Goal: Task Accomplishment & Management: Use online tool/utility

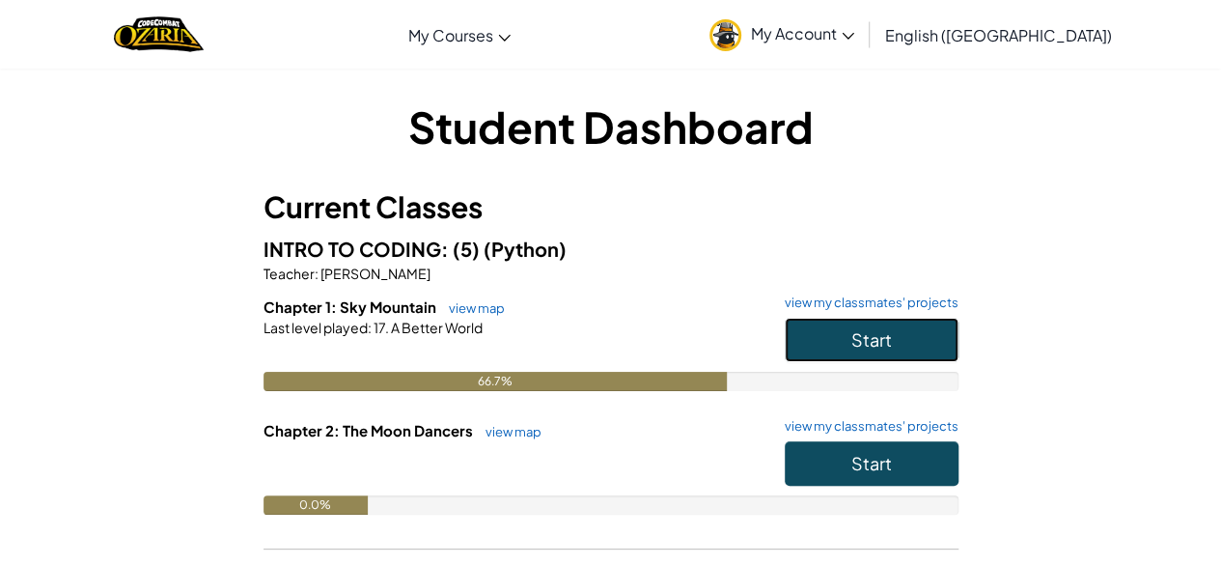
click at [845, 330] on button "Start" at bounding box center [872, 339] width 174 height 44
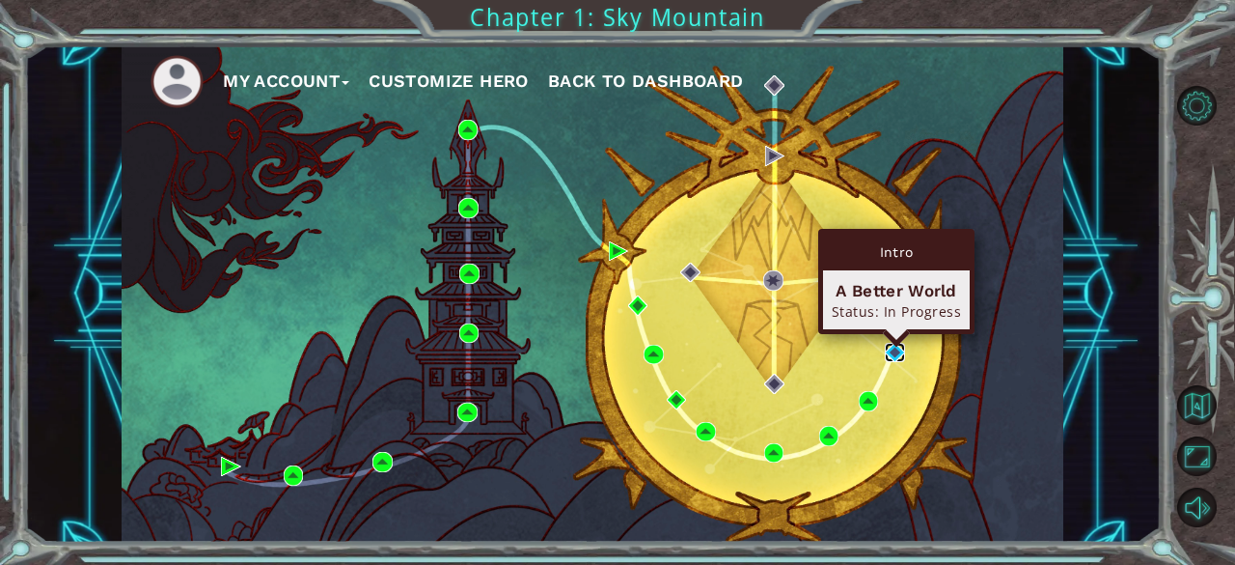
click at [888, 350] on img at bounding box center [894, 352] width 19 height 19
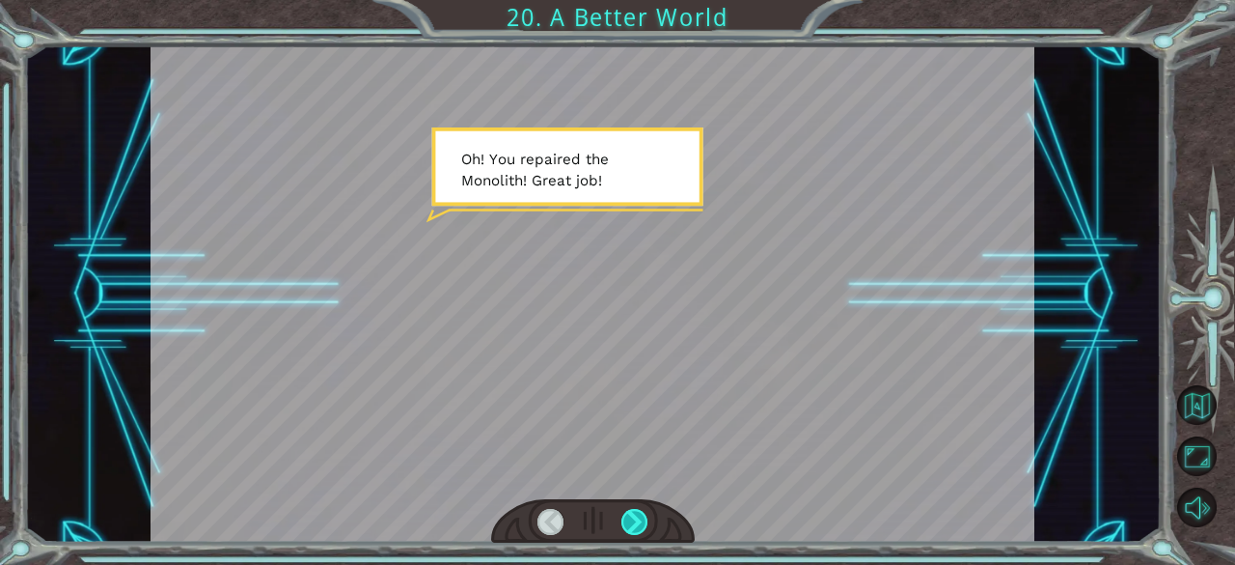
click at [636, 509] on div at bounding box center [634, 522] width 27 height 27
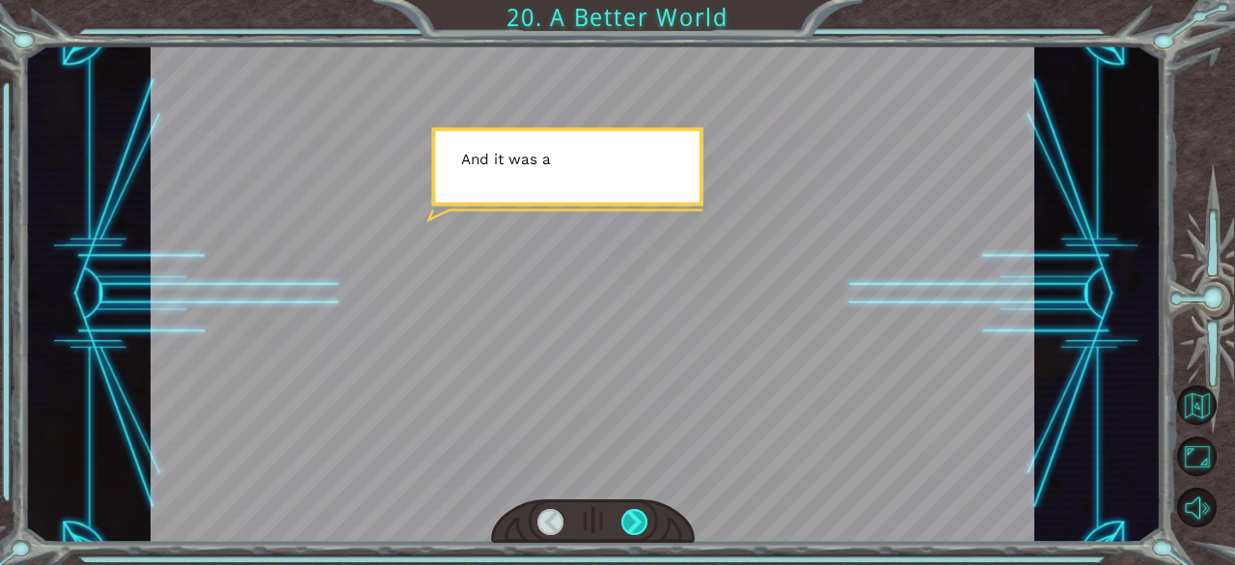
click at [636, 509] on div at bounding box center [634, 522] width 27 height 27
click at [636, 508] on div at bounding box center [593, 521] width 204 height 44
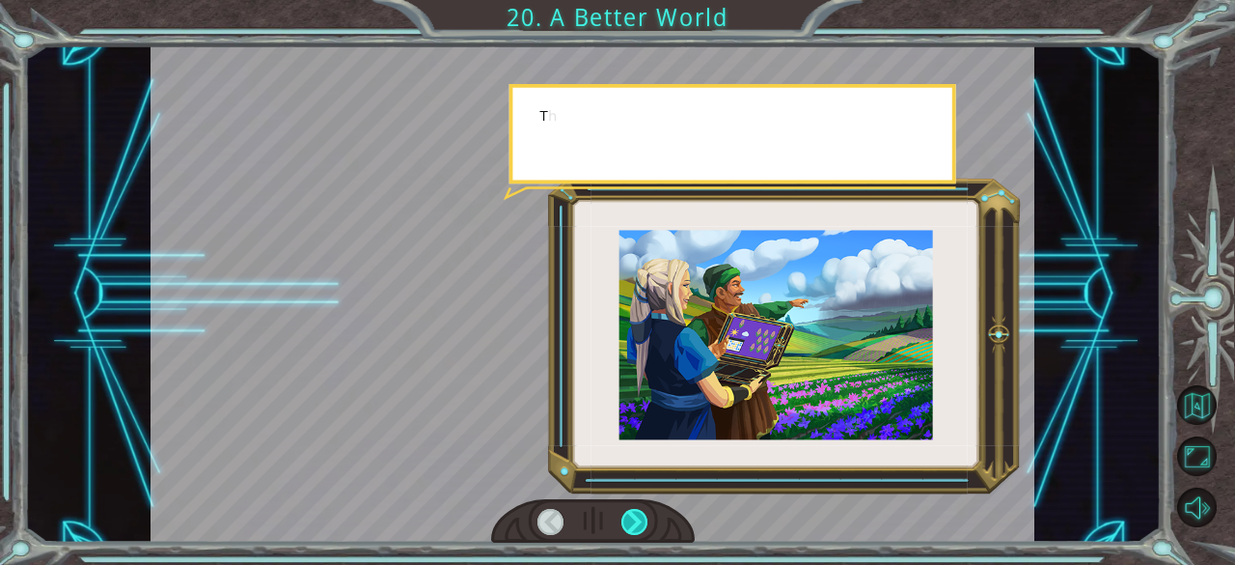
click at [636, 509] on div at bounding box center [634, 522] width 27 height 27
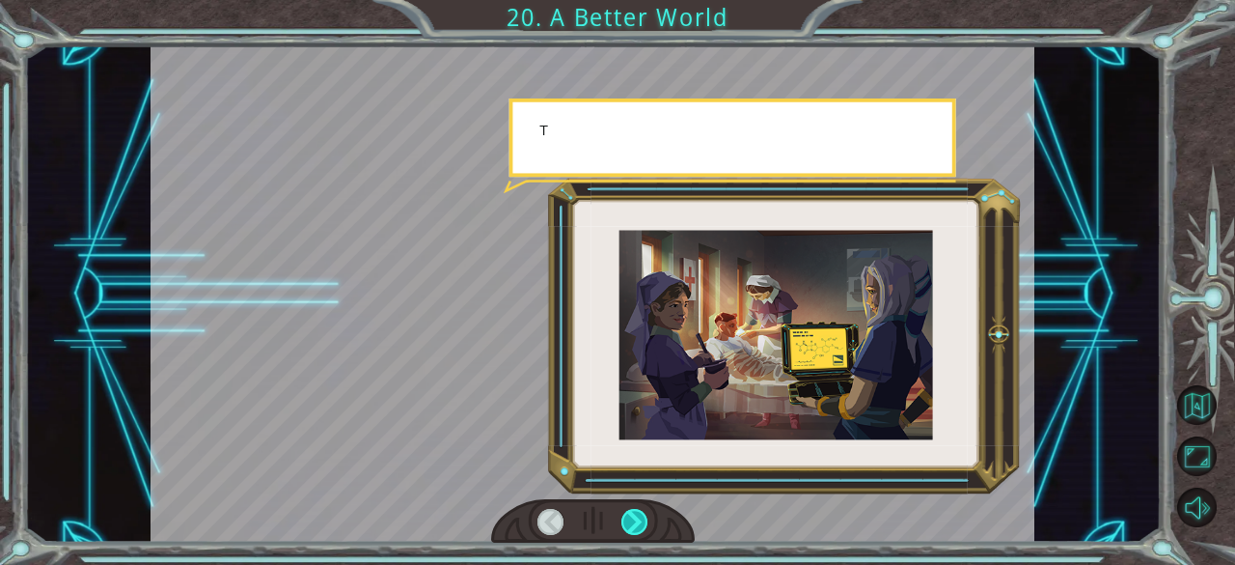
click at [636, 509] on div at bounding box center [634, 522] width 27 height 27
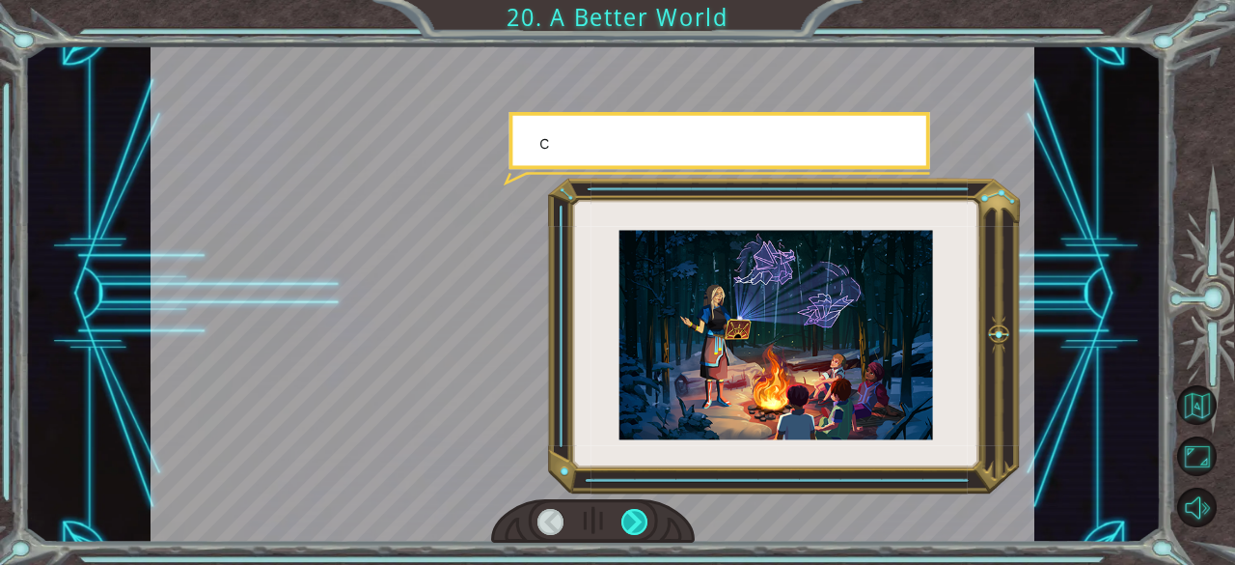
click at [636, 509] on div at bounding box center [634, 522] width 27 height 27
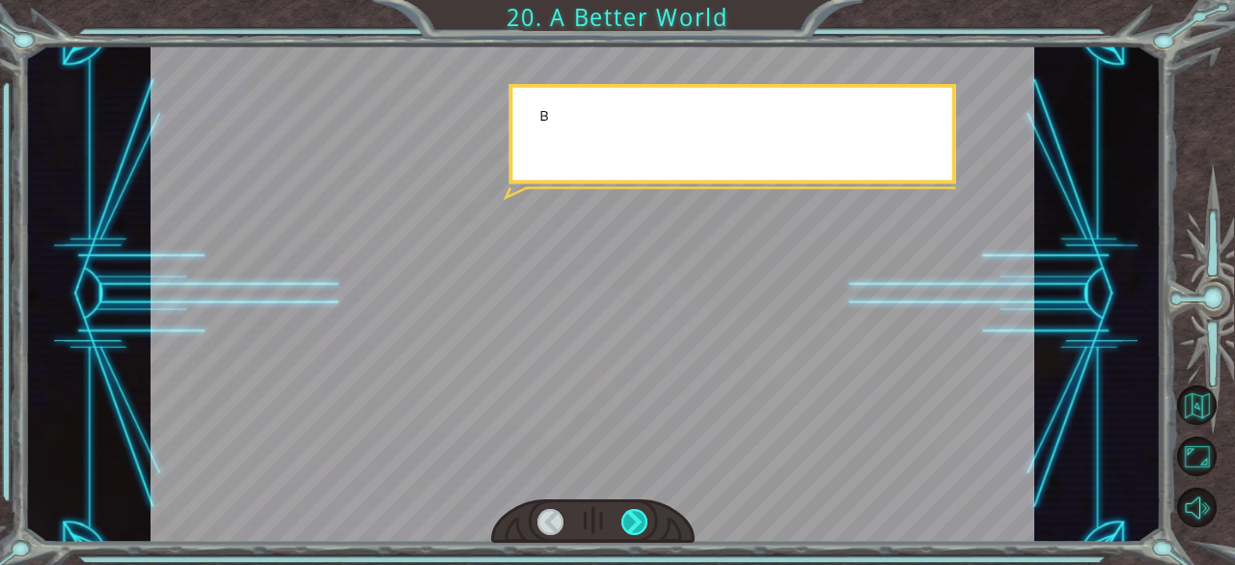
click at [636, 509] on div at bounding box center [634, 522] width 27 height 27
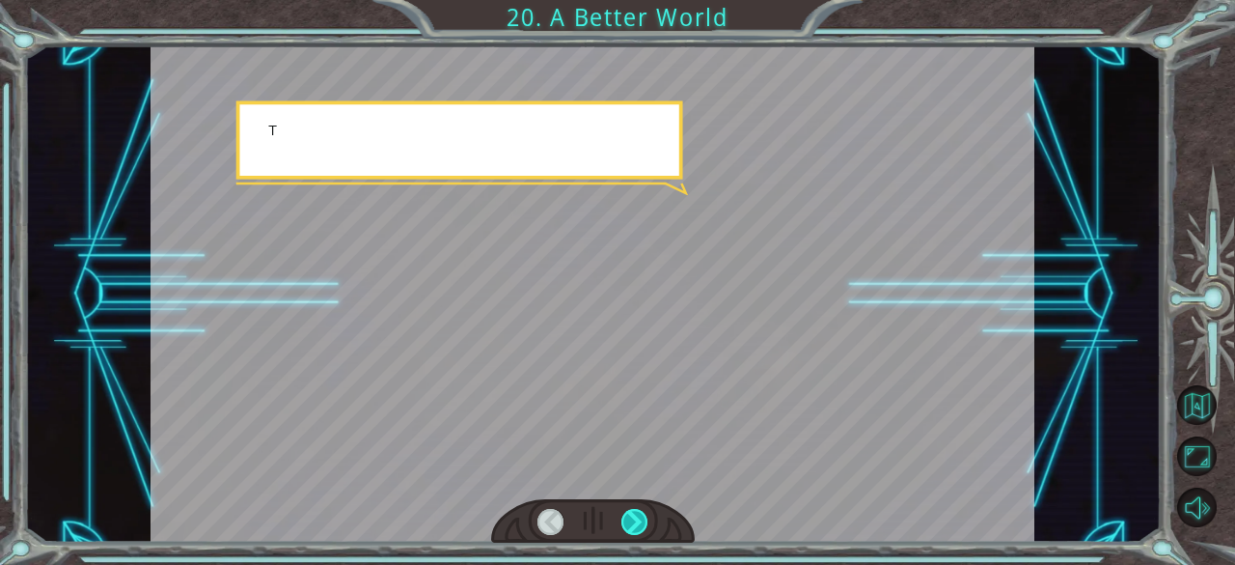
click at [636, 508] on div at bounding box center [593, 521] width 204 height 44
click at [636, 509] on div at bounding box center [634, 522] width 27 height 27
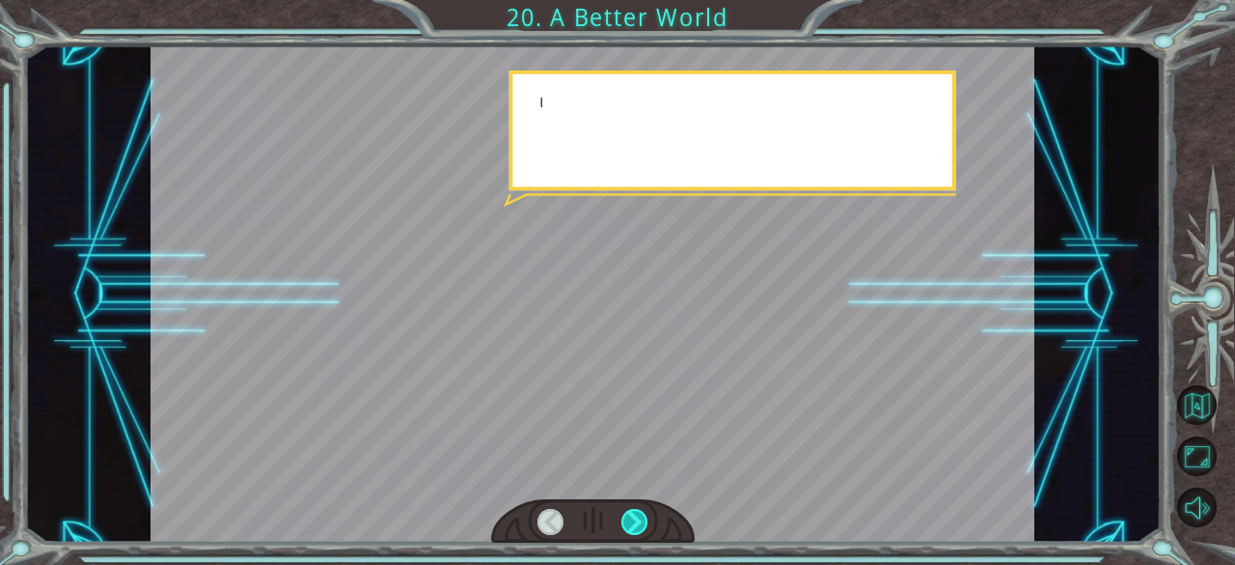
click at [636, 509] on div at bounding box center [634, 522] width 27 height 27
click at [636, 508] on div at bounding box center [593, 521] width 204 height 44
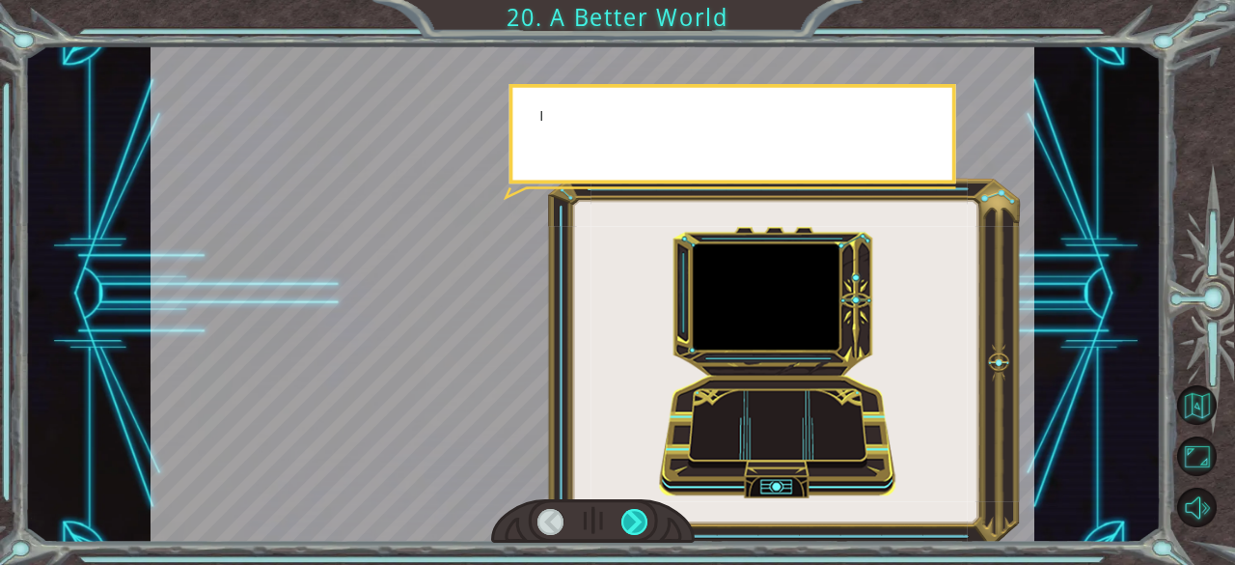
click at [636, 509] on div at bounding box center [634, 522] width 27 height 27
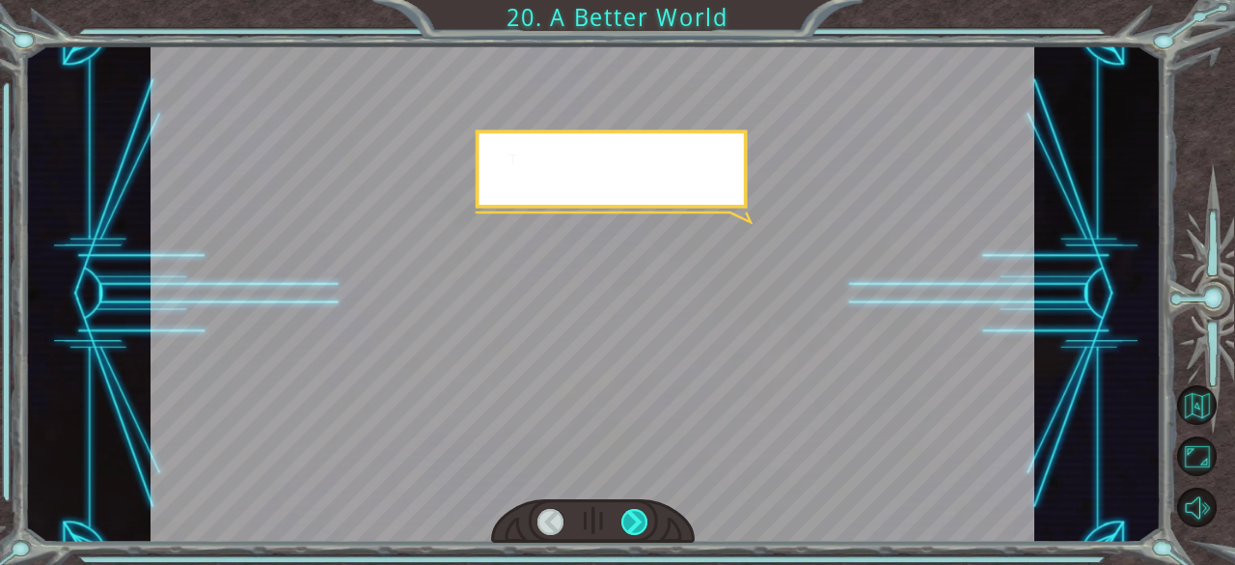
click at [636, 509] on div at bounding box center [634, 522] width 27 height 27
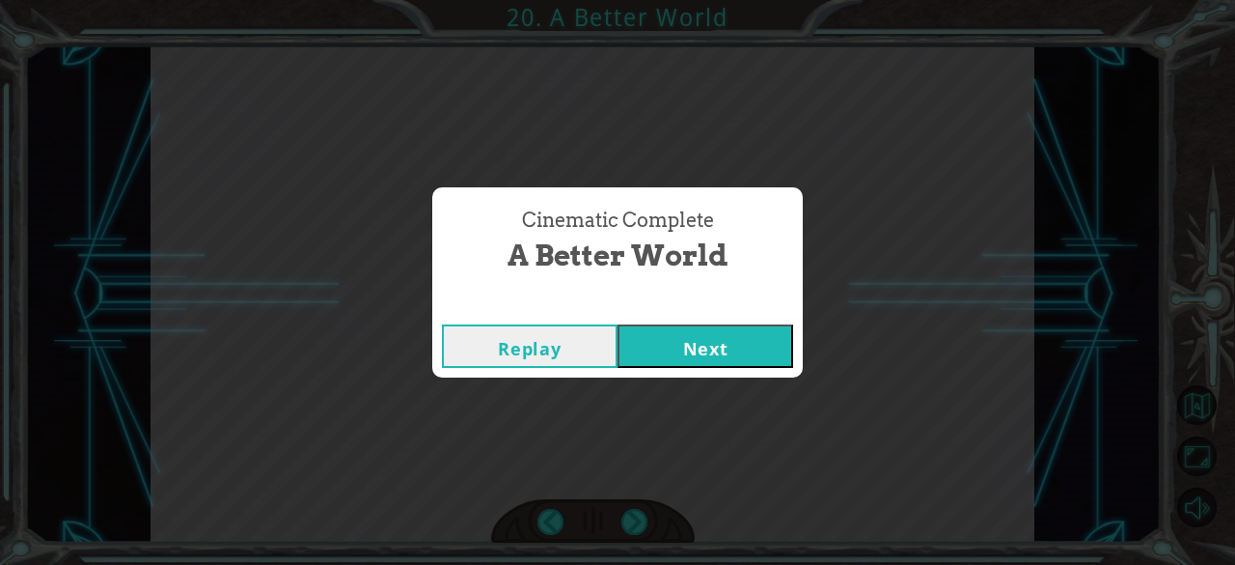
click at [636, 508] on div "Cinematic Complete A Better World Replay Next" at bounding box center [617, 282] width 1235 height 565
click at [716, 335] on button "Next" at bounding box center [706, 345] width 176 height 43
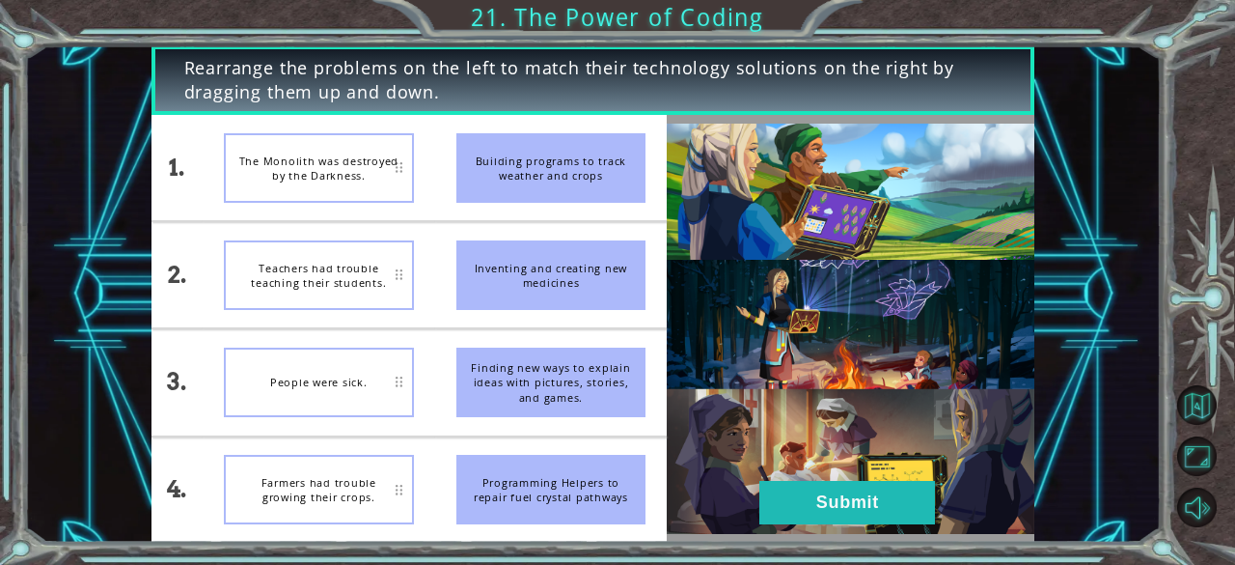
click at [553, 356] on div "Finding new ways to explain ideas with pictures, stories, and games." at bounding box center [551, 381] width 190 height 69
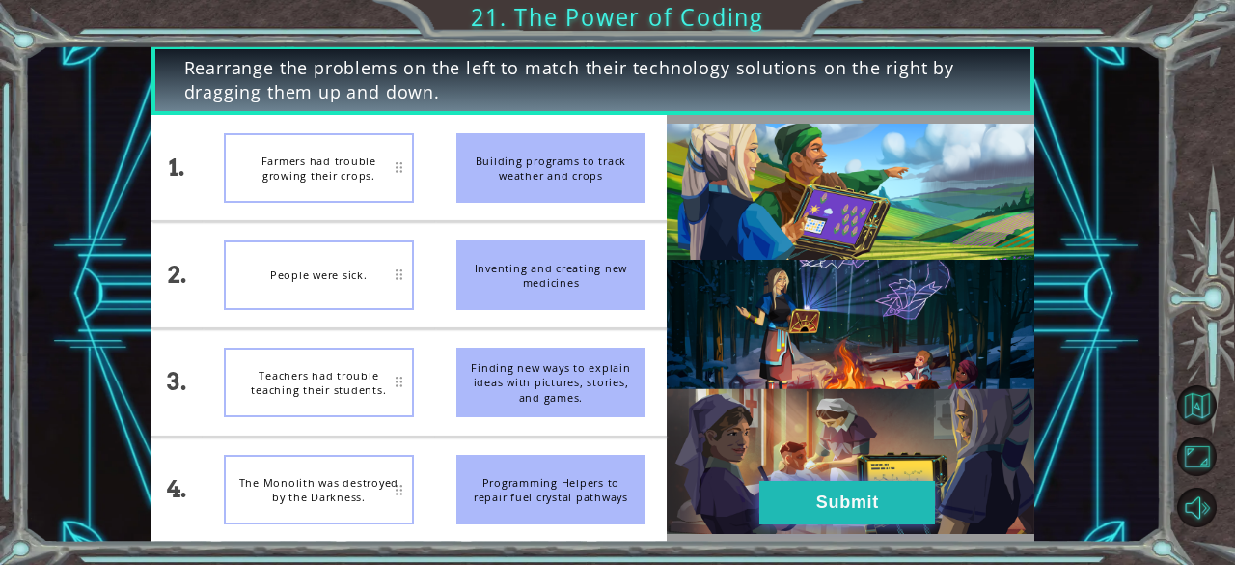
click at [768, 487] on button "Submit" at bounding box center [847, 502] width 176 height 43
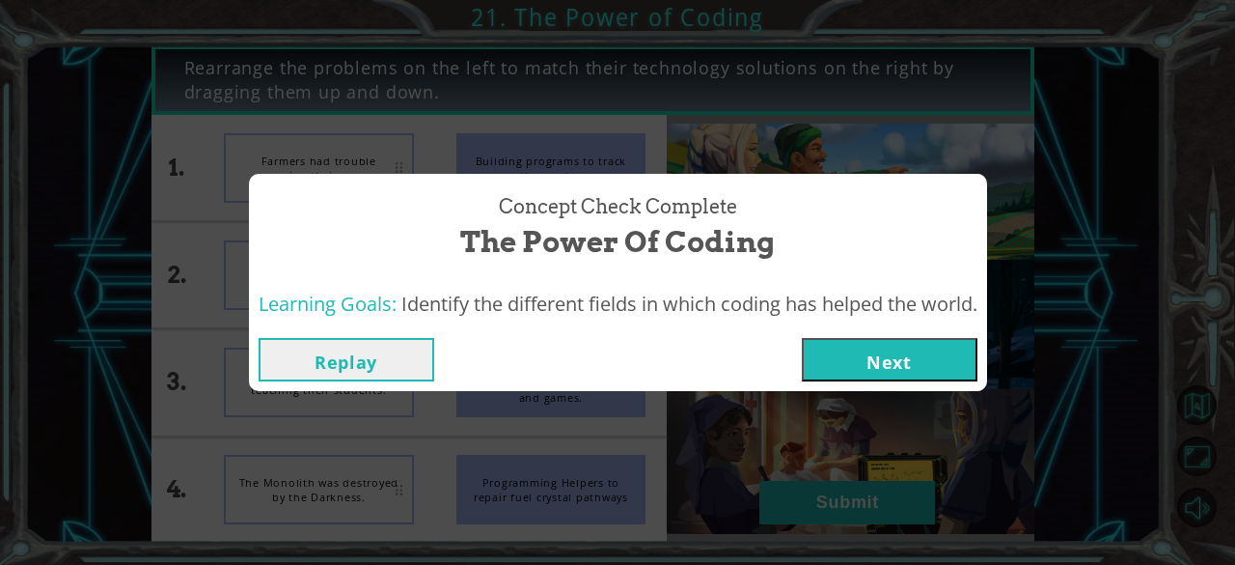
click at [839, 360] on button "Next" at bounding box center [890, 359] width 176 height 43
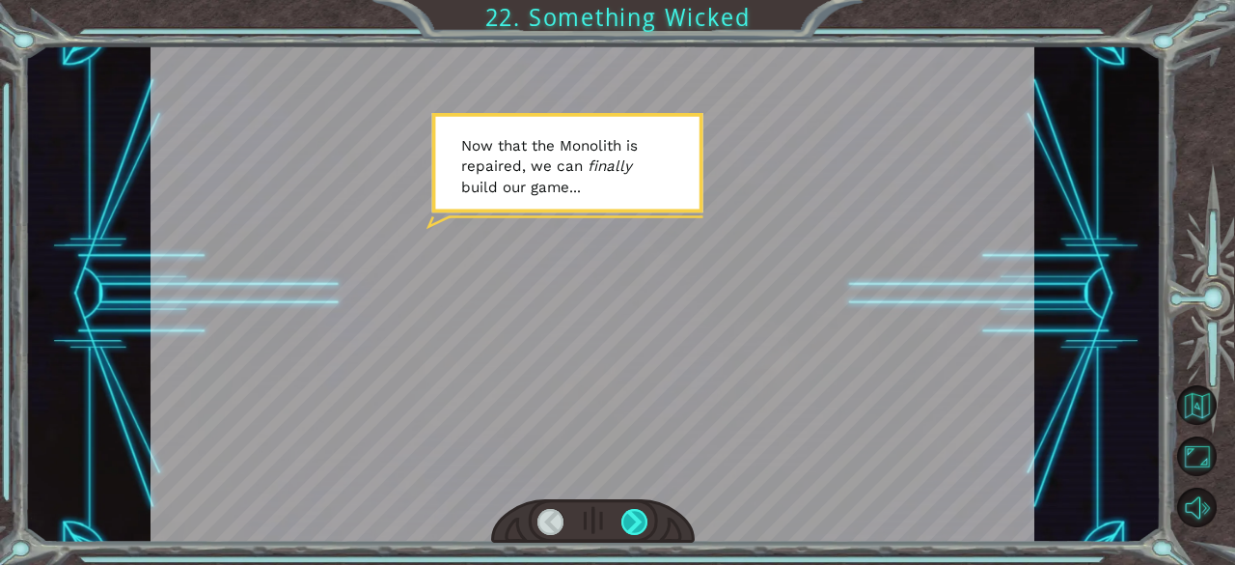
click at [648, 522] on div at bounding box center [634, 522] width 27 height 27
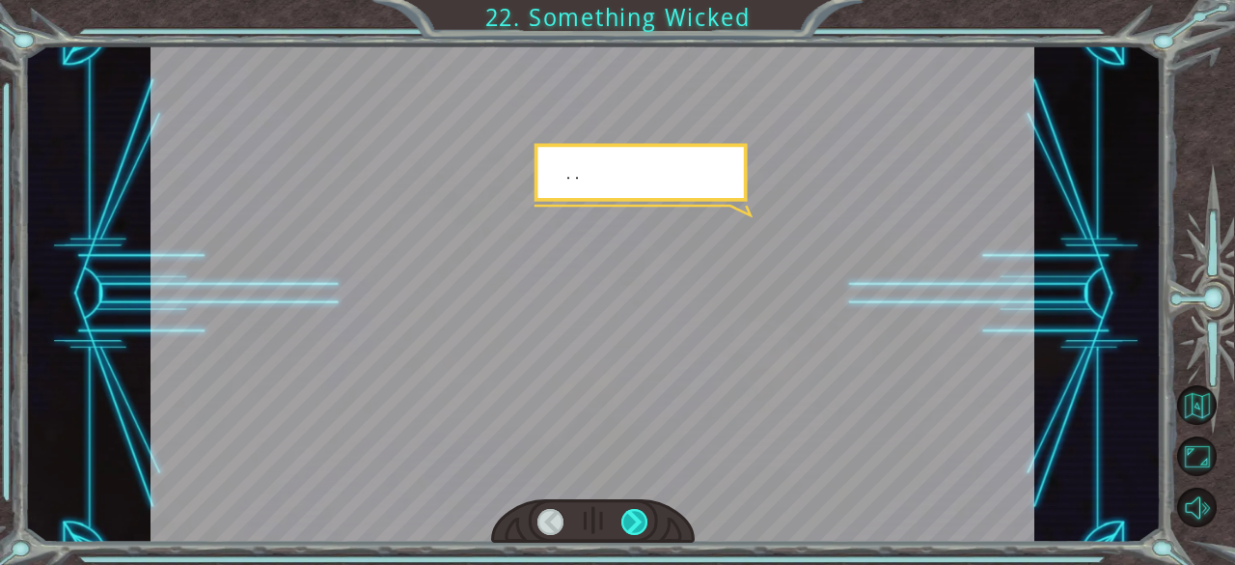
click at [648, 522] on div at bounding box center [634, 522] width 27 height 27
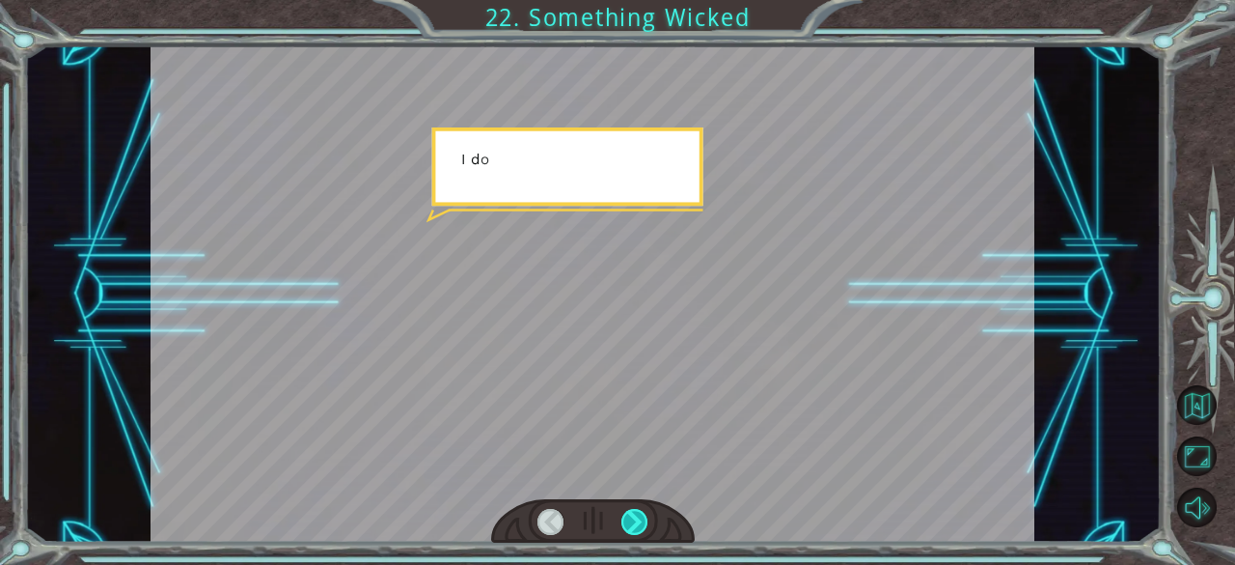
click at [648, 522] on div at bounding box center [634, 522] width 27 height 27
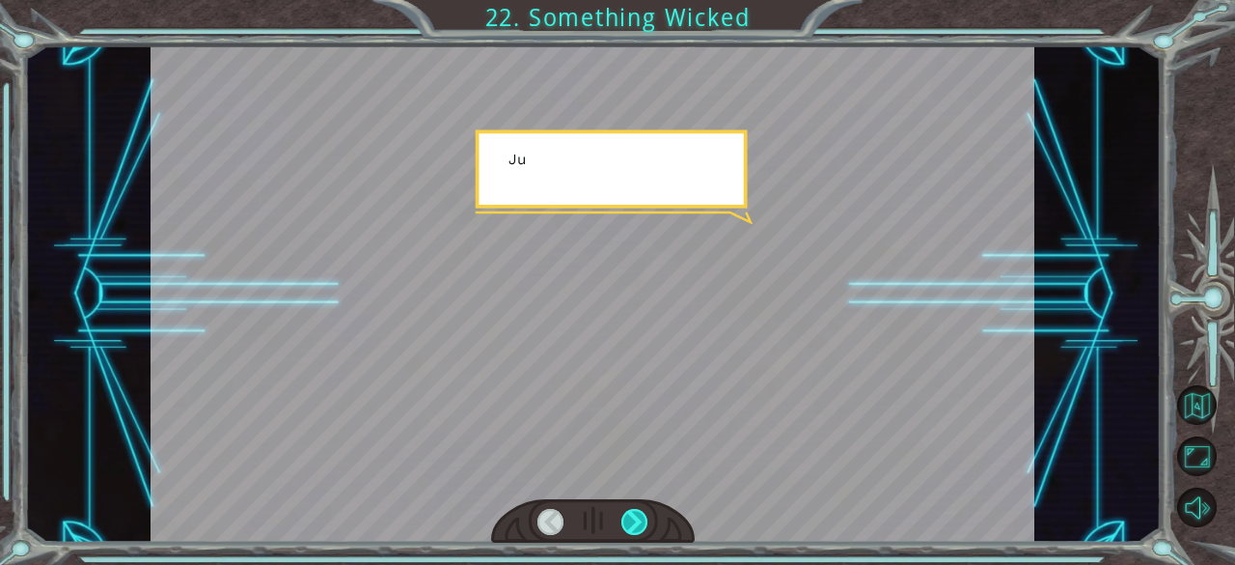
click at [648, 522] on div at bounding box center [634, 522] width 27 height 27
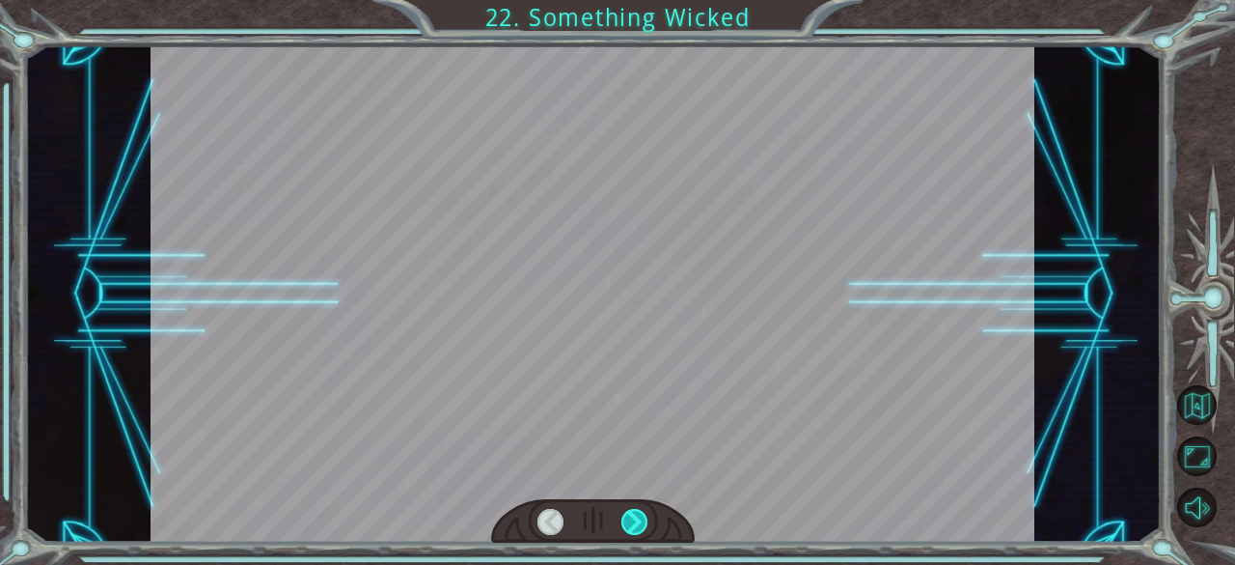
click at [648, 522] on div at bounding box center [634, 522] width 27 height 27
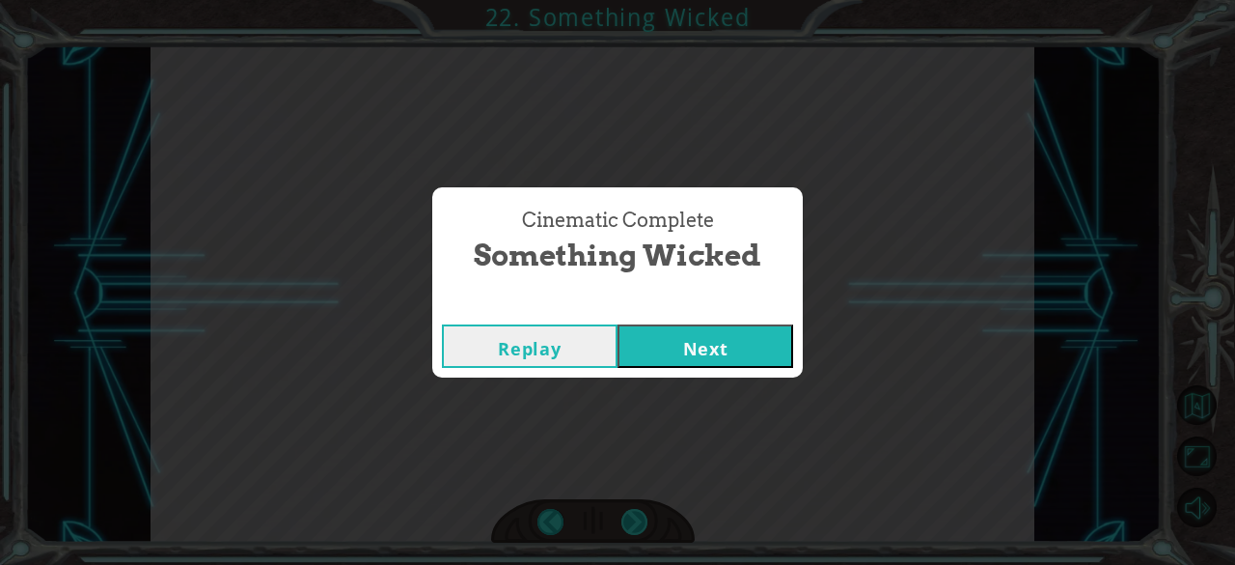
click at [648, 0] on div "Temporary Text N o w t h a t t h e M o n o l i t h i s r e p a i r e d , w e c …" at bounding box center [617, 0] width 1235 height 0
click at [716, 352] on button "Next" at bounding box center [706, 345] width 176 height 43
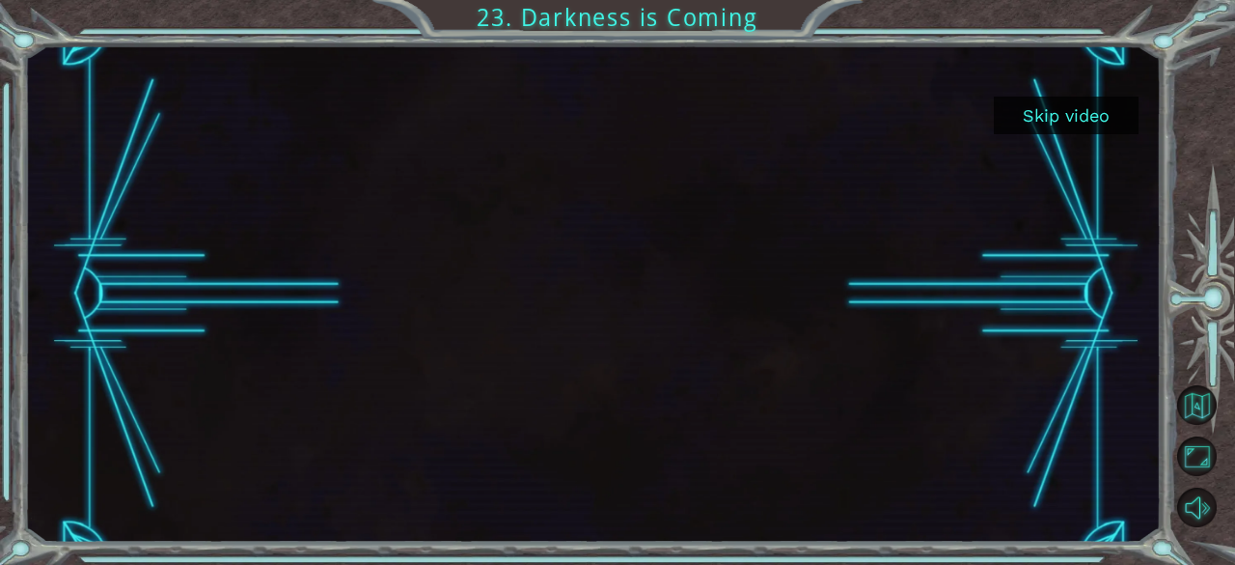
click at [504, 245] on div at bounding box center [594, 293] width 884 height 497
click at [1069, 123] on button "Skip video" at bounding box center [1066, 116] width 145 height 38
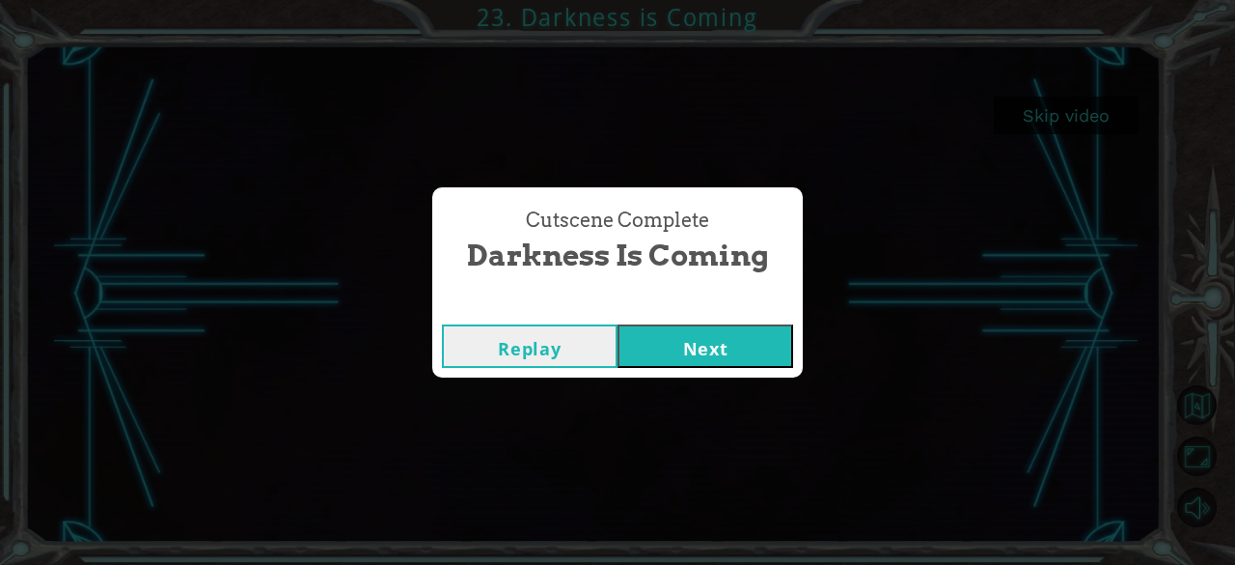
click at [706, 350] on button "Next" at bounding box center [706, 345] width 176 height 43
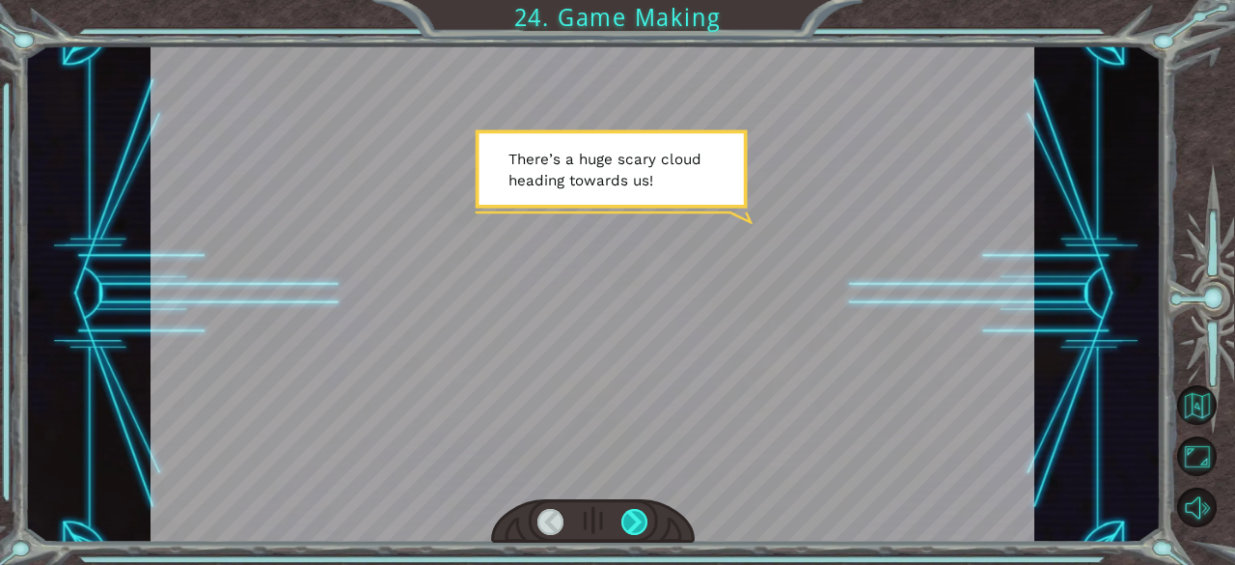
click at [637, 524] on div at bounding box center [634, 522] width 27 height 27
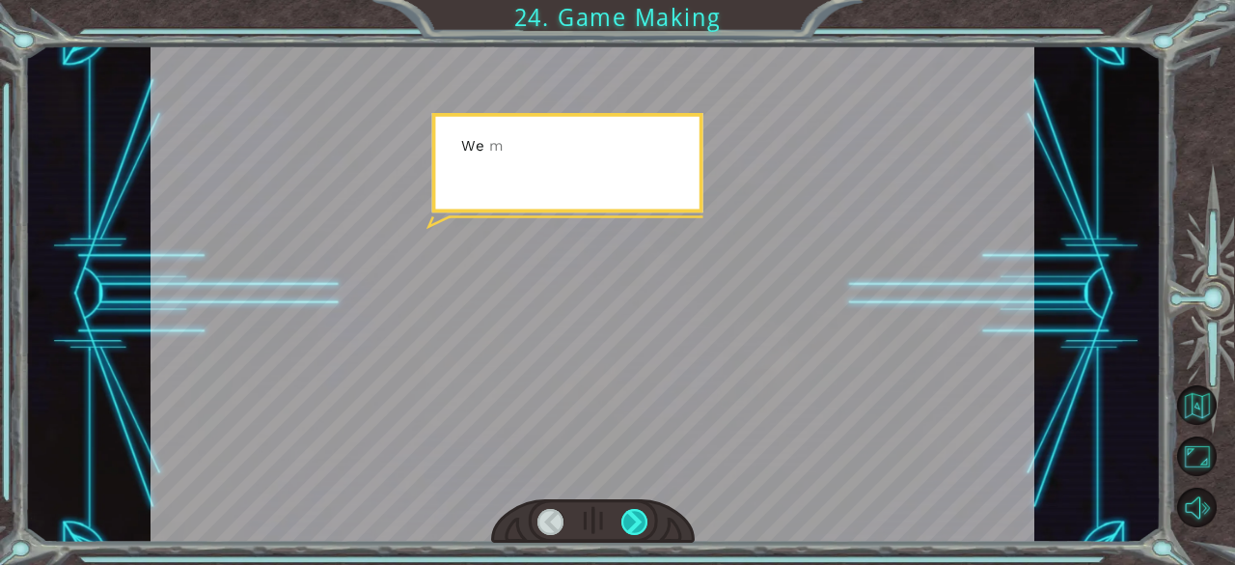
click at [637, 524] on div at bounding box center [634, 522] width 27 height 27
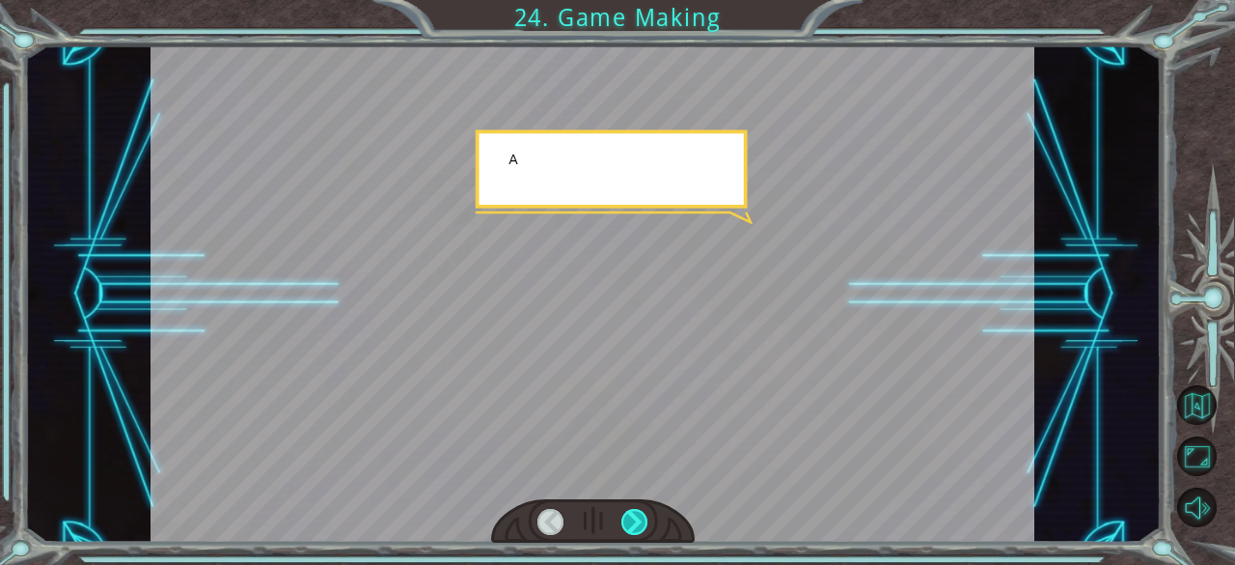
click at [637, 524] on div at bounding box center [634, 522] width 27 height 27
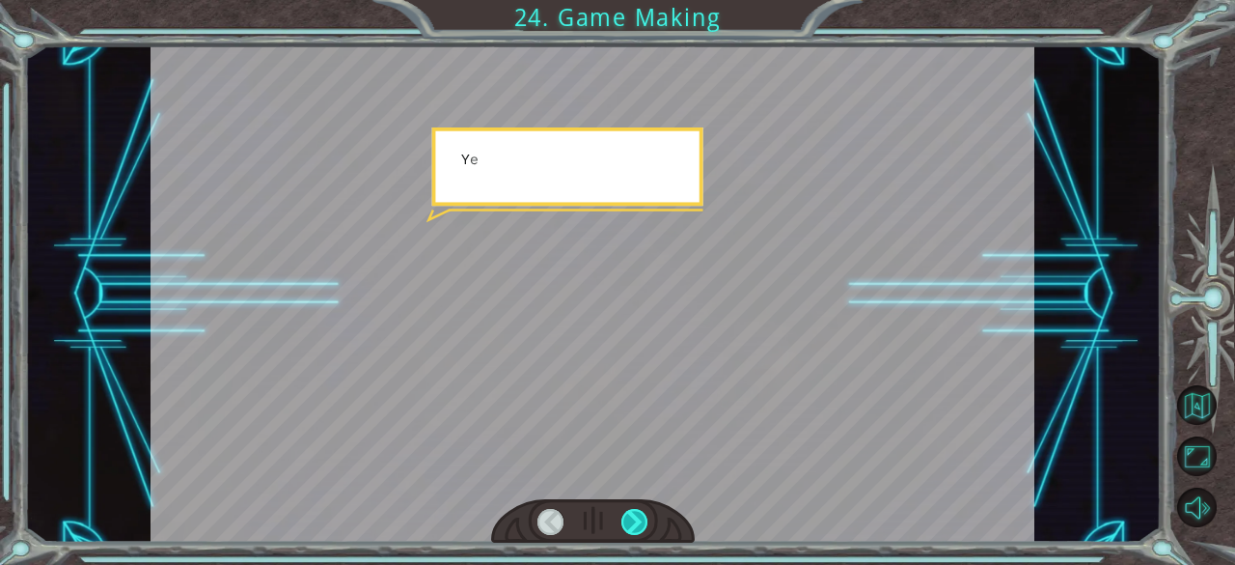
click at [637, 524] on div at bounding box center [634, 522] width 27 height 27
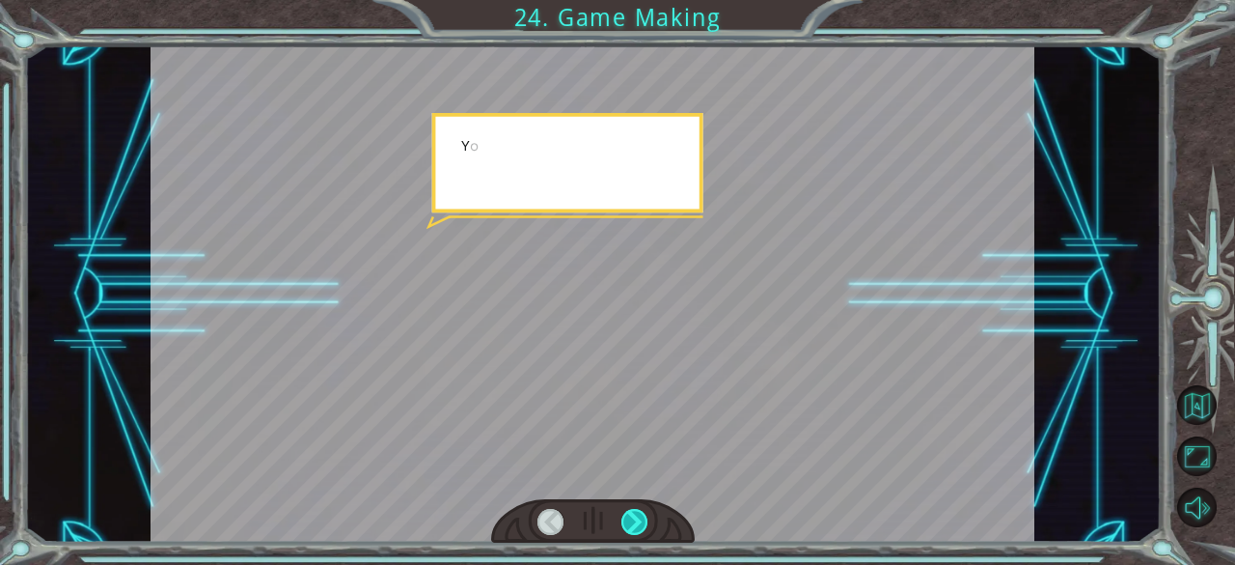
click at [637, 524] on div at bounding box center [634, 522] width 27 height 27
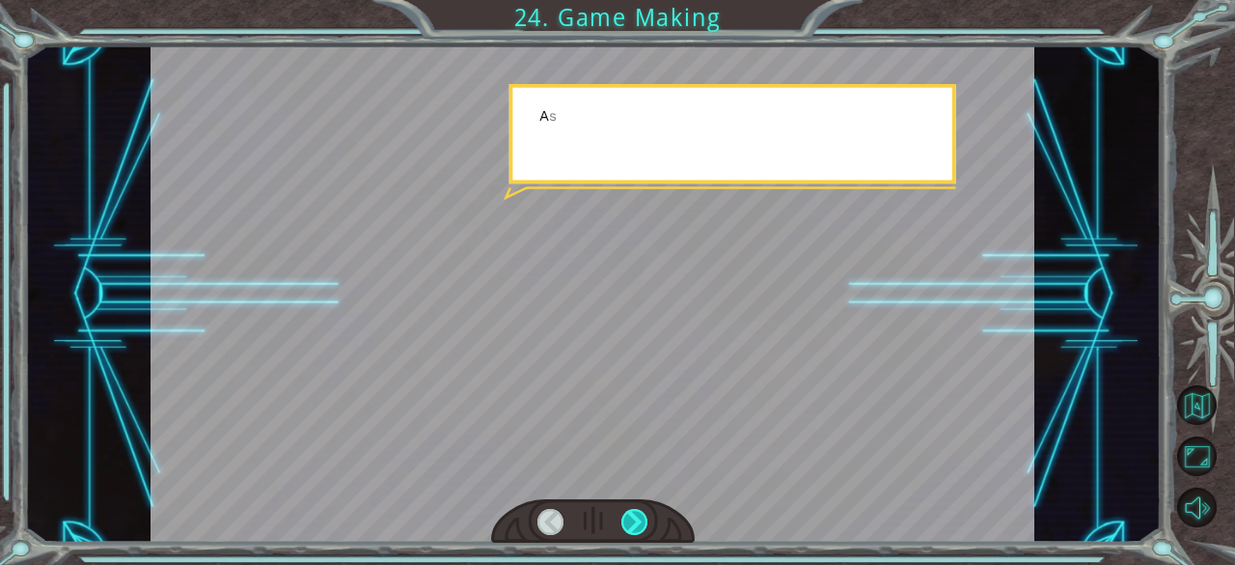
click at [637, 524] on div at bounding box center [634, 522] width 27 height 27
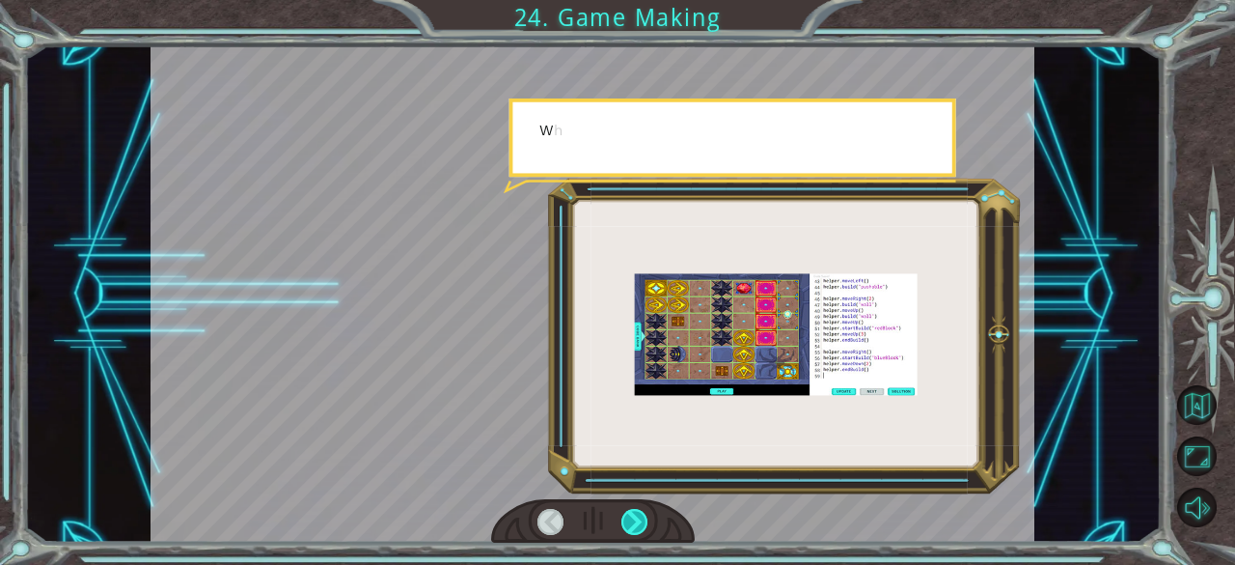
click at [637, 524] on div at bounding box center [634, 522] width 27 height 27
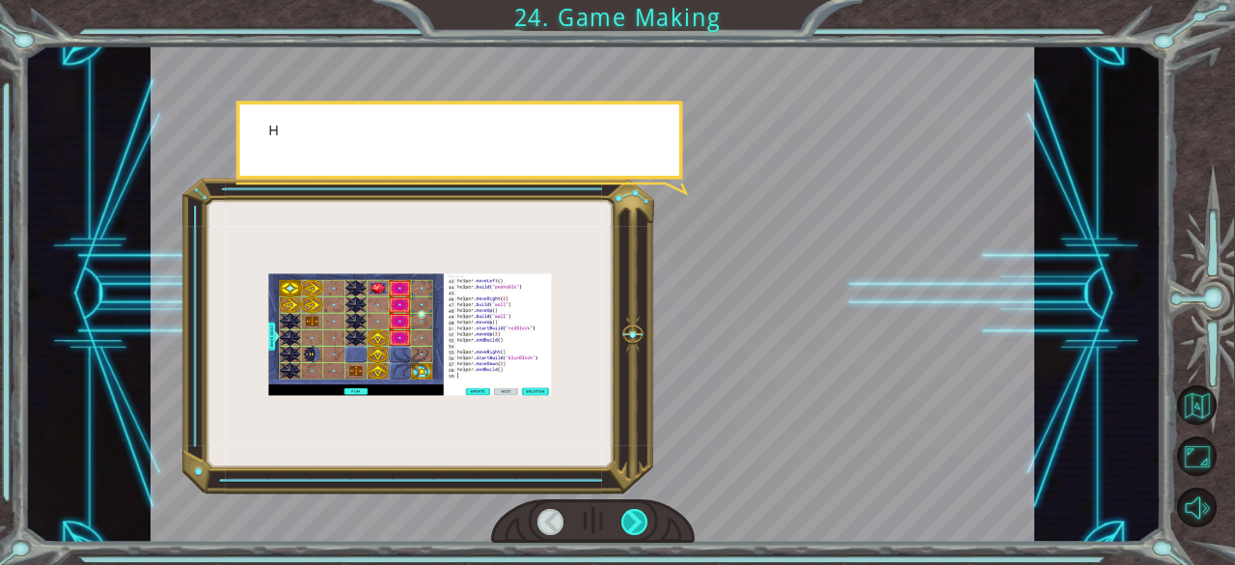
click at [637, 524] on div at bounding box center [634, 522] width 27 height 27
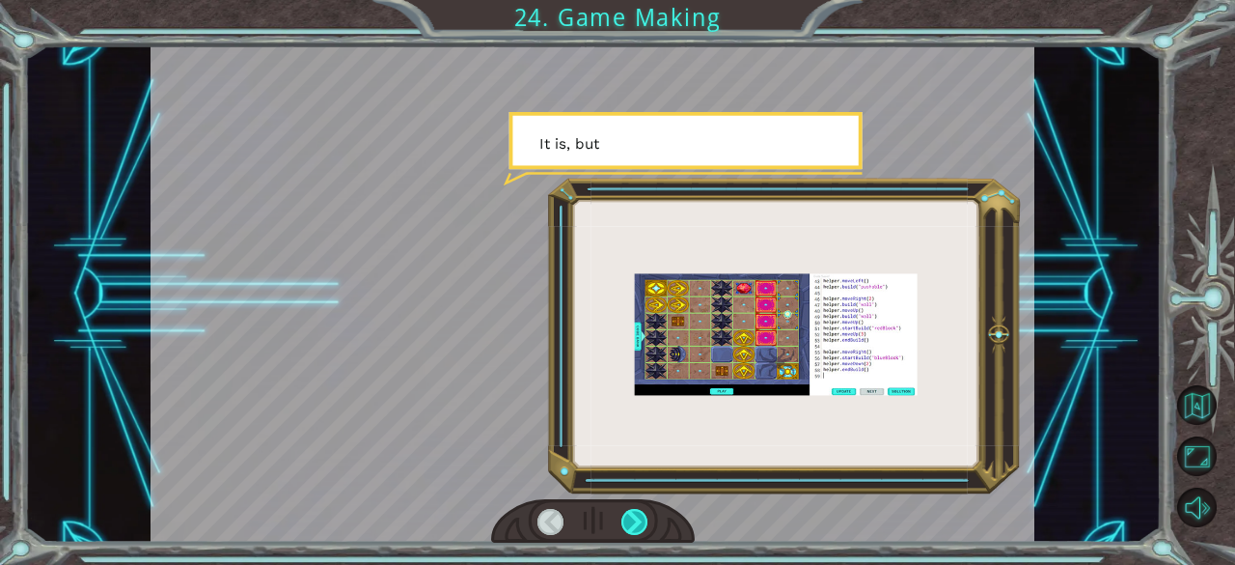
click at [637, 524] on div at bounding box center [634, 522] width 27 height 27
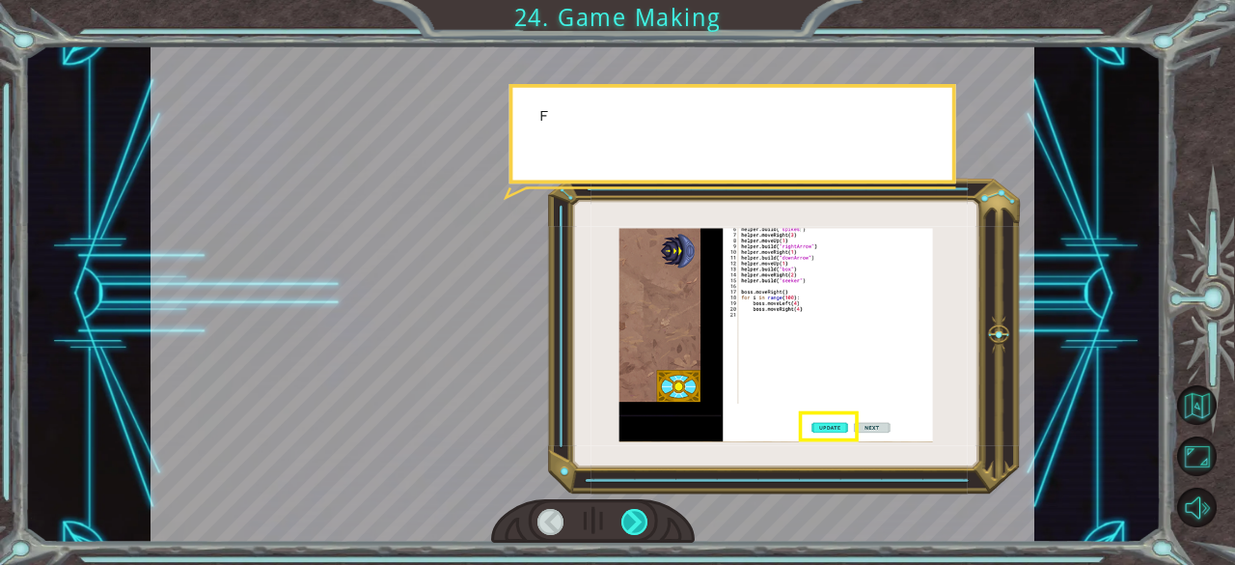
click at [637, 524] on div at bounding box center [634, 522] width 27 height 27
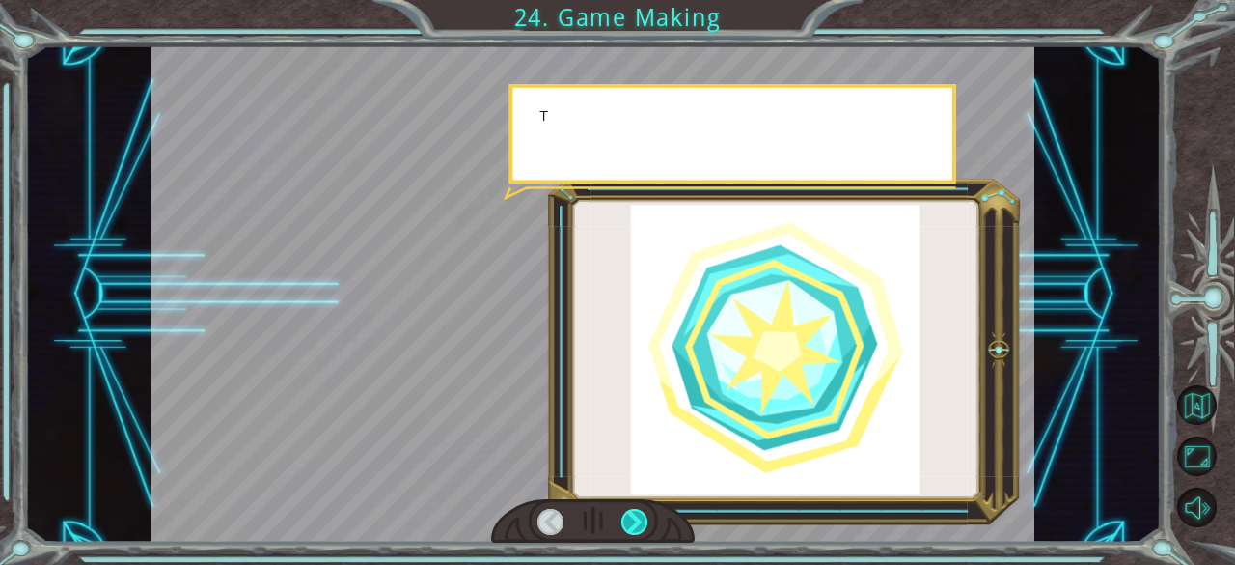
click at [637, 524] on div at bounding box center [634, 522] width 27 height 27
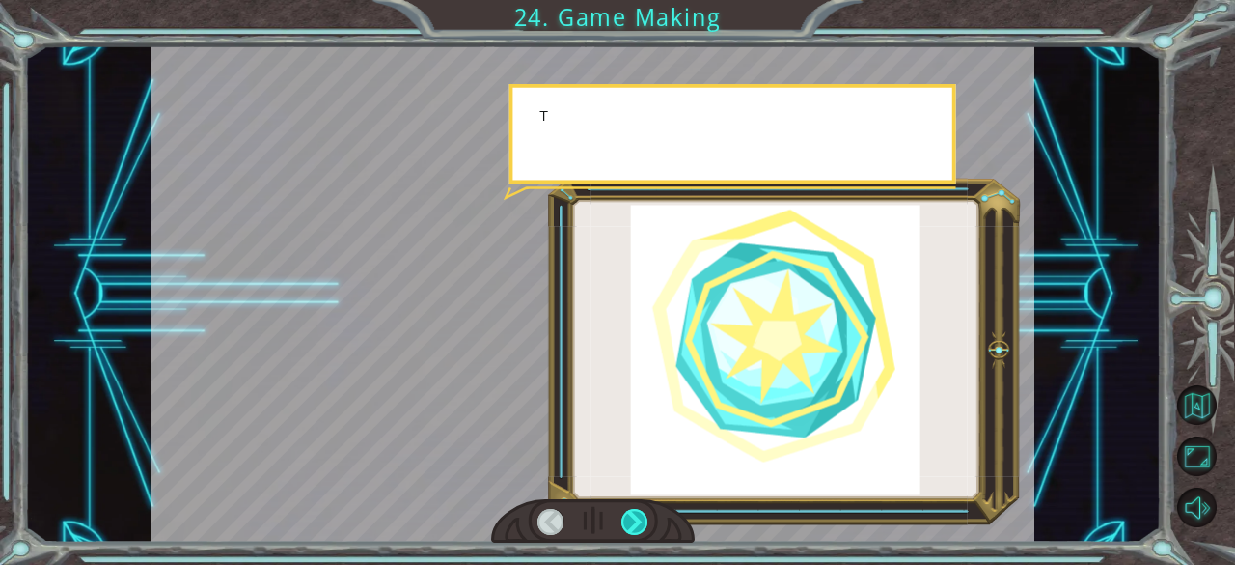
click at [637, 524] on div at bounding box center [634, 522] width 27 height 27
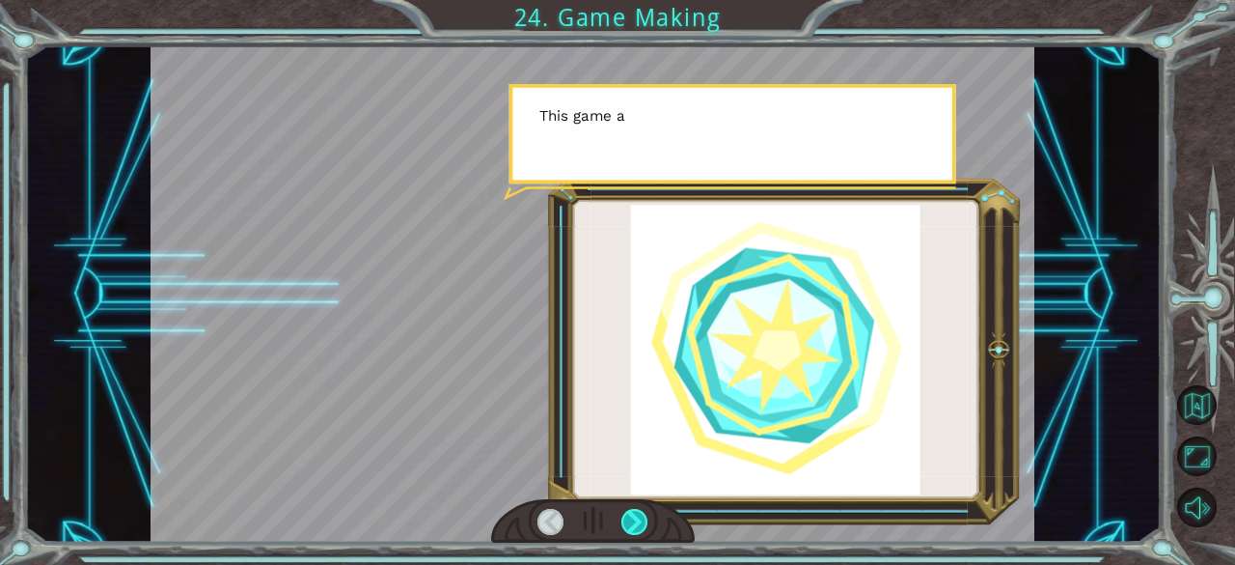
click at [637, 524] on div at bounding box center [634, 522] width 27 height 27
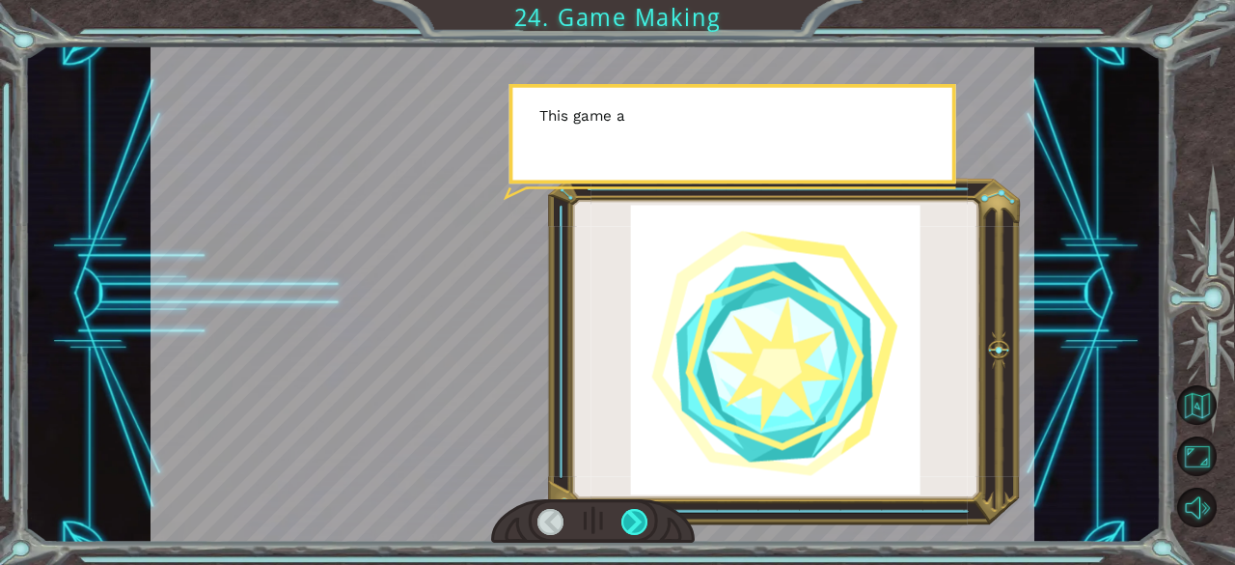
click at [637, 524] on div at bounding box center [634, 522] width 27 height 27
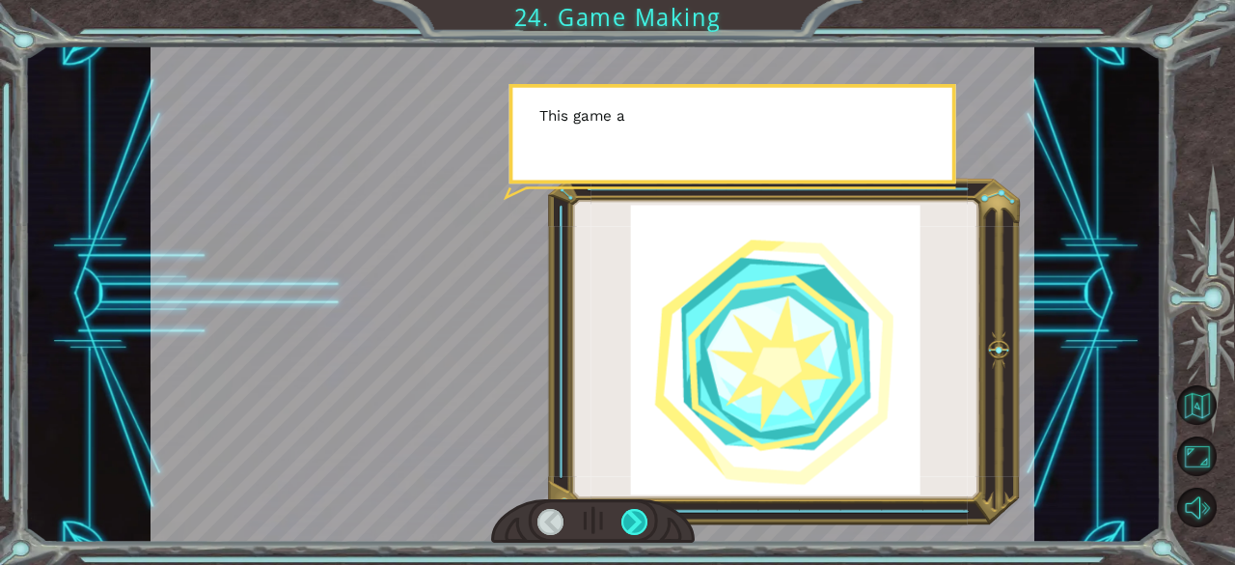
click at [637, 524] on div at bounding box center [634, 522] width 27 height 27
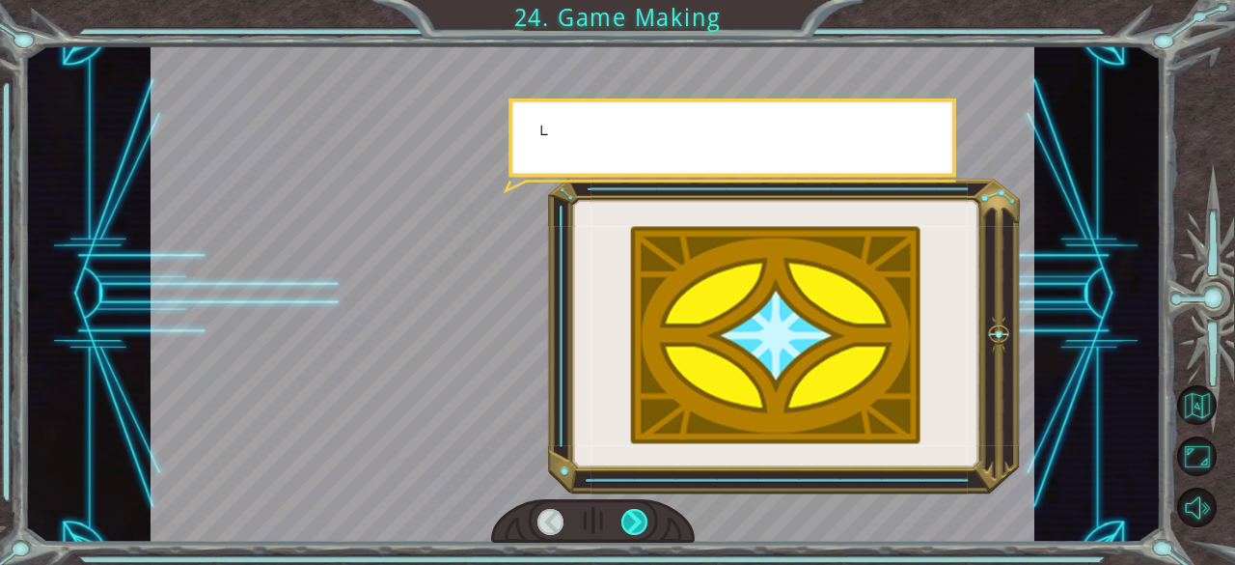
click at [637, 524] on div at bounding box center [634, 522] width 27 height 27
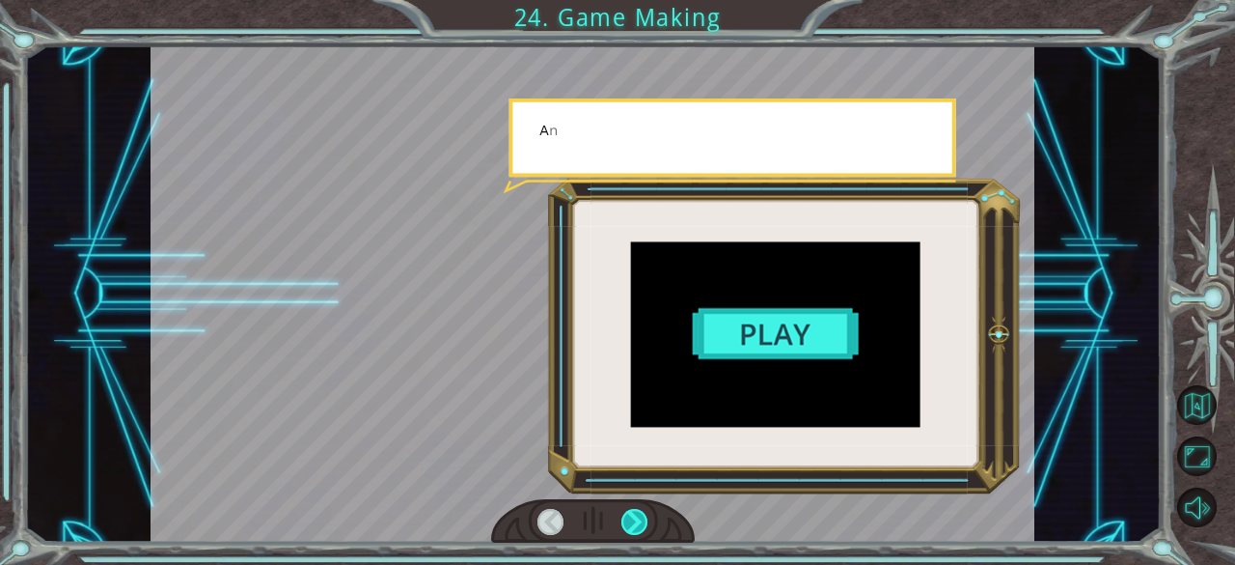
click at [637, 524] on div at bounding box center [634, 522] width 27 height 27
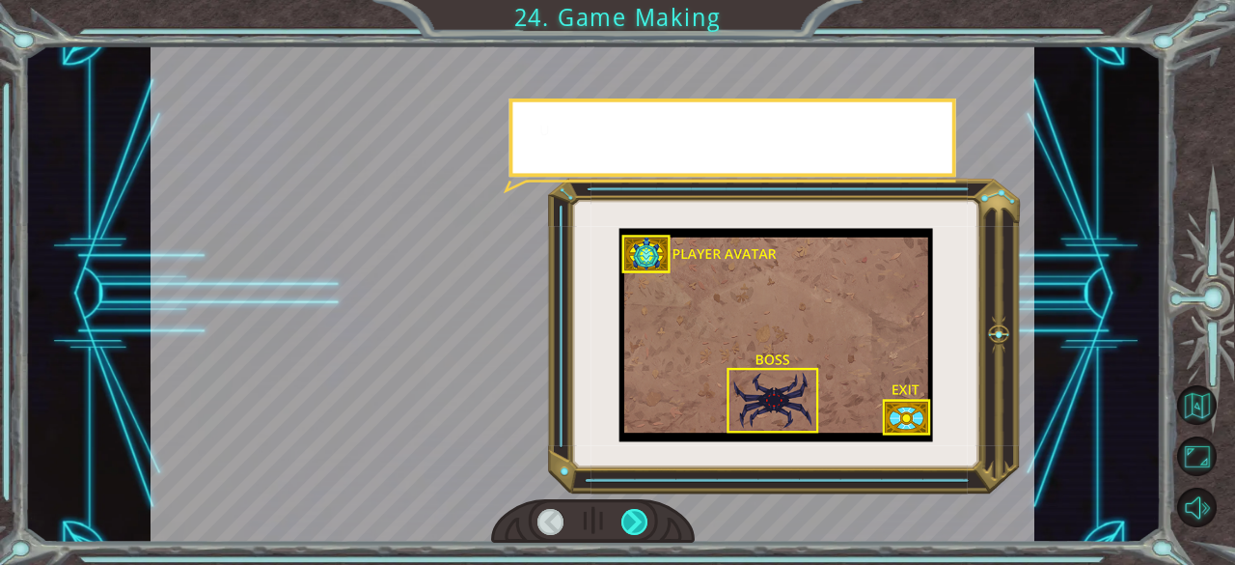
click at [637, 524] on div at bounding box center [634, 522] width 27 height 27
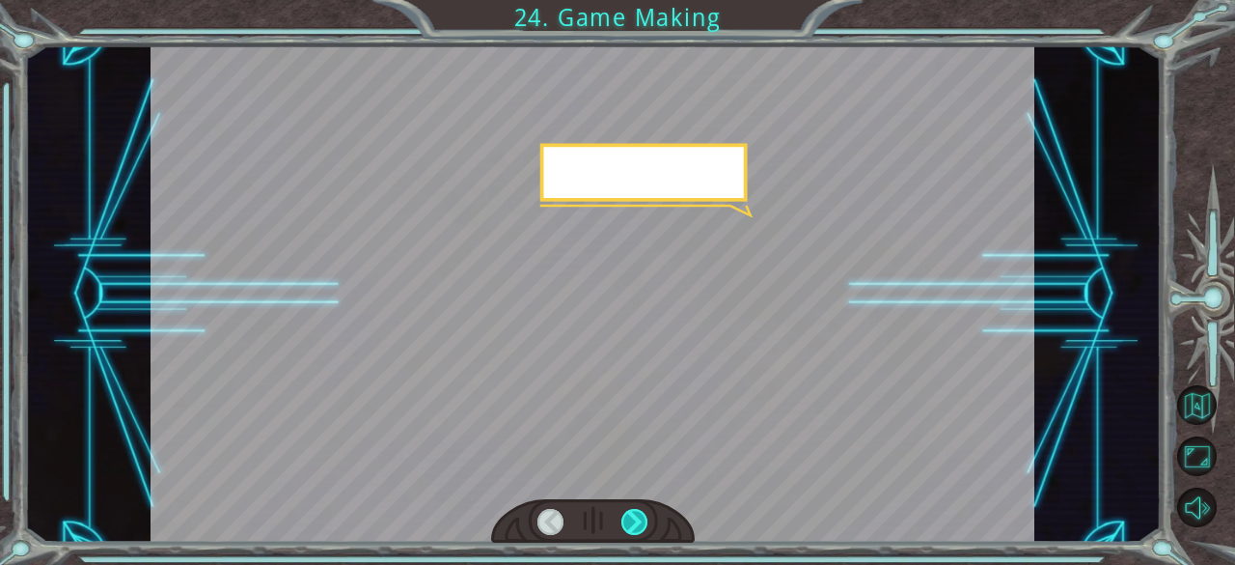
click at [637, 524] on div at bounding box center [634, 522] width 27 height 27
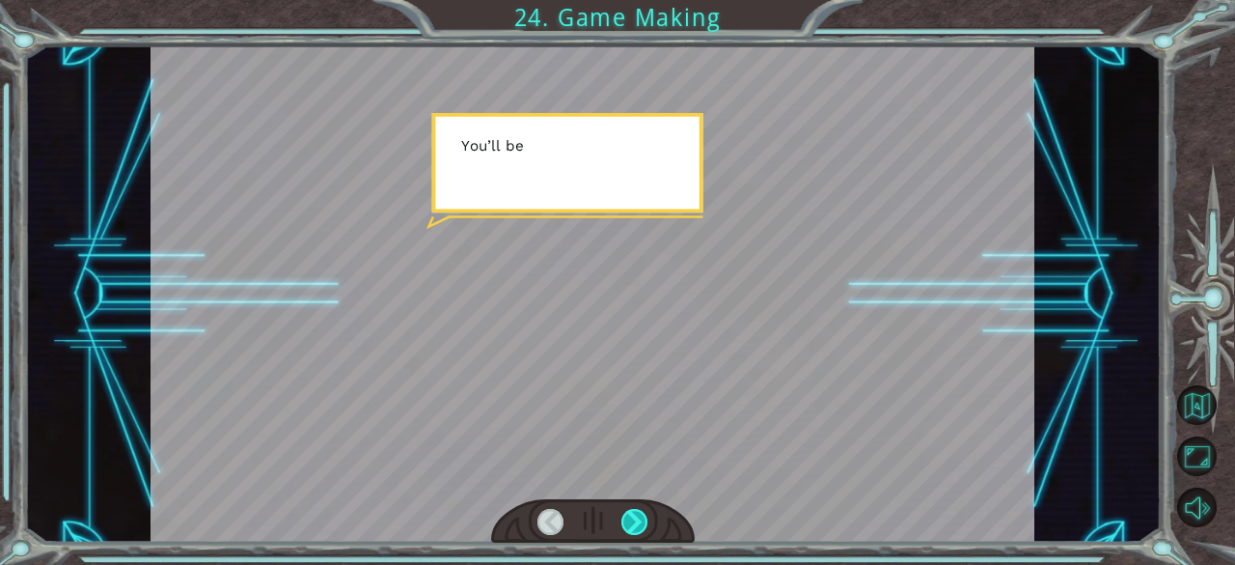
click at [637, 524] on div at bounding box center [634, 522] width 27 height 27
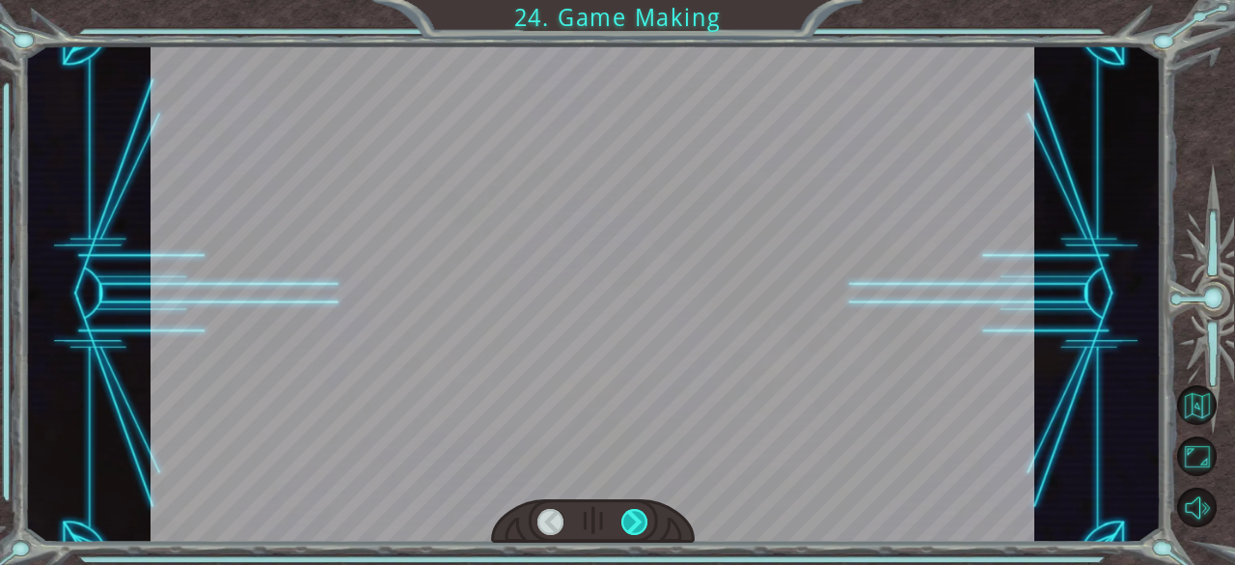
click at [637, 524] on div at bounding box center [634, 522] width 27 height 27
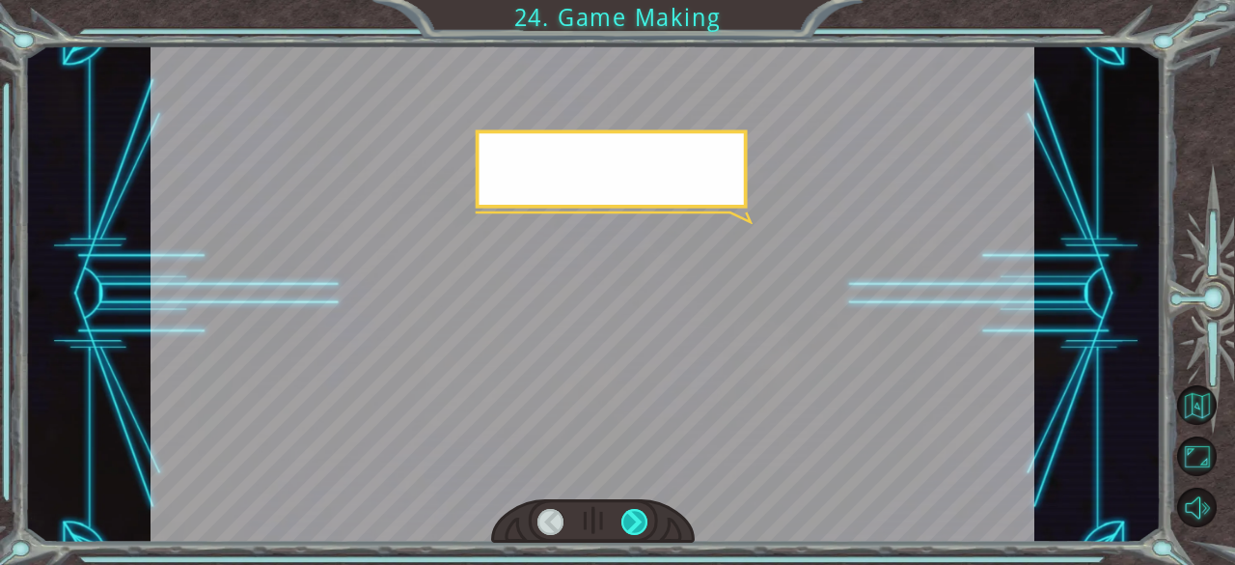
click at [637, 524] on div at bounding box center [634, 522] width 27 height 27
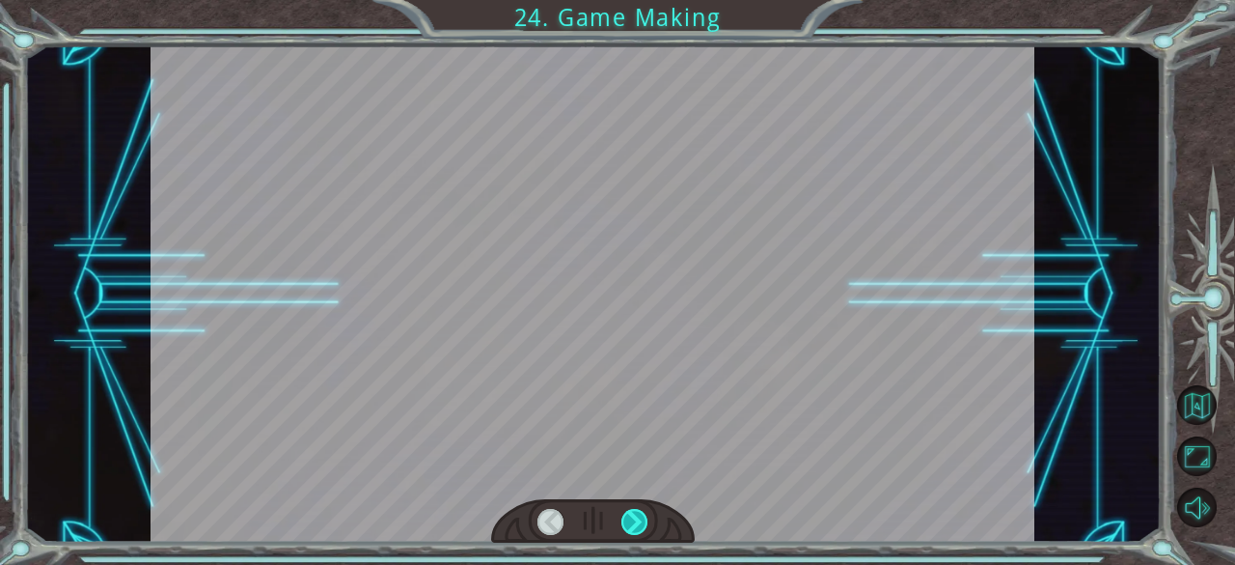
click at [637, 524] on div at bounding box center [634, 522] width 27 height 27
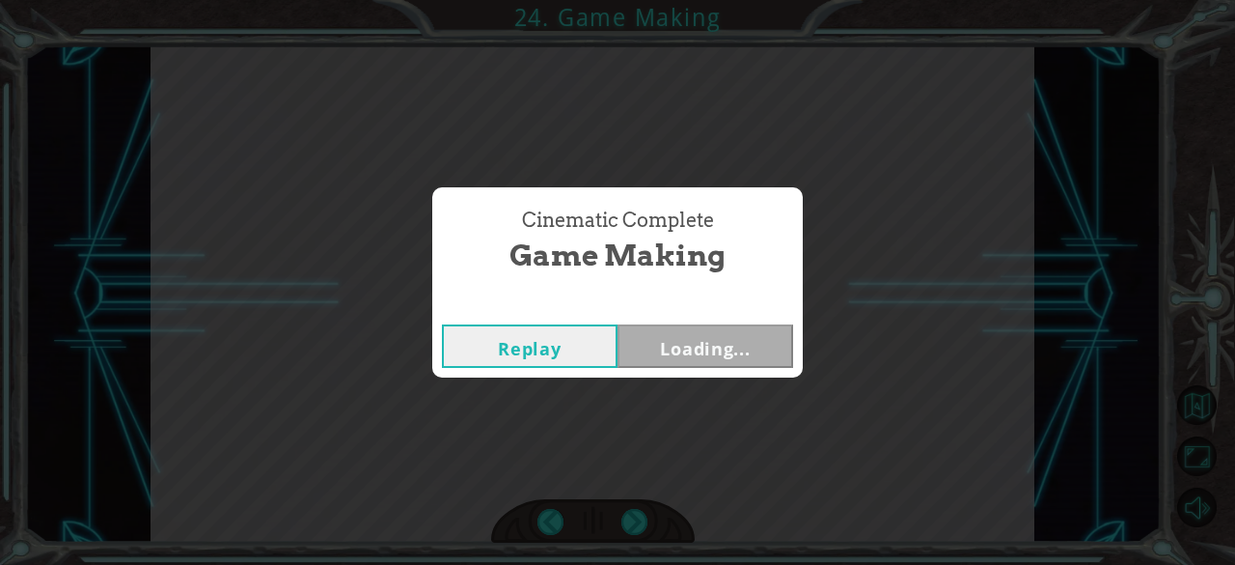
click at [637, 524] on div "Cinematic Complete Game Making Replay Loading..." at bounding box center [617, 282] width 1235 height 565
click at [637, 524] on div "Cinematic Complete Game Making Replay Next" at bounding box center [617, 282] width 1235 height 565
click at [686, 335] on button "Next" at bounding box center [706, 345] width 176 height 43
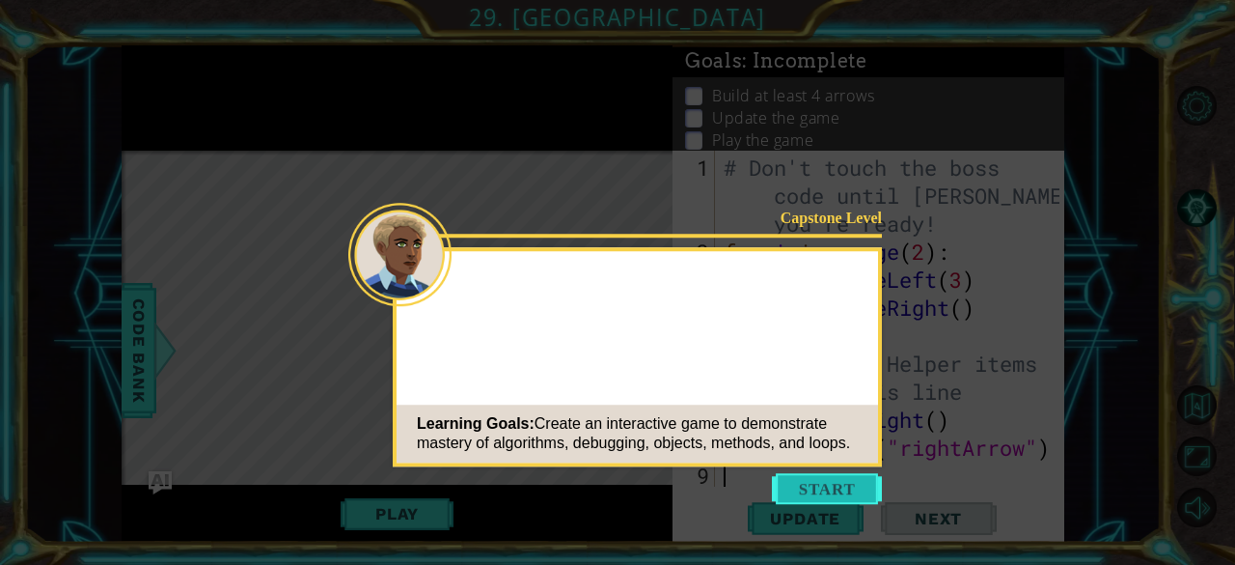
click at [832, 491] on button "Start" at bounding box center [827, 488] width 110 height 31
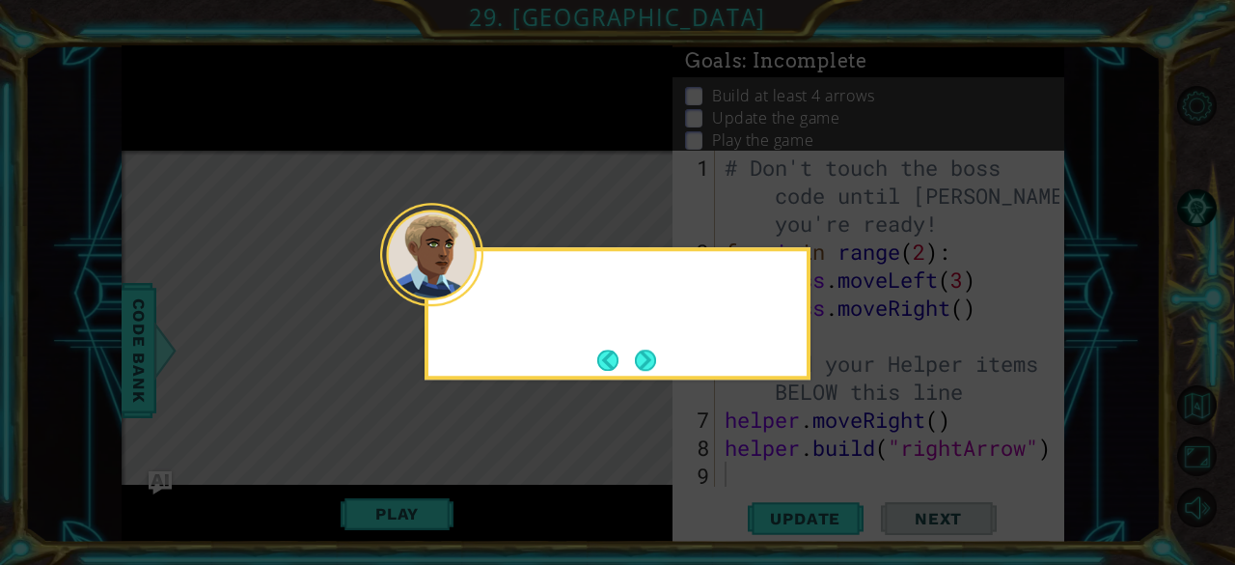
click at [467, 285] on div at bounding box center [431, 254] width 103 height 103
click at [652, 372] on footer at bounding box center [626, 359] width 59 height 29
click at [646, 365] on button "Next" at bounding box center [645, 359] width 21 height 21
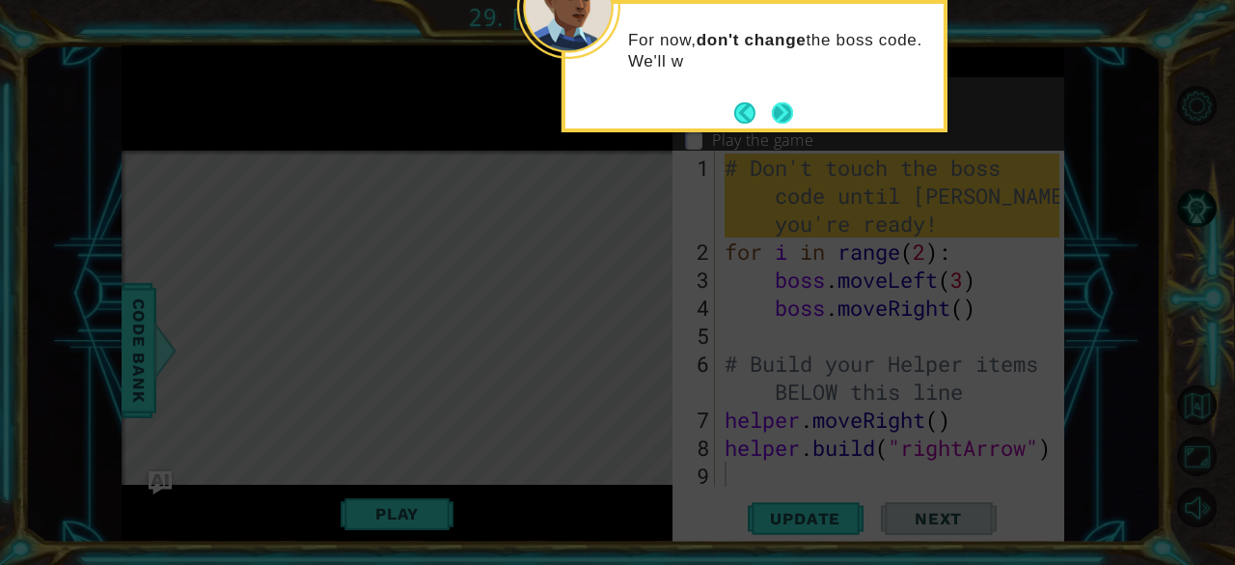
click at [791, 115] on button "Next" at bounding box center [782, 112] width 21 height 21
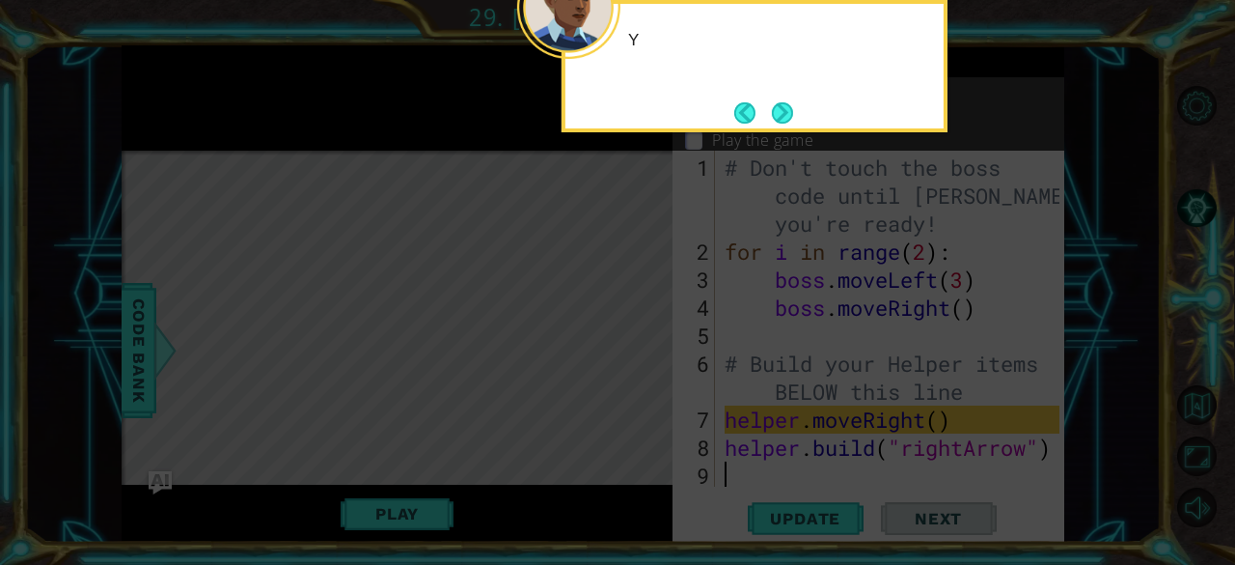
click at [791, 115] on button "Next" at bounding box center [782, 112] width 21 height 21
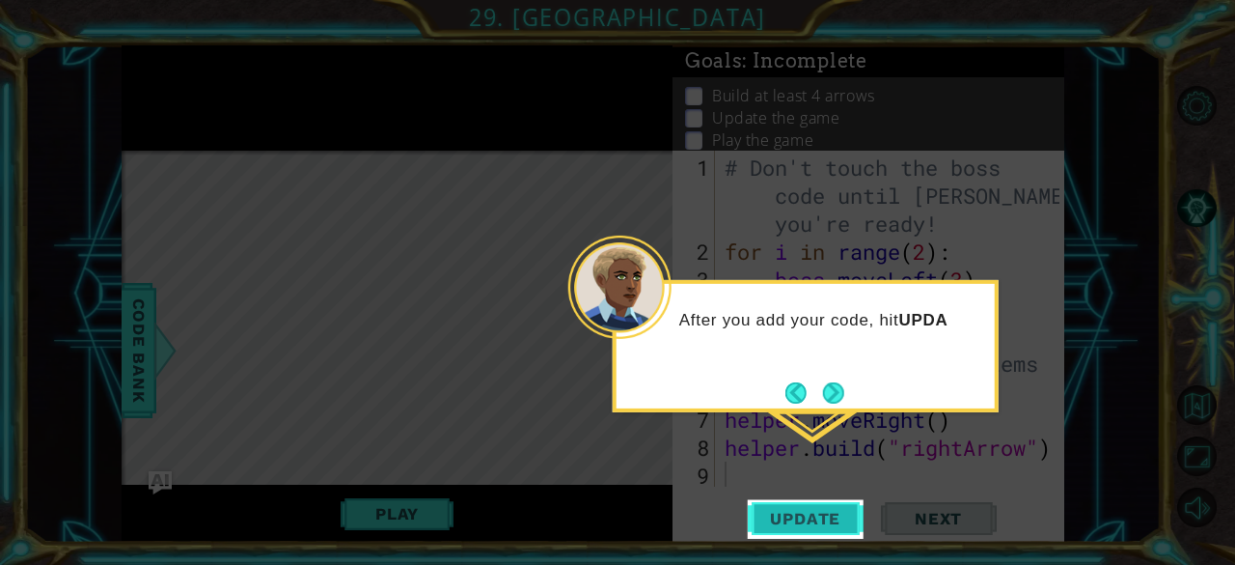
click at [803, 530] on button "Update" at bounding box center [806, 519] width 116 height 40
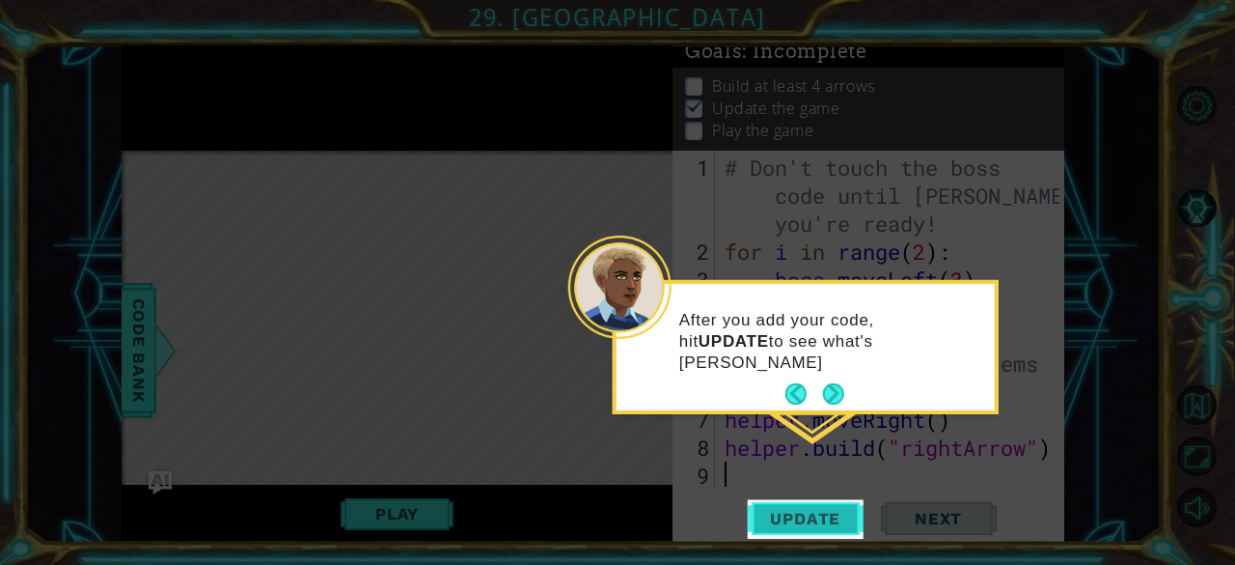
scroll to position [17, 0]
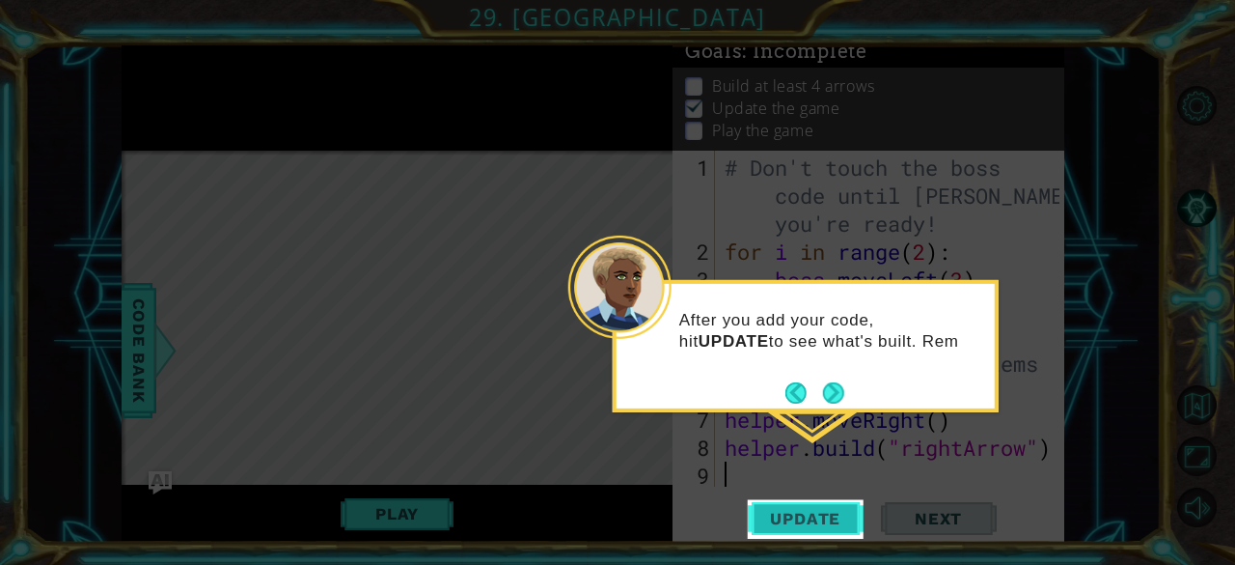
click at [803, 530] on button "Update" at bounding box center [806, 519] width 116 height 40
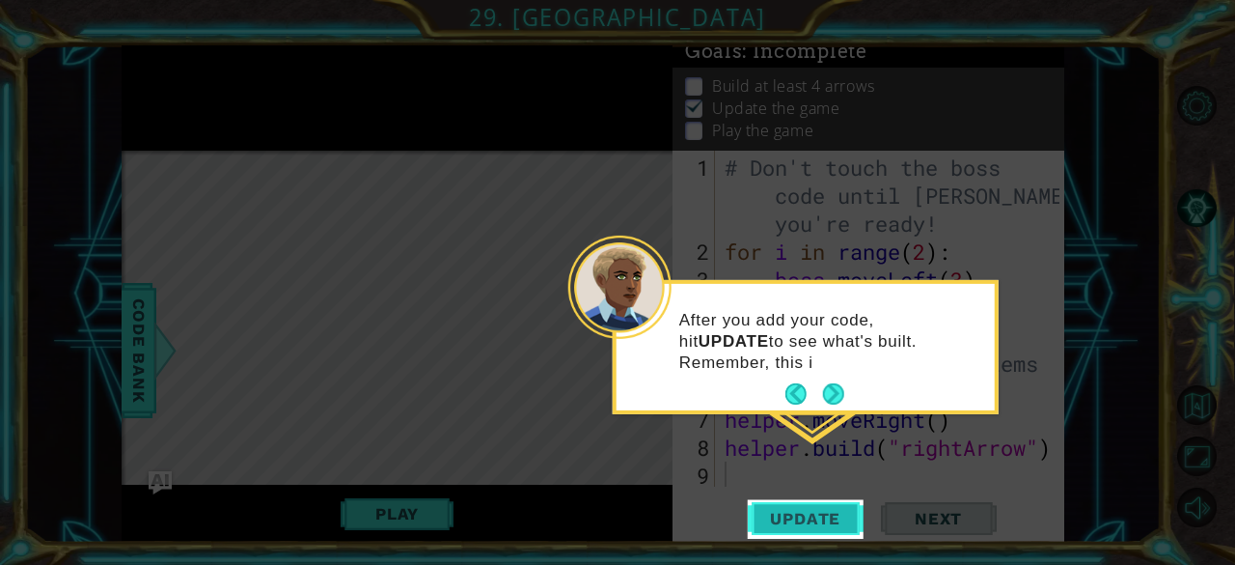
click at [803, 530] on button "Update" at bounding box center [806, 519] width 116 height 40
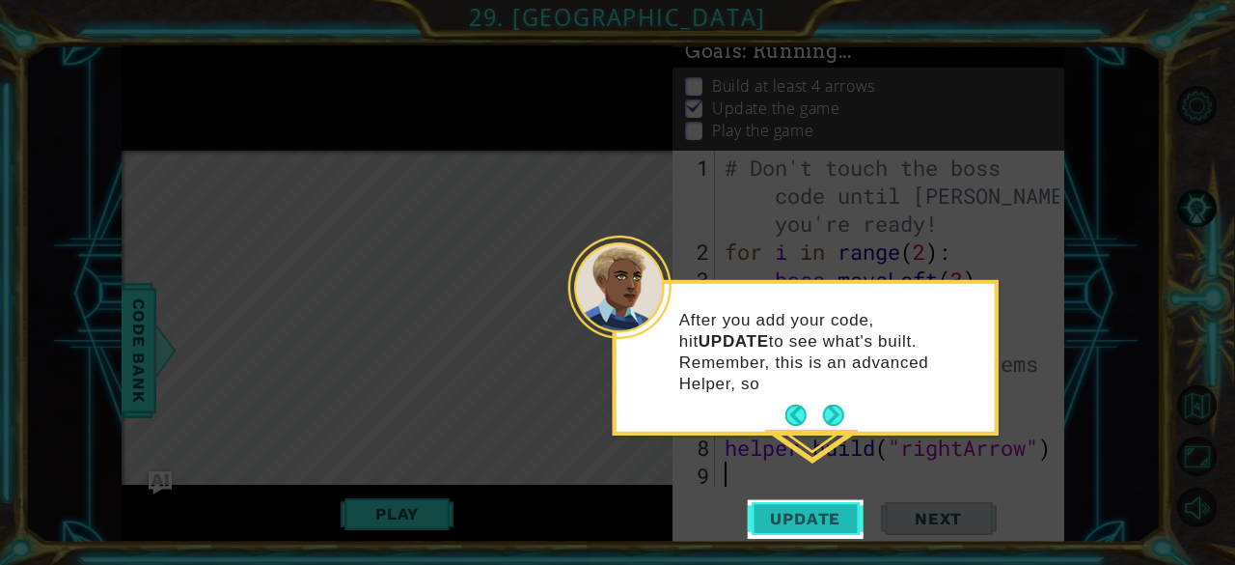
click at [803, 530] on button "Update" at bounding box center [806, 519] width 116 height 40
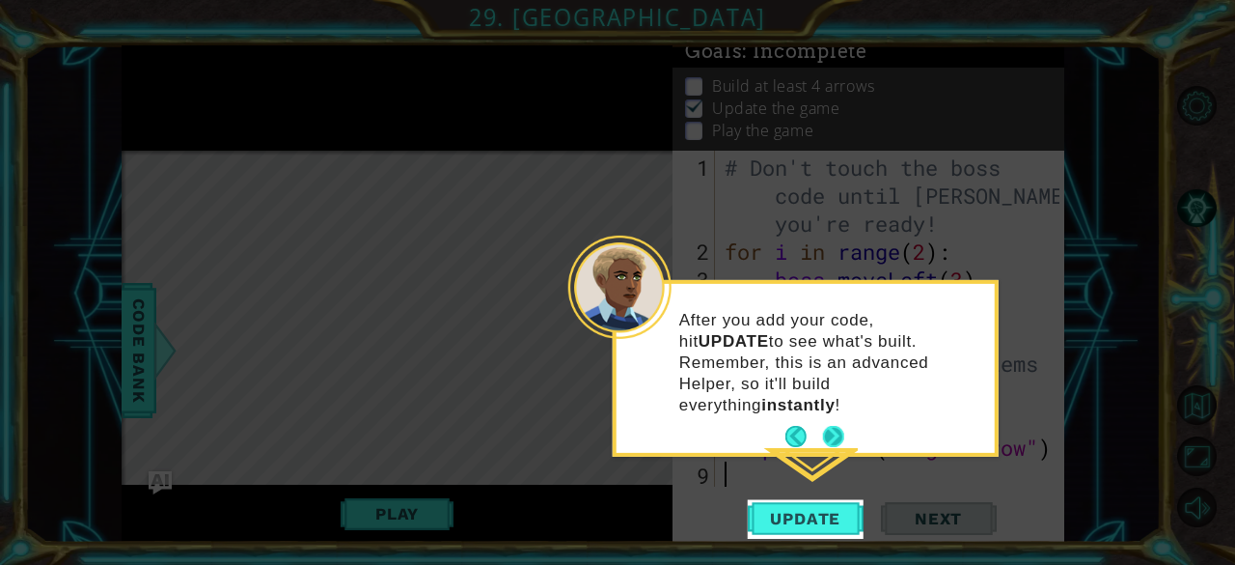
click at [841, 426] on button "Next" at bounding box center [833, 436] width 21 height 21
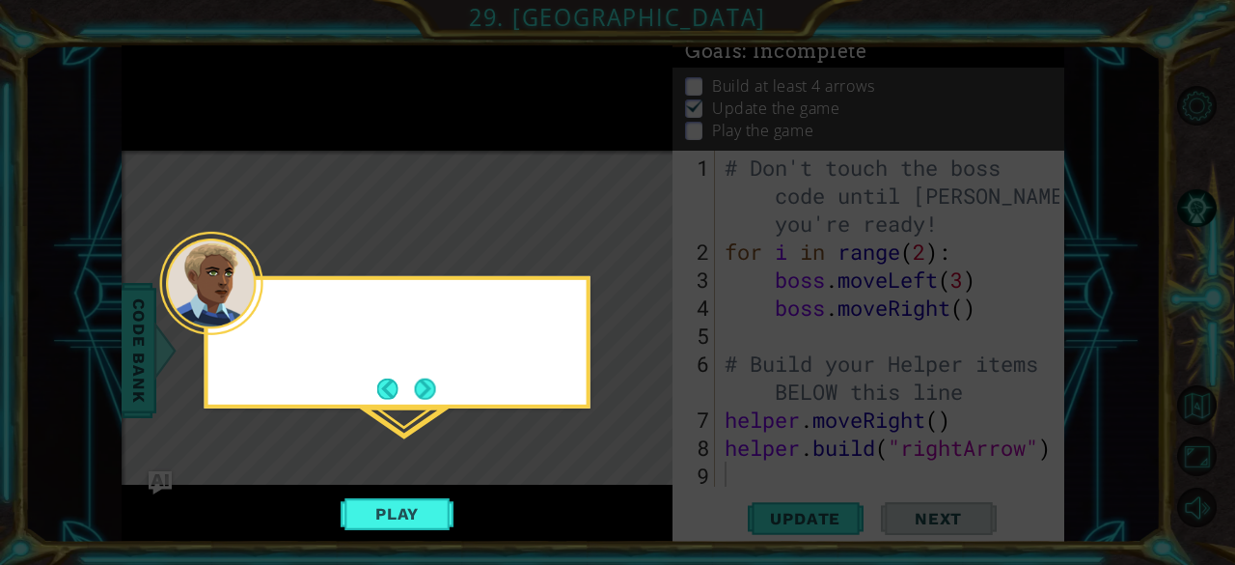
click at [841, 410] on icon at bounding box center [617, 282] width 1235 height 565
click at [429, 389] on button "Next" at bounding box center [425, 388] width 21 height 21
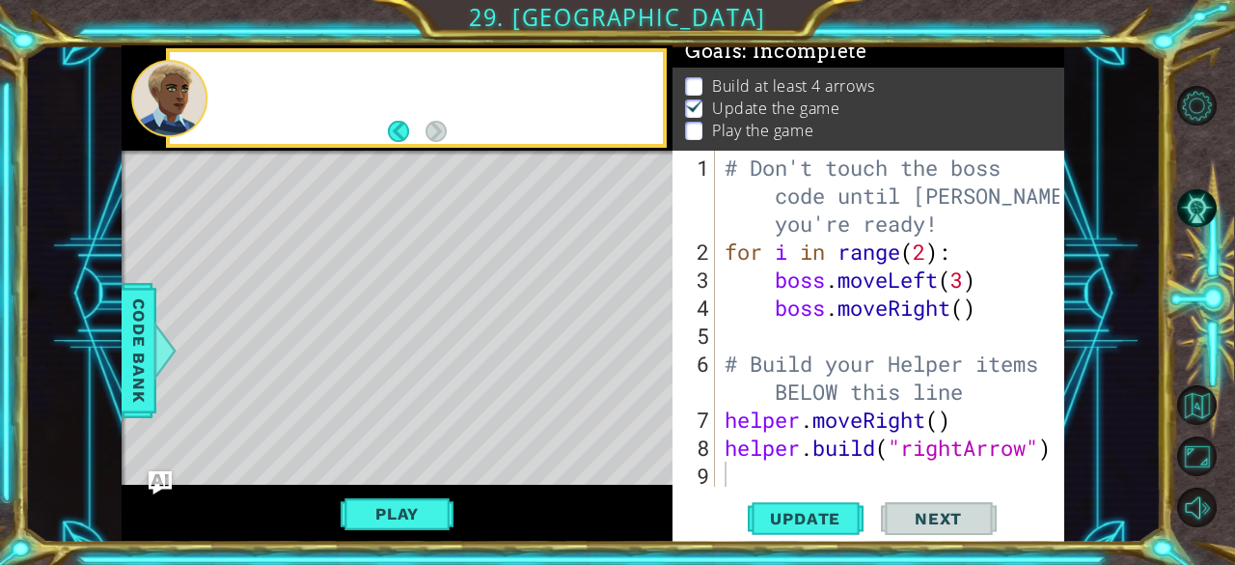
click at [429, 389] on div "Level Map" at bounding box center [568, 435] width 892 height 568
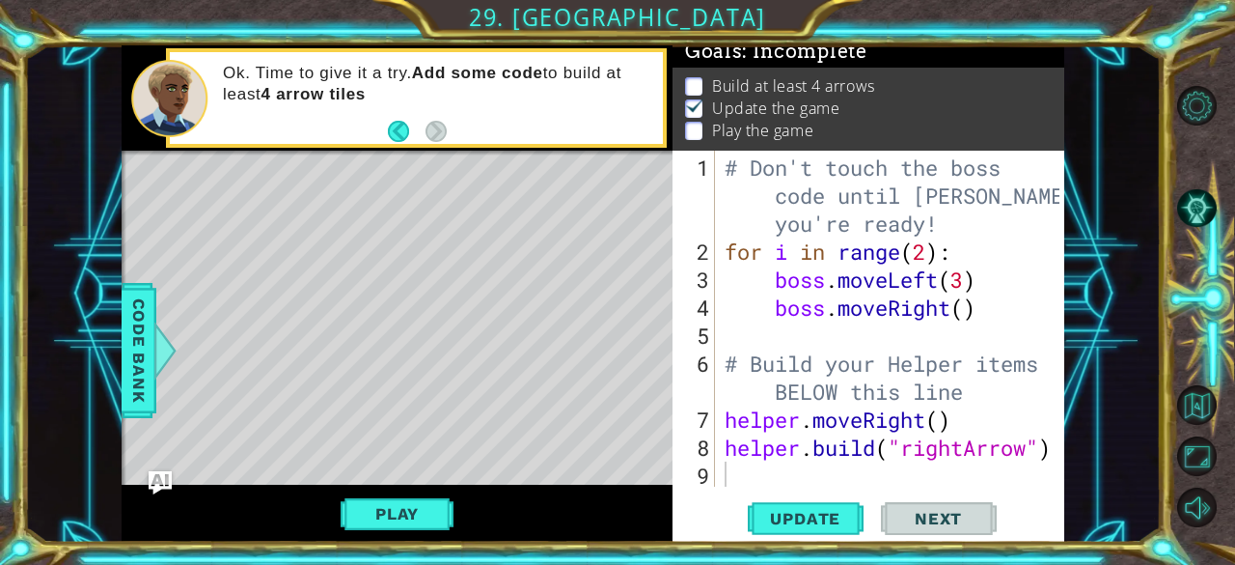
click at [259, 179] on div "Level Map" at bounding box center [568, 435] width 892 height 568
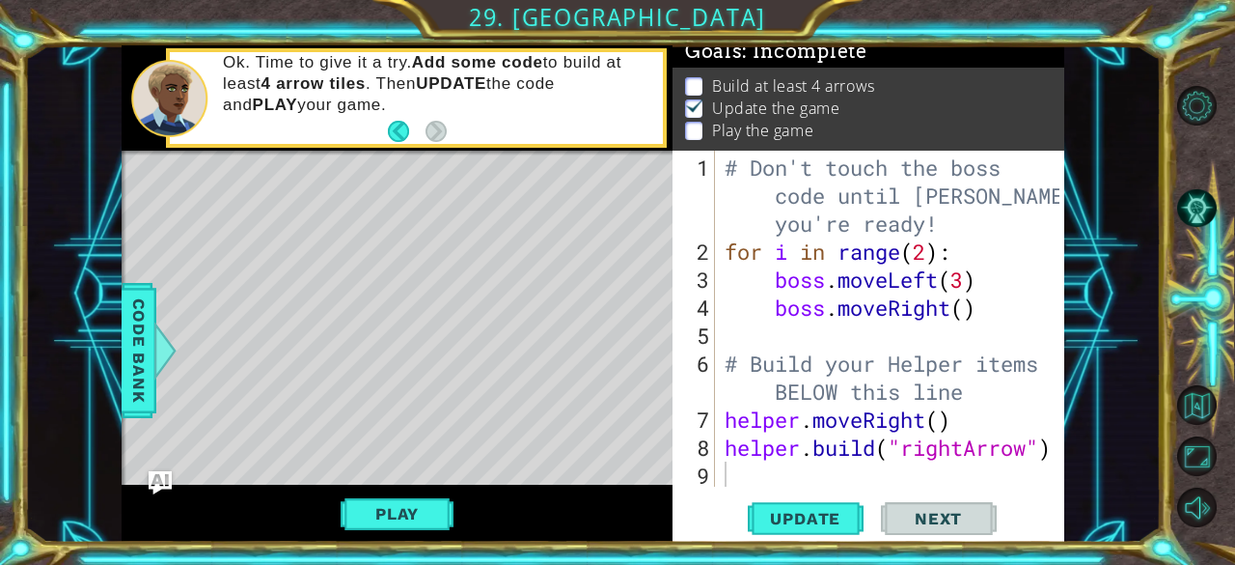
click at [259, 197] on div "Level Map" at bounding box center [568, 435] width 892 height 568
click at [804, 528] on button "Update" at bounding box center [806, 519] width 116 height 40
click at [387, 509] on button "Play" at bounding box center [397, 513] width 113 height 37
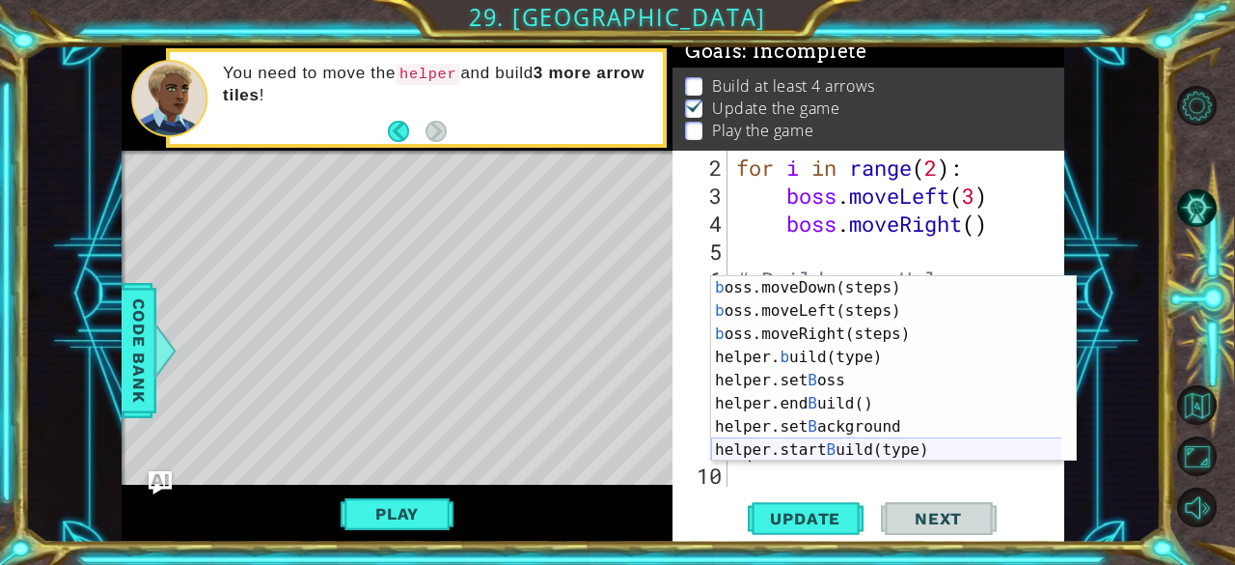
scroll to position [46, 0]
click at [831, 444] on div "b oss.moveDown(steps) press enter b oss.moveLeft(steps) press enter b oss.moveR…" at bounding box center [886, 392] width 351 height 232
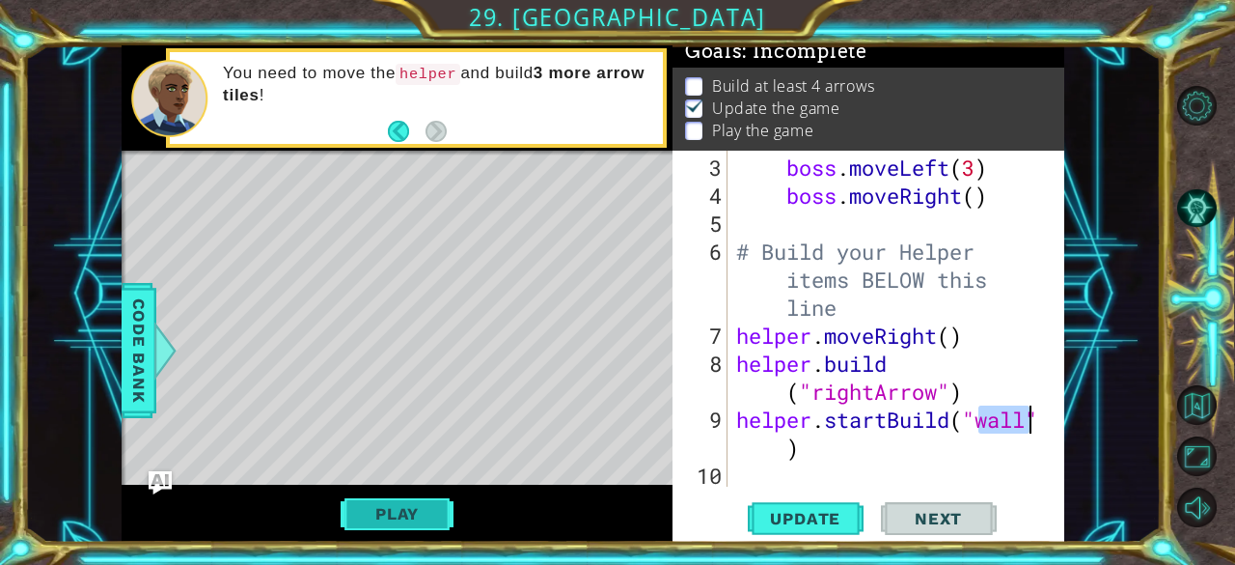
type textarea "helper.startBuild("wall")"
click at [420, 511] on button "Play" at bounding box center [397, 513] width 113 height 37
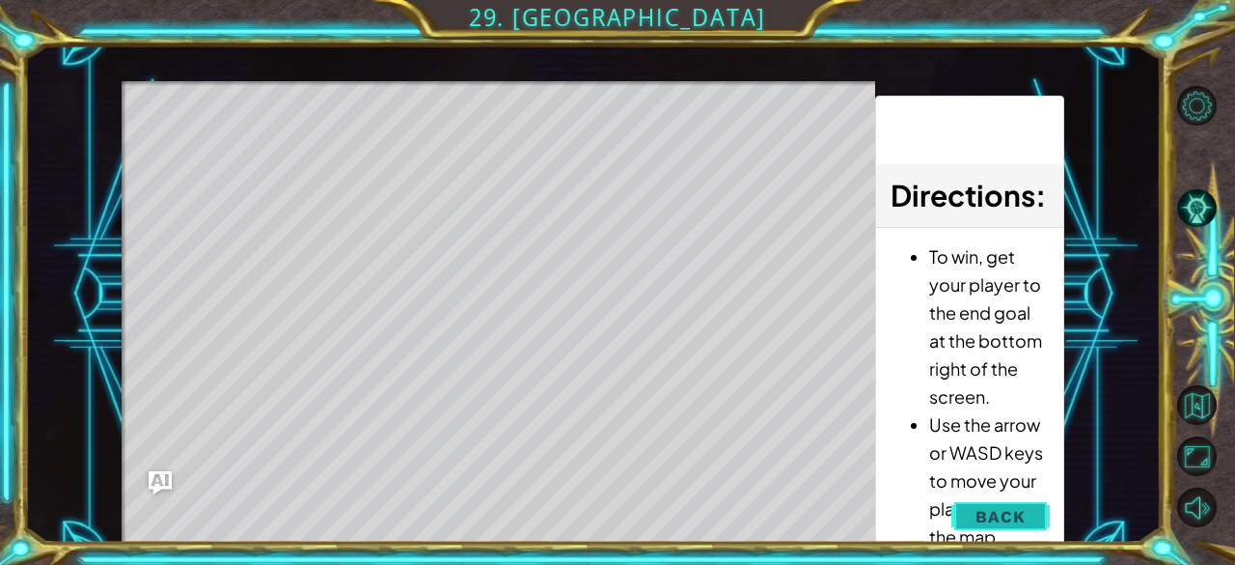
click at [1000, 517] on span "Back" at bounding box center [1000, 516] width 49 height 19
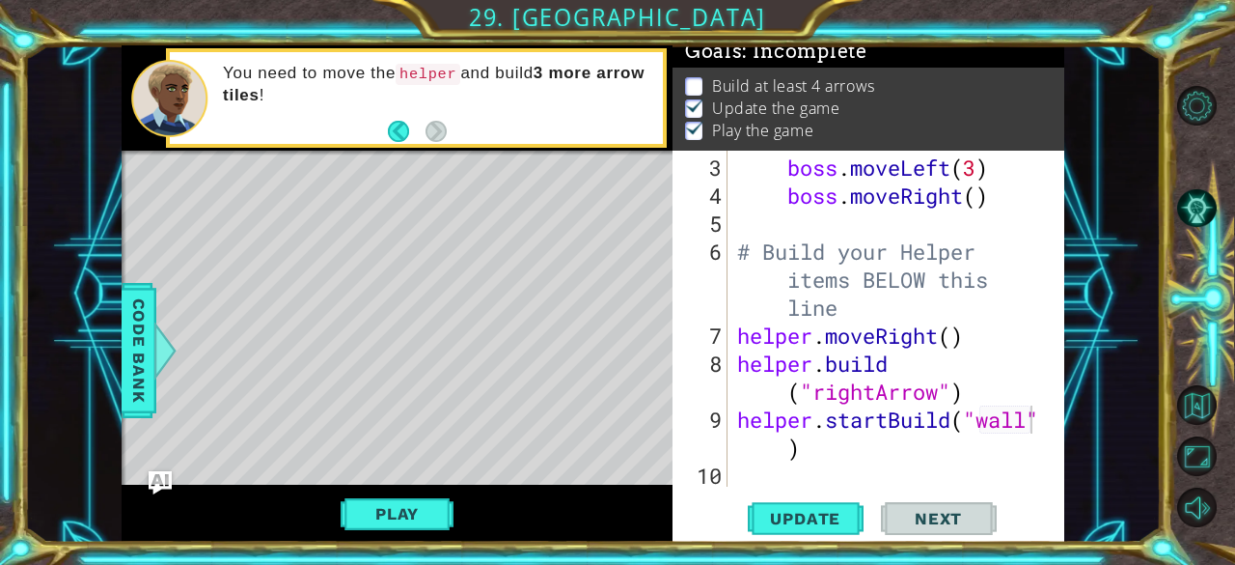
click at [882, 459] on div "boss . moveLeft ( 3 ) boss . moveRight ( ) # Build your Helper items BELOW this…" at bounding box center [894, 349] width 322 height 392
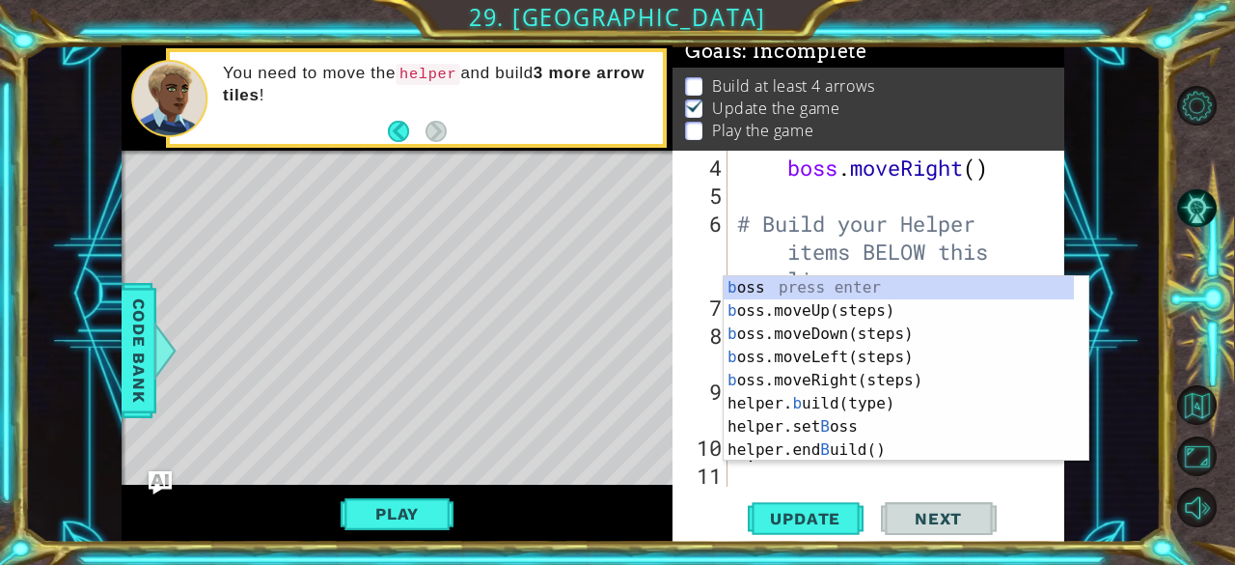
type textarea "boo"
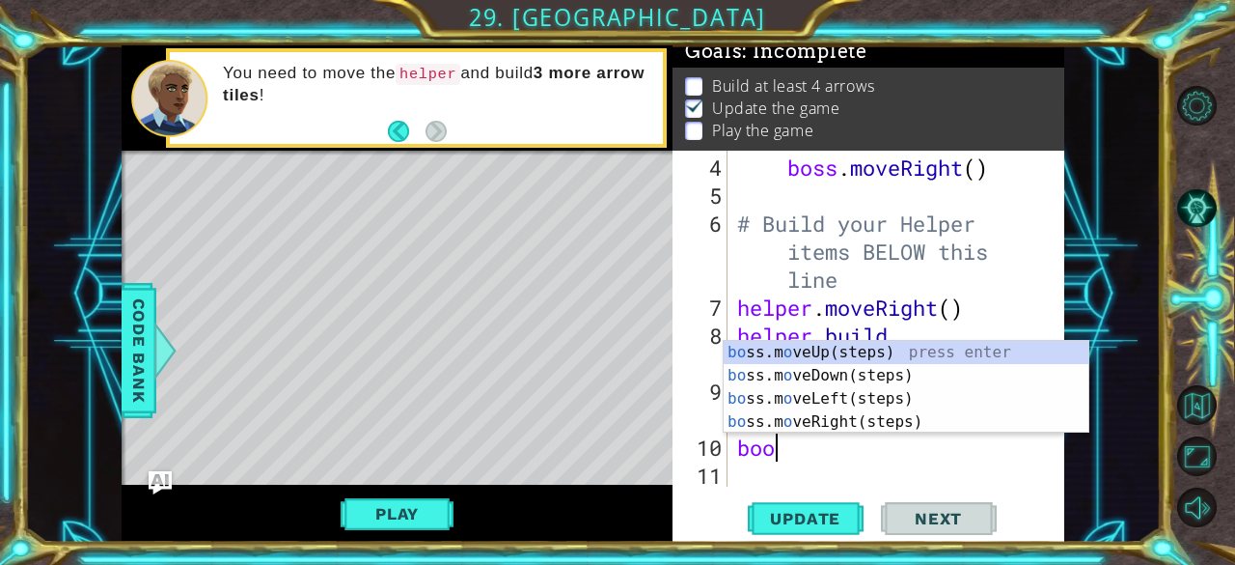
scroll to position [0, 0]
click at [843, 350] on div "bo ss.m o veUp(steps) press enter bo ss.m o veDown(steps) press enter bo ss.m o…" at bounding box center [907, 410] width 366 height 139
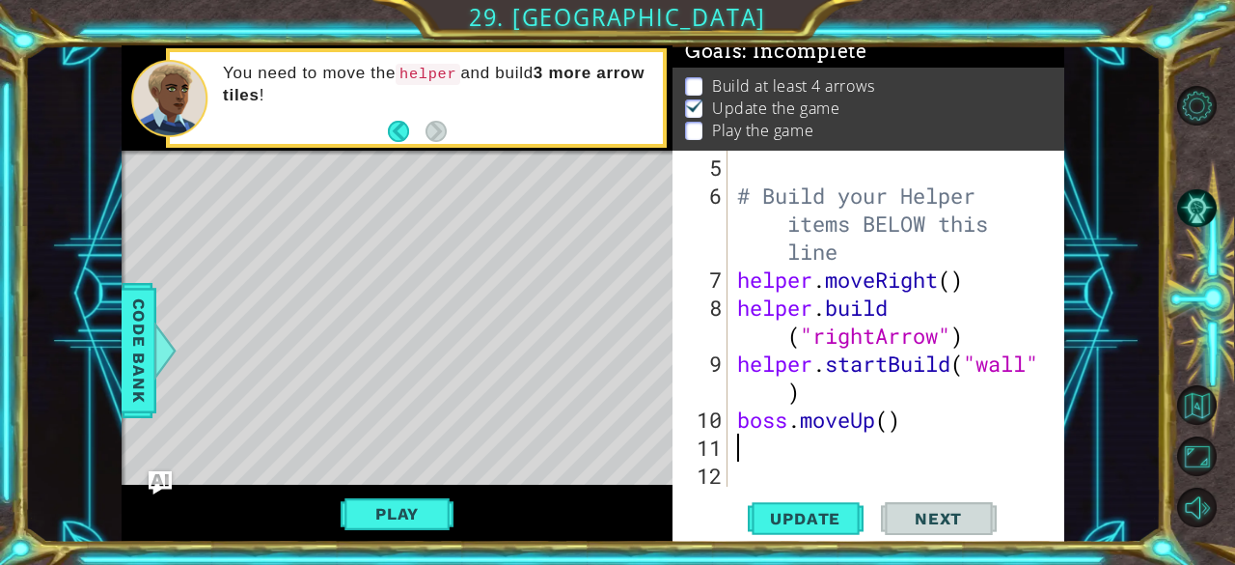
type textarea "b"
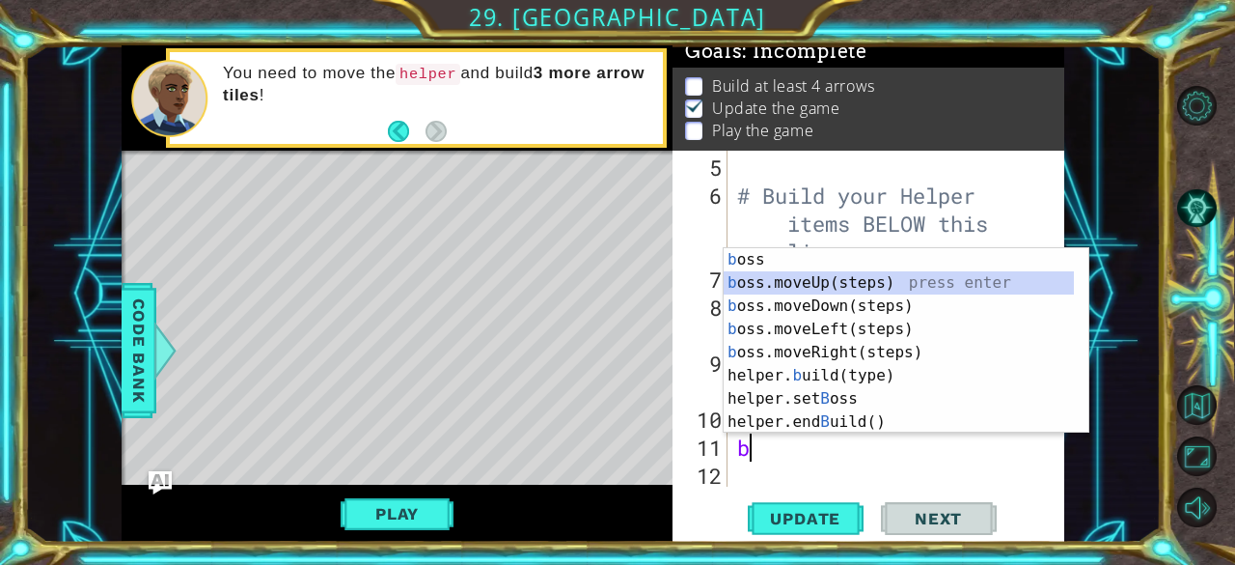
click at [868, 290] on div "b oss press enter b oss.moveUp(steps) press enter b oss.moveDown(steps) press e…" at bounding box center [899, 364] width 351 height 232
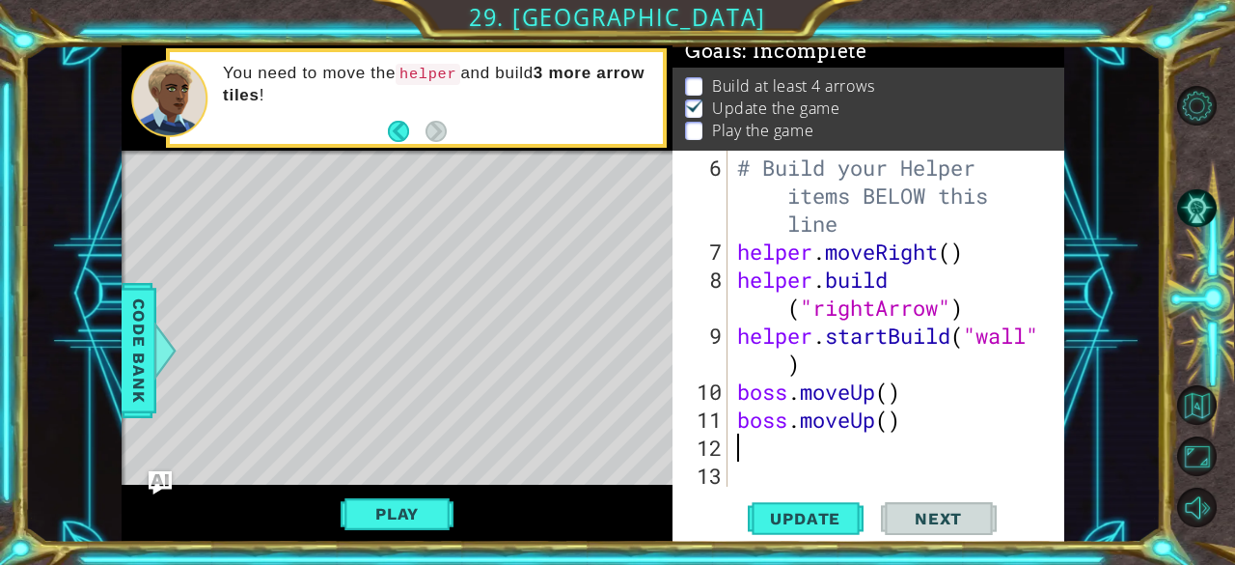
scroll to position [196, 0]
click at [428, 500] on button "Play" at bounding box center [397, 513] width 113 height 37
click at [805, 450] on div "# Build your Helper items BELOW this line helper . moveRight ( ) helper . build…" at bounding box center [894, 377] width 322 height 448
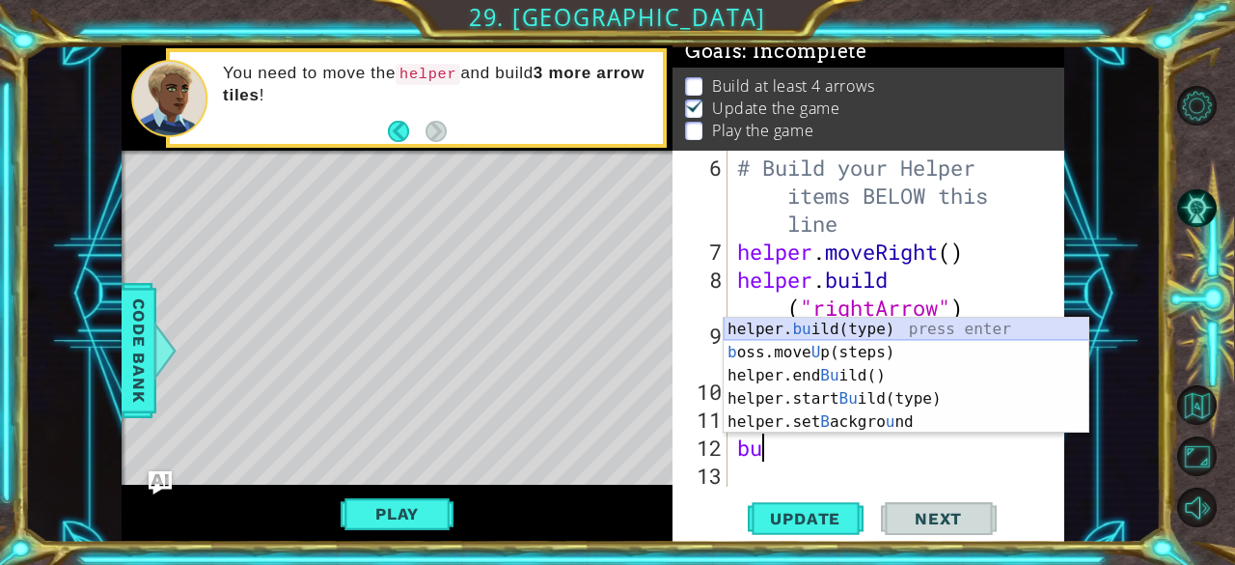
click at [883, 326] on div "helper. bu ild(type) press enter b oss.move U p(steps) press enter helper.end B…" at bounding box center [907, 398] width 366 height 162
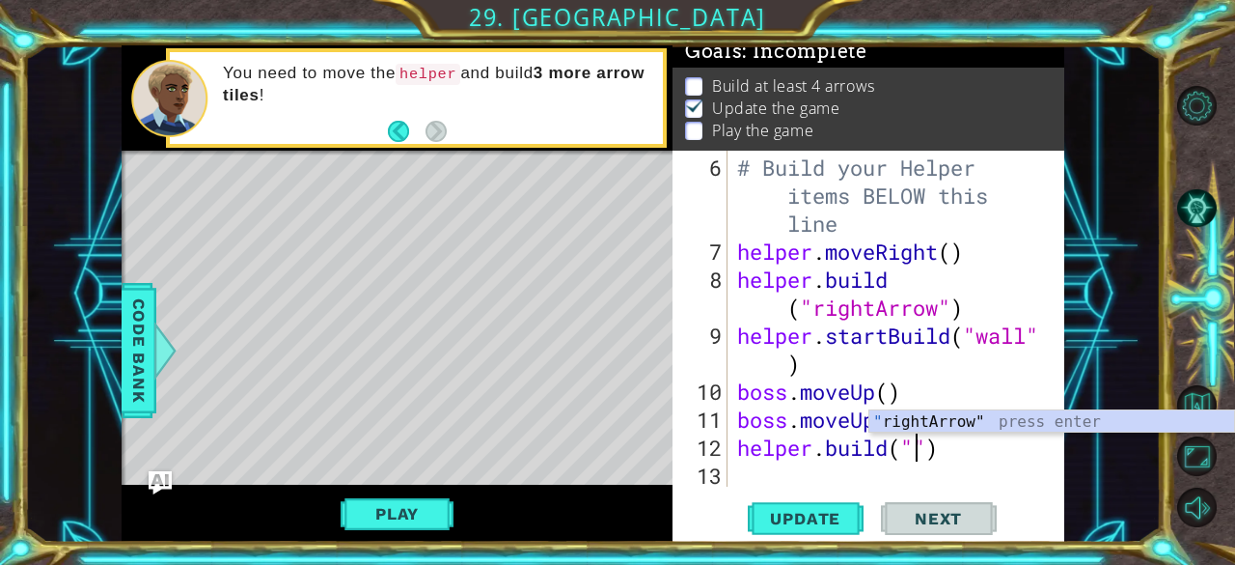
scroll to position [0, 8]
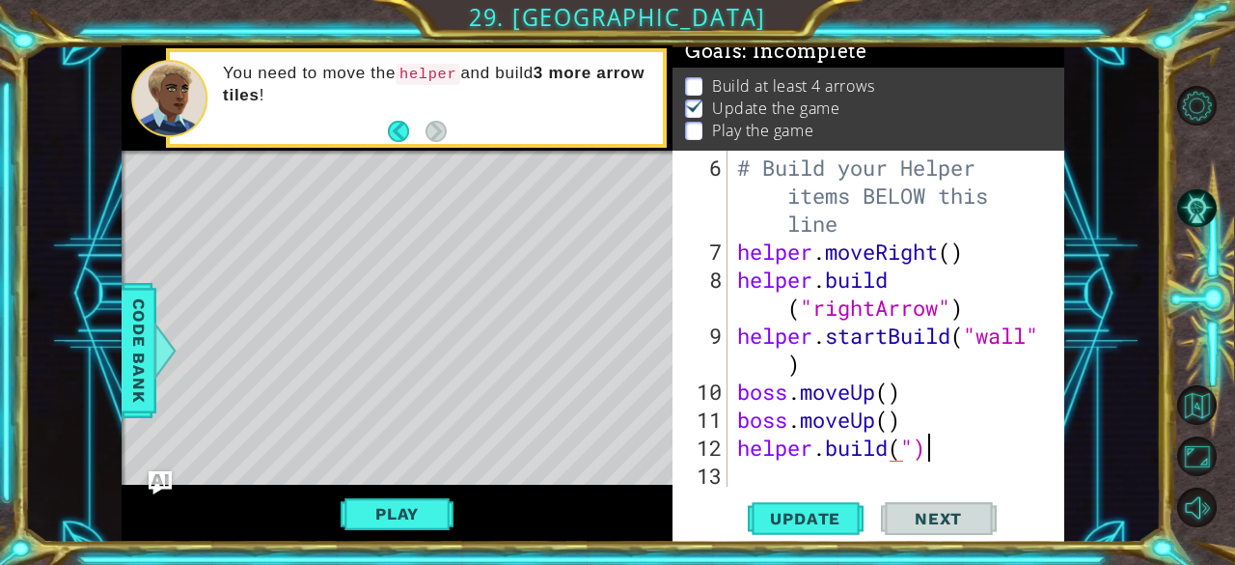
click at [926, 447] on div "# Build your Helper items BELOW this line helper . moveRight ( ) helper . build…" at bounding box center [894, 377] width 322 height 448
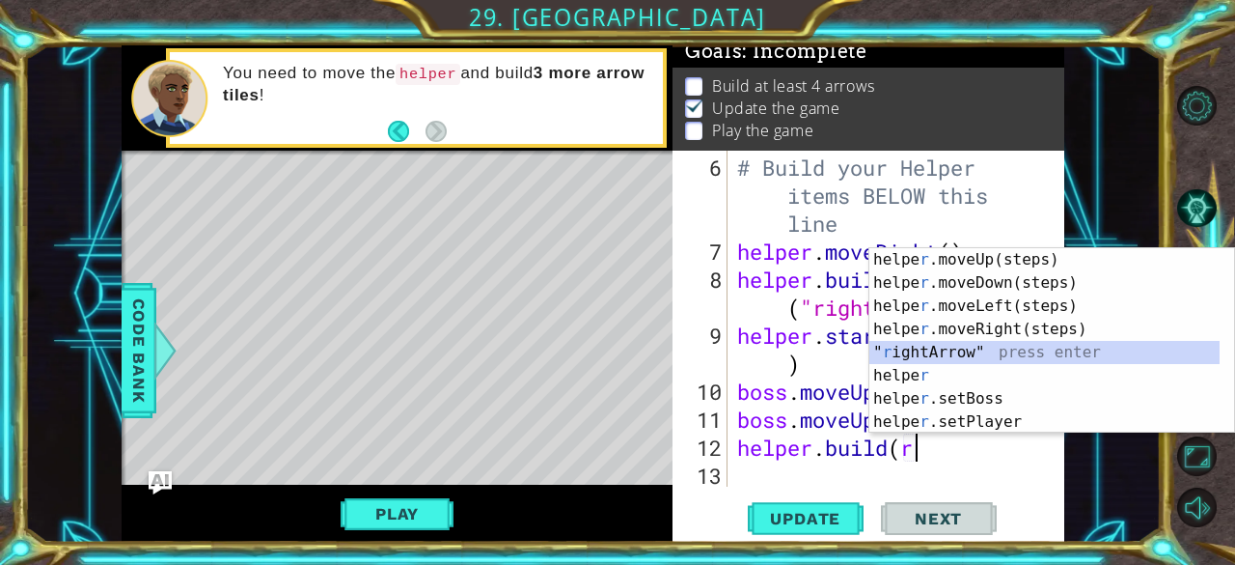
click at [996, 350] on div "helpe [PERSON_NAME]moveUp(steps) press enter helpe r .moveDown(steps) press ent…" at bounding box center [1052, 364] width 366 height 232
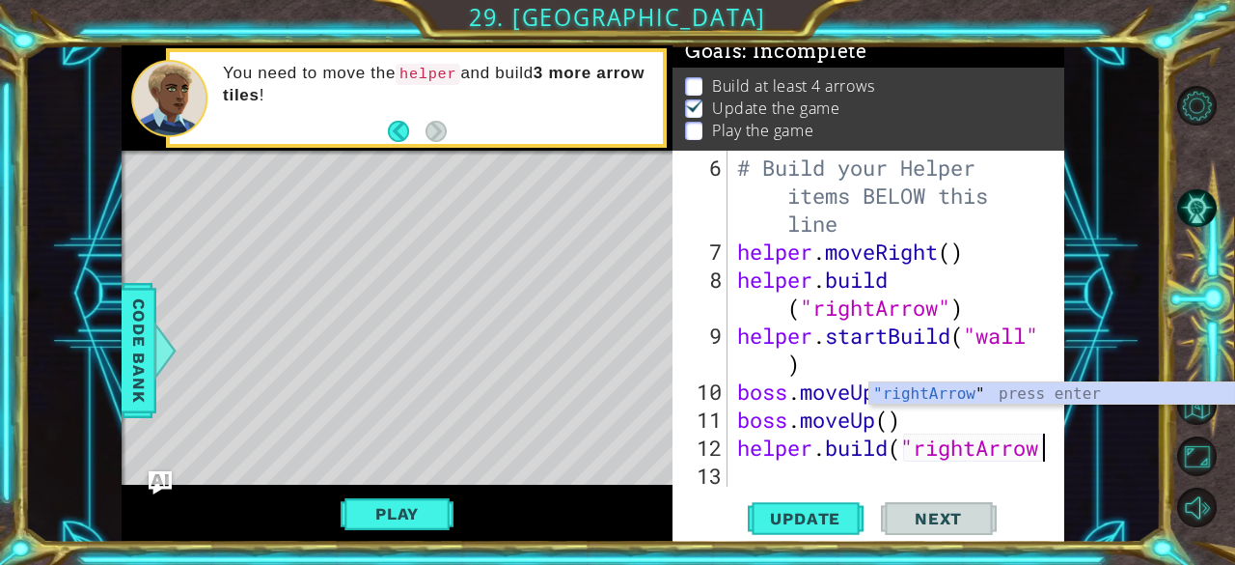
scroll to position [196, 0]
type textarea "[DOMAIN_NAME]("rightArrow"
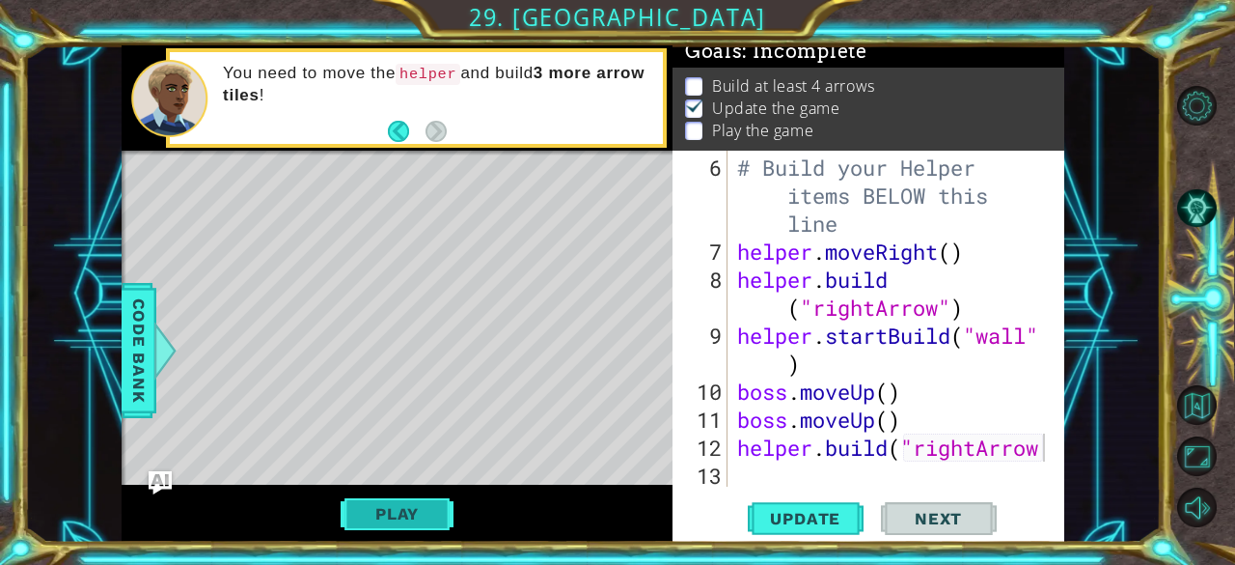
click at [398, 522] on button "Play" at bounding box center [397, 513] width 113 height 37
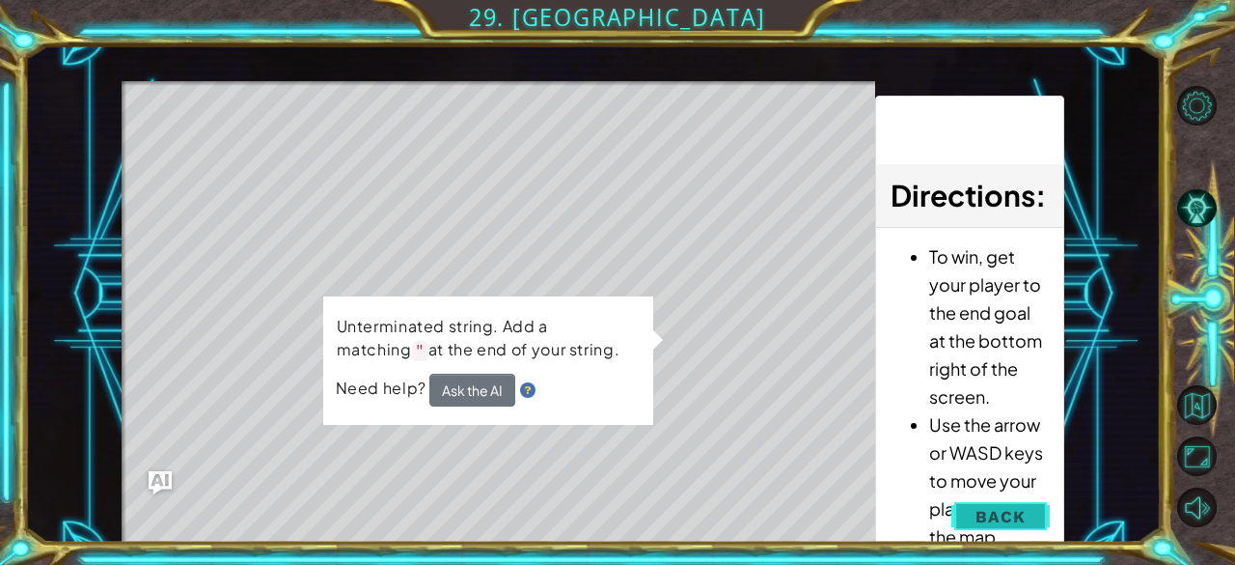
click at [973, 524] on button "Back" at bounding box center [1000, 516] width 97 height 39
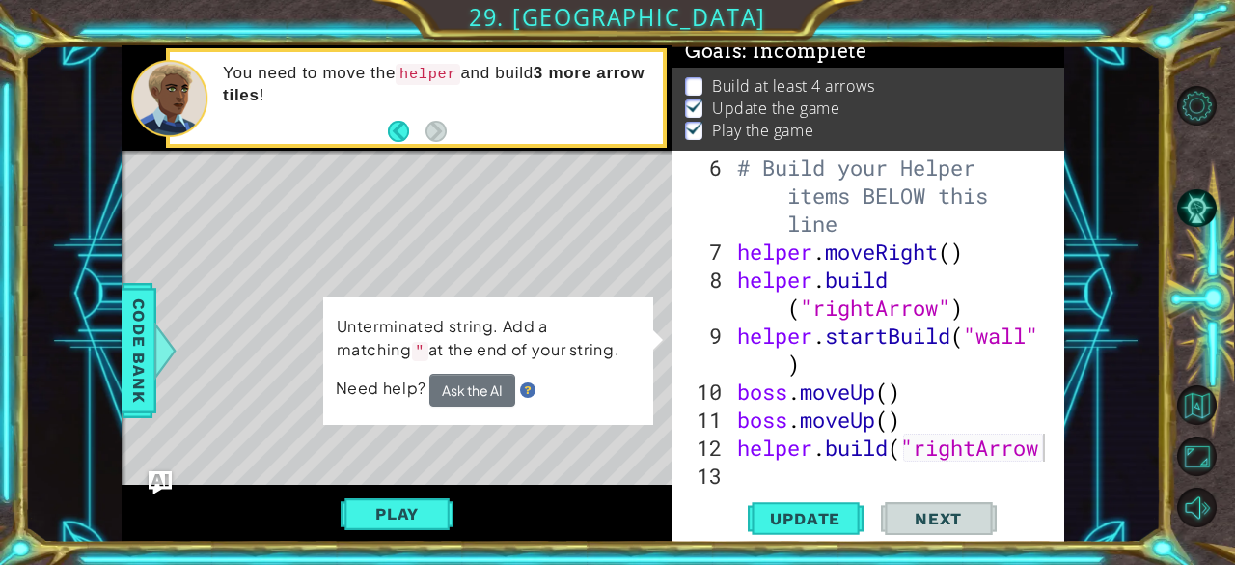
click at [1032, 466] on div "# Build your Helper items BELOW this line helper . moveRight ( ) helper . build…" at bounding box center [894, 377] width 322 height 448
click at [1038, 456] on div "# Build your Helper items BELOW this line helper . moveRight ( ) helper . build…" at bounding box center [894, 377] width 322 height 448
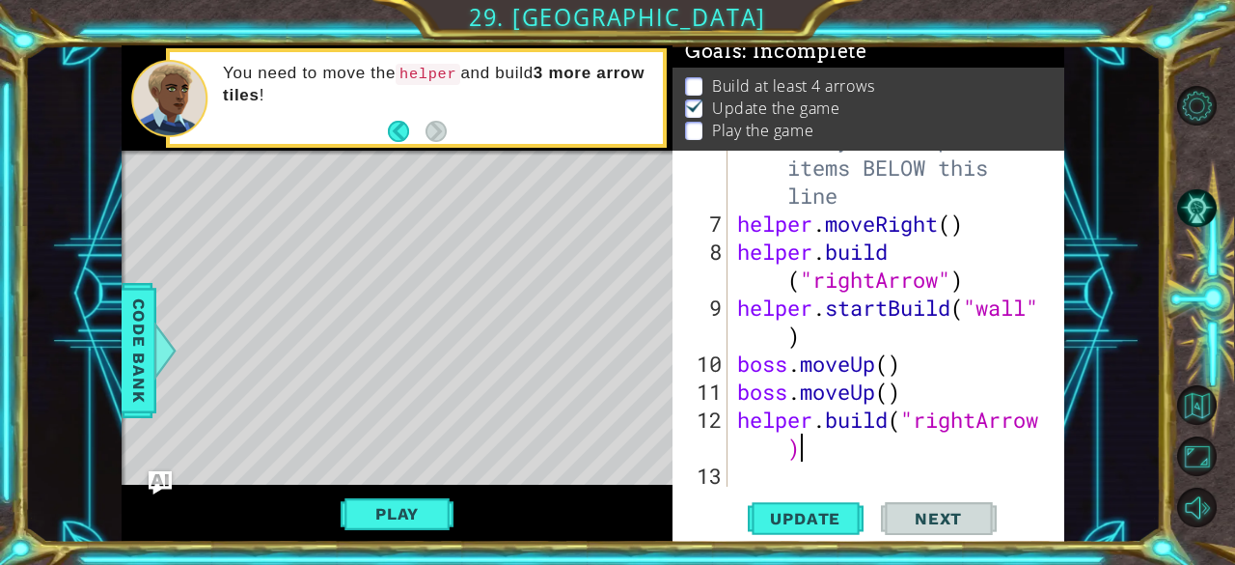
scroll to position [224, 0]
click at [415, 517] on button "Play" at bounding box center [397, 513] width 113 height 37
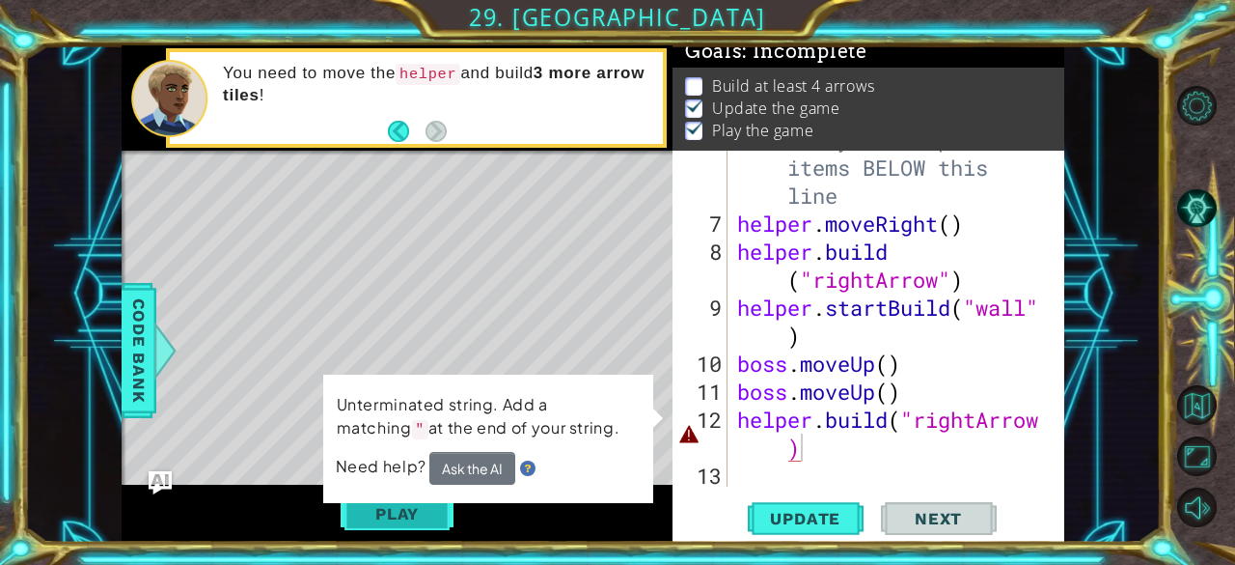
scroll to position [17, 0]
drag, startPoint x: 1037, startPoint y: 418, endPoint x: 1087, endPoint y: 398, distance: 53.2
click at [1087, 398] on div "1 ההההההההההההההההההההההההההההההההההההההההההההההההההההההההההההההההההההההההההההה…" at bounding box center [593, 293] width 1137 height 497
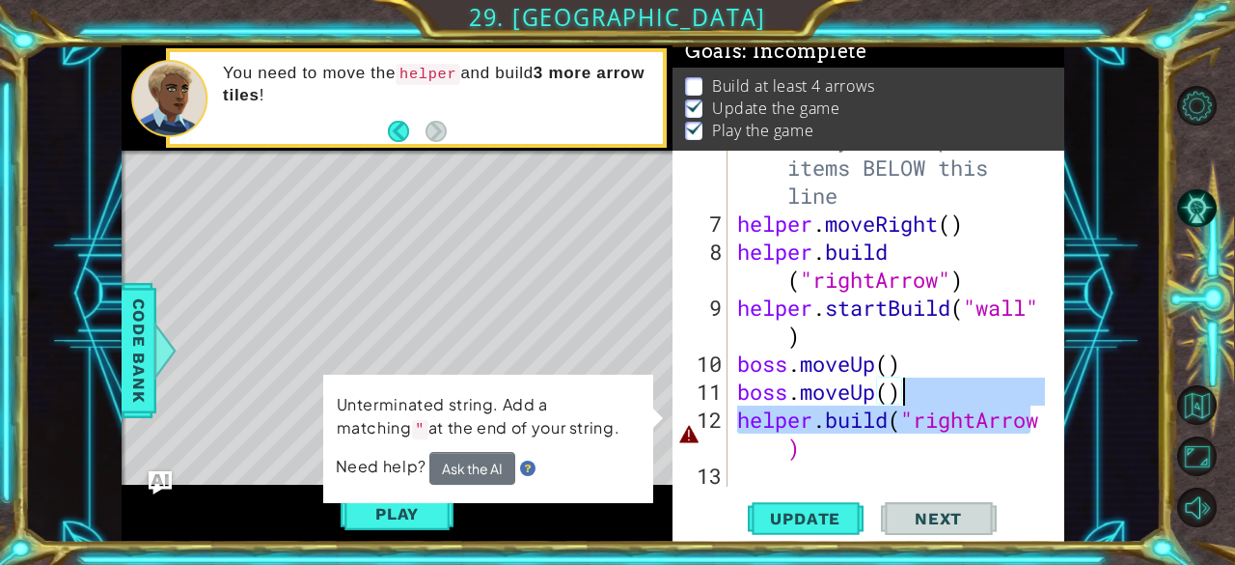
click at [924, 426] on div "# Build your Helper items BELOW this line helper . moveRight ( ) helper . build…" at bounding box center [889, 319] width 313 height 336
drag, startPoint x: 743, startPoint y: 422, endPoint x: 1087, endPoint y: 410, distance: 343.7
click at [1087, 410] on div "1 ההההההההההההההההההההההההההההההההההההההההההההההההההההההההההההההההההההההההההההה…" at bounding box center [593, 293] width 1137 height 497
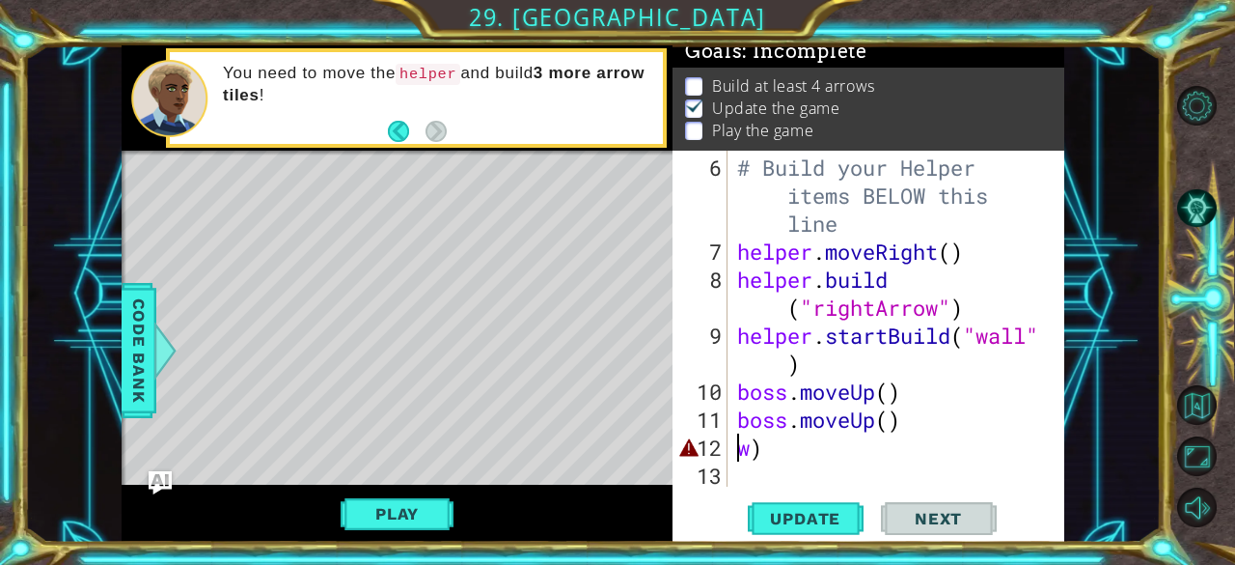
scroll to position [196, 0]
click at [760, 453] on div "# Build your Helper items BELOW this line helper . moveRight ( ) helper . build…" at bounding box center [894, 377] width 322 height 448
type textarea "w"
type textarea "boss.moveUp()"
type textarea "b"
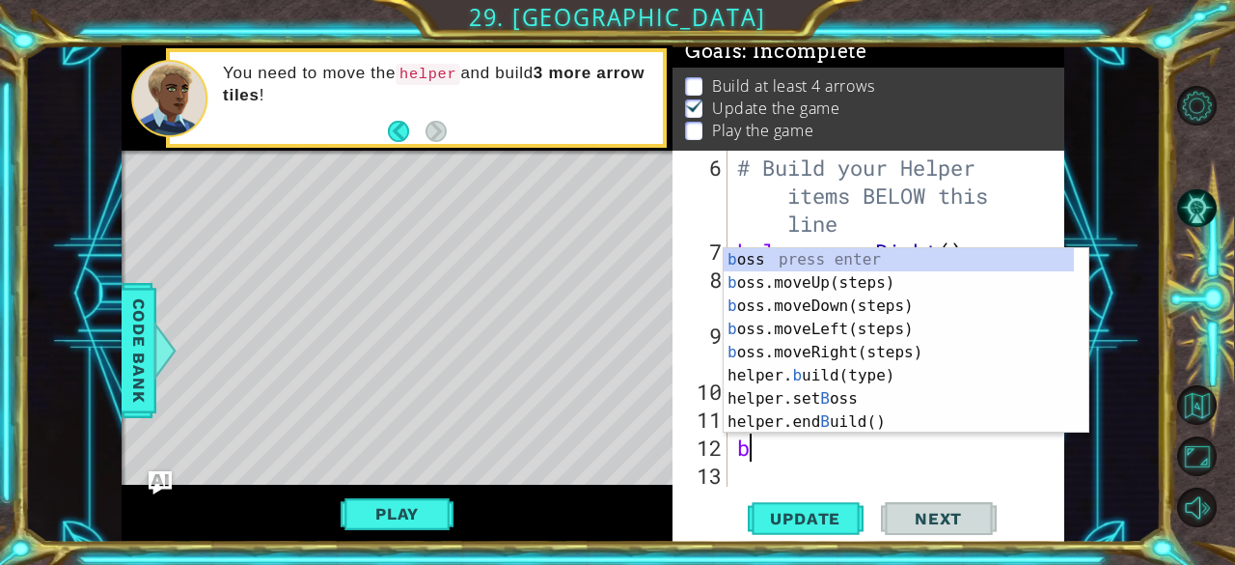
click at [869, 485] on div "# Build your Helper items BELOW this line helper . moveRight ( ) helper . build…" at bounding box center [894, 377] width 322 height 448
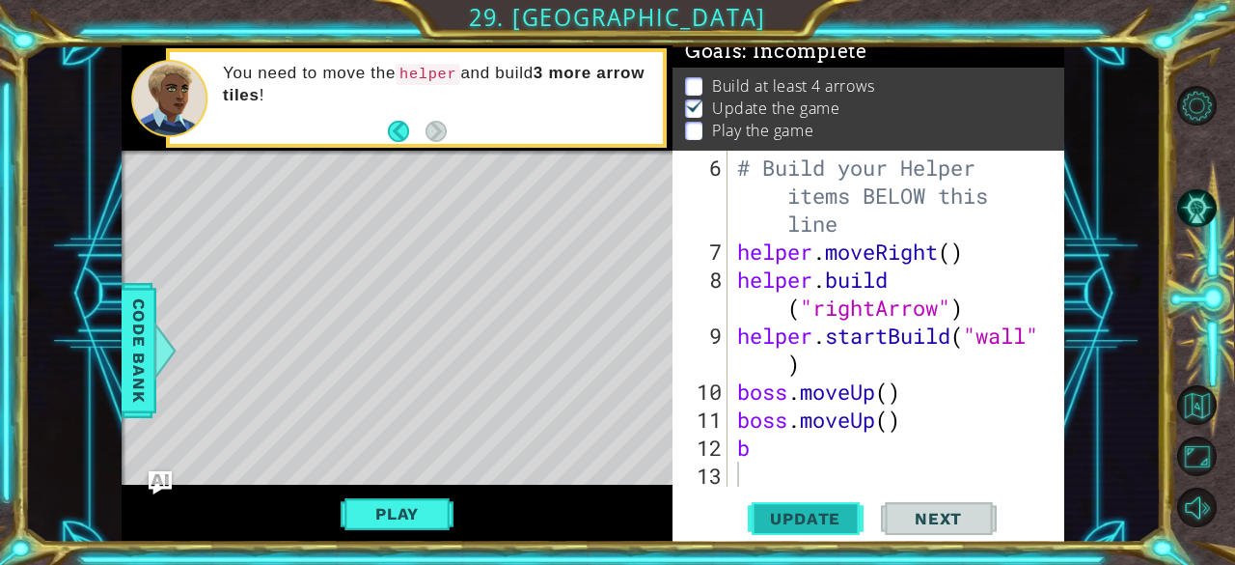
click at [839, 519] on span "Update" at bounding box center [805, 518] width 109 height 19
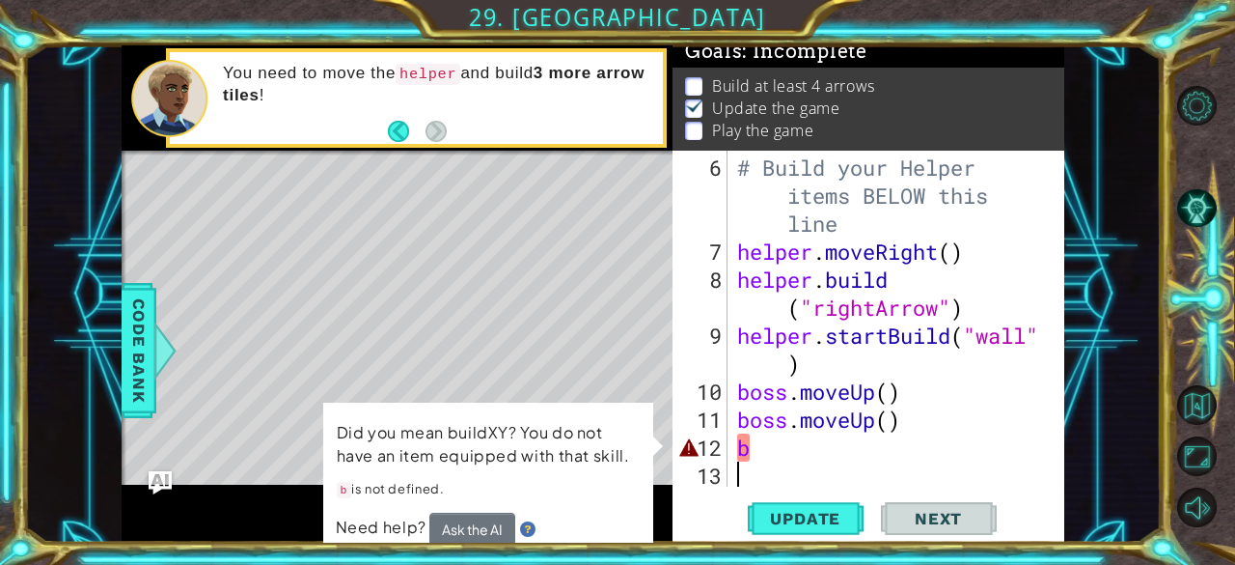
click at [797, 457] on div "# Build your Helper items BELOW this line helper . moveRight ( ) helper . build…" at bounding box center [894, 377] width 322 height 448
type textarea "b"
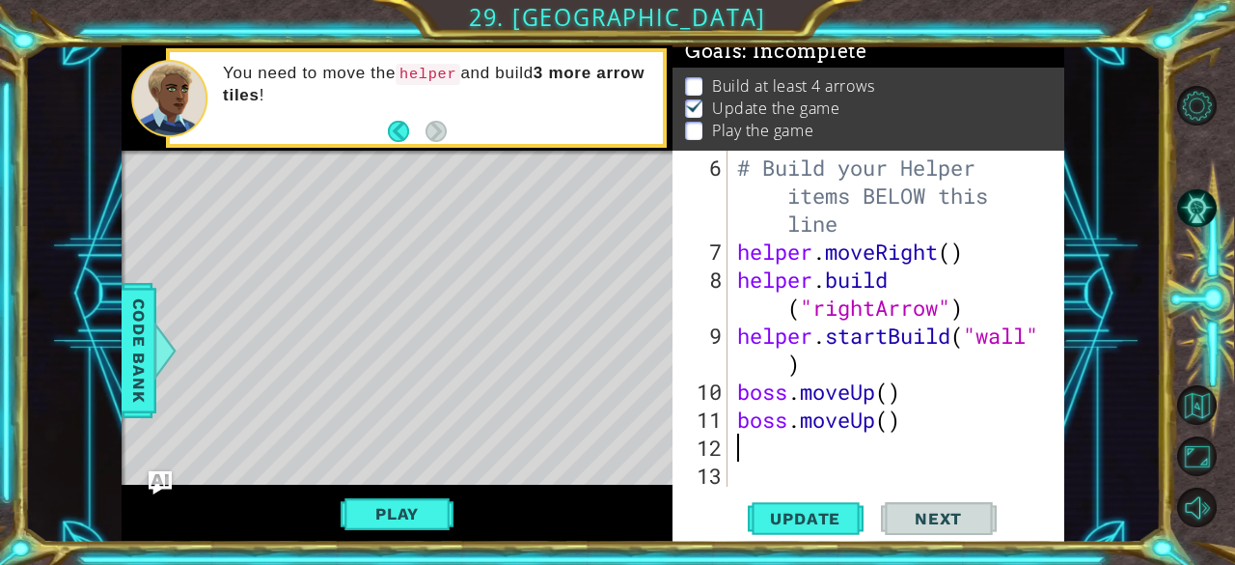
click at [885, 385] on div "# Build your Helper items BELOW this line helper . moveRight ( ) helper . build…" at bounding box center [894, 377] width 322 height 448
click at [978, 354] on div "# Build your Helper items BELOW this line helper . moveRight ( ) helper . build…" at bounding box center [894, 377] width 322 height 448
click at [819, 521] on span "Update" at bounding box center [805, 518] width 109 height 19
click at [384, 519] on button "Play" at bounding box center [397, 513] width 113 height 37
click at [914, 425] on div "# Build your Helper items BELOW this line helper . moveRight ( ) helper . build…" at bounding box center [894, 377] width 322 height 448
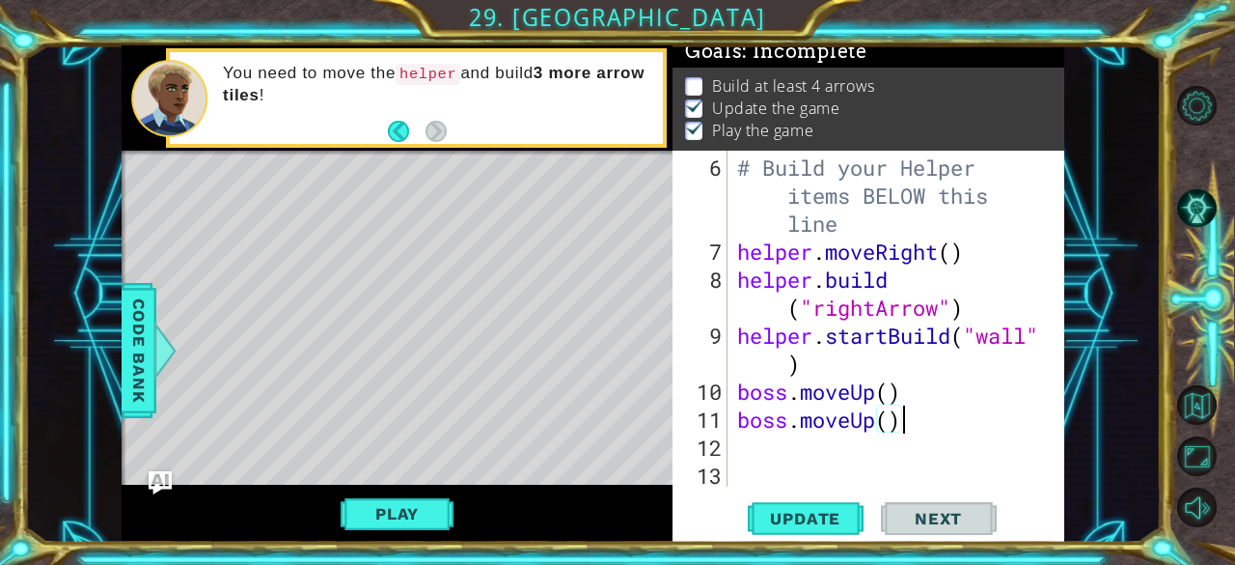
click at [863, 380] on div "# Build your Helper items BELOW this line helper . moveRight ( ) helper . build…" at bounding box center [894, 377] width 322 height 448
click at [890, 394] on div "# Build your Helper items BELOW this line helper . moveRight ( ) helper . build…" at bounding box center [894, 377] width 322 height 448
click at [898, 424] on div "# Build your Helper items BELOW this line helper . moveRight ( ) helper . build…" at bounding box center [894, 377] width 322 height 448
type textarea "boss.moveUp()"
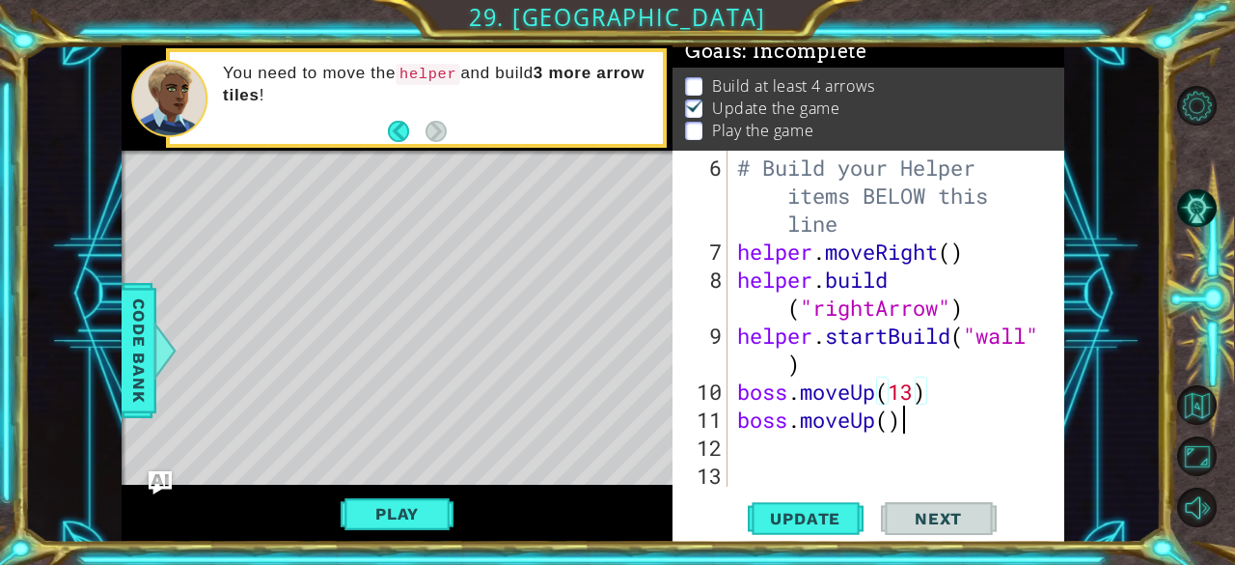
scroll to position [0, 6]
click at [890, 424] on div "# Build your Helper items BELOW this line helper . moveRight ( ) helper . build…" at bounding box center [894, 377] width 322 height 448
click at [815, 450] on div "# Build your Helper items BELOW this line helper . moveRight ( ) helper . build…" at bounding box center [894, 377] width 322 height 448
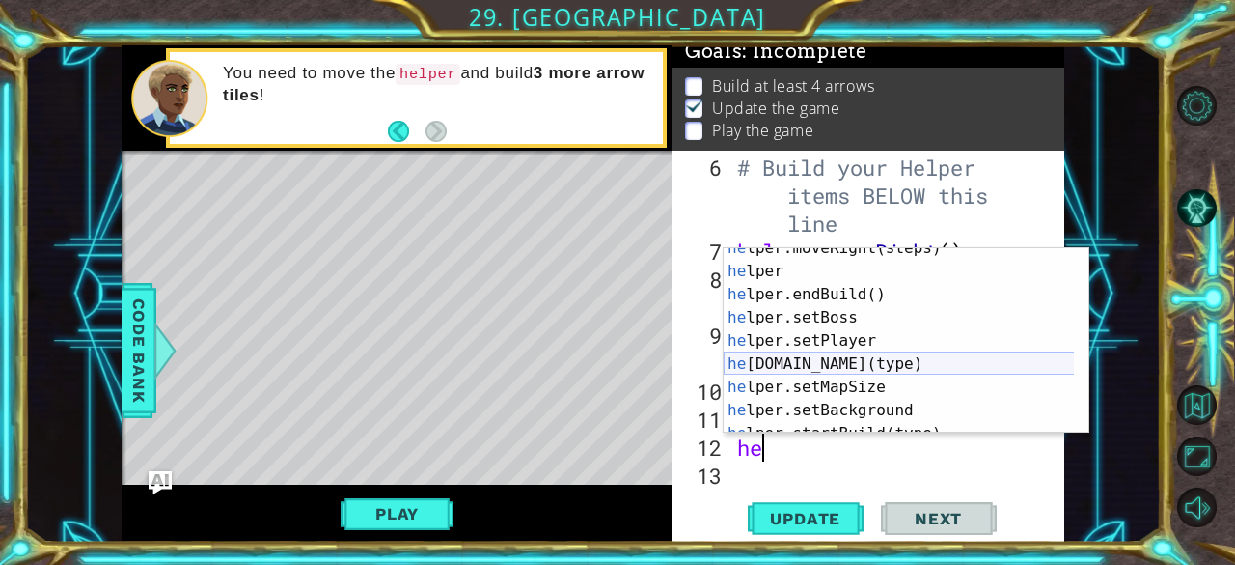
scroll to position [83, 0]
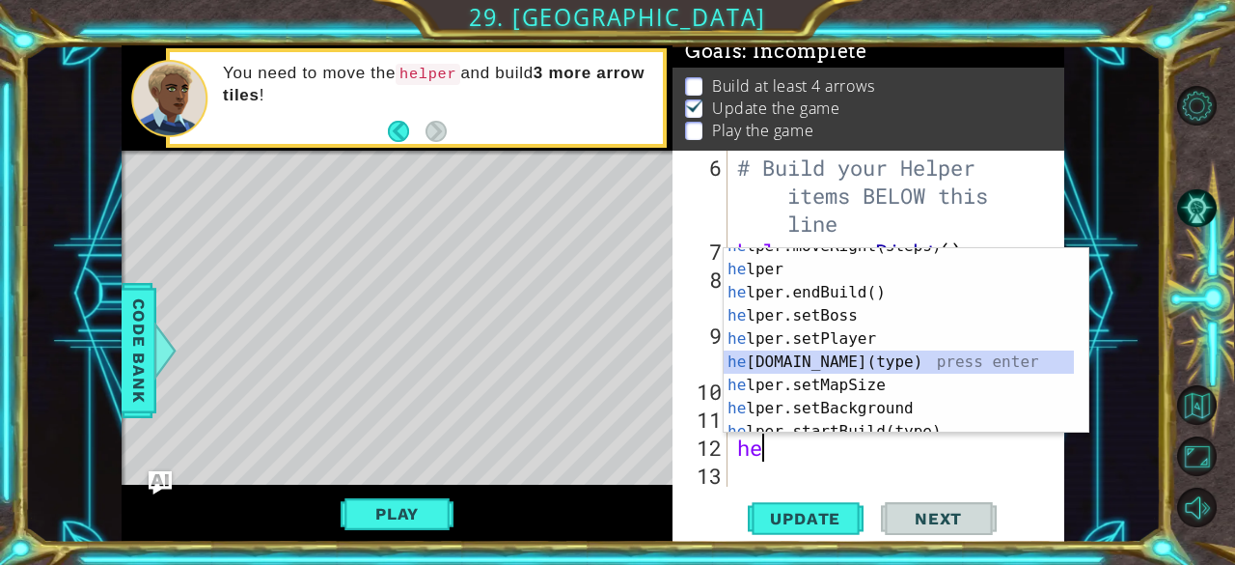
click at [920, 361] on div "he lper.moveRight(steps) press enter he lper press enter he lper.endBuild() pre…" at bounding box center [899, 351] width 351 height 232
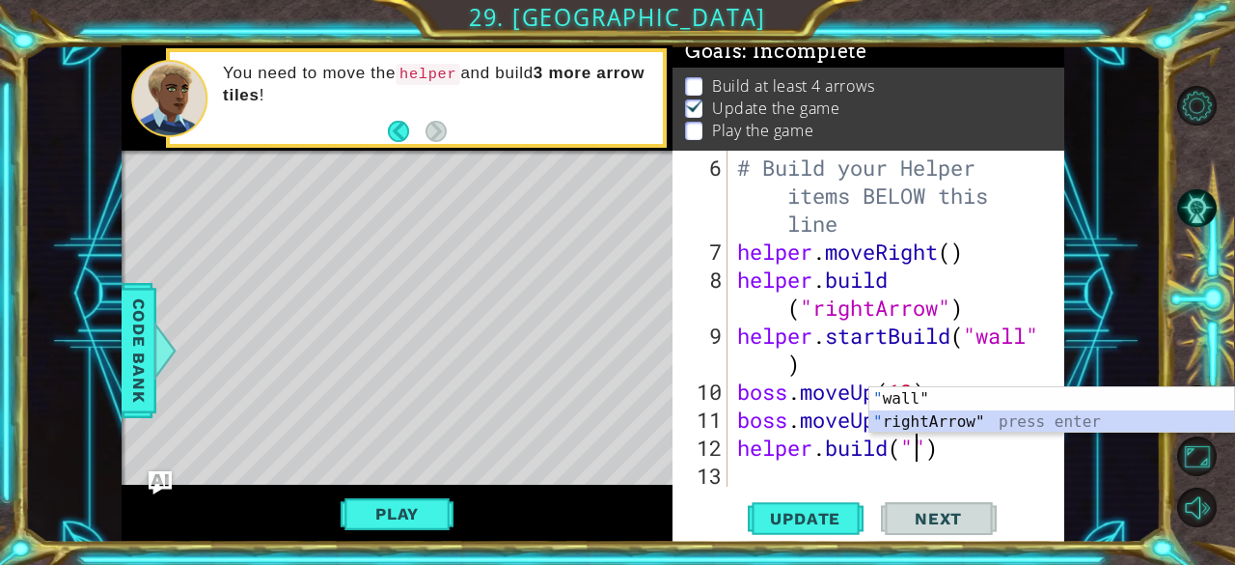
click at [937, 423] on div "" wall" press enter " rightArrow" press enter" at bounding box center [1052, 433] width 366 height 93
type textarea "[DOMAIN_NAME]("rightArrow")"
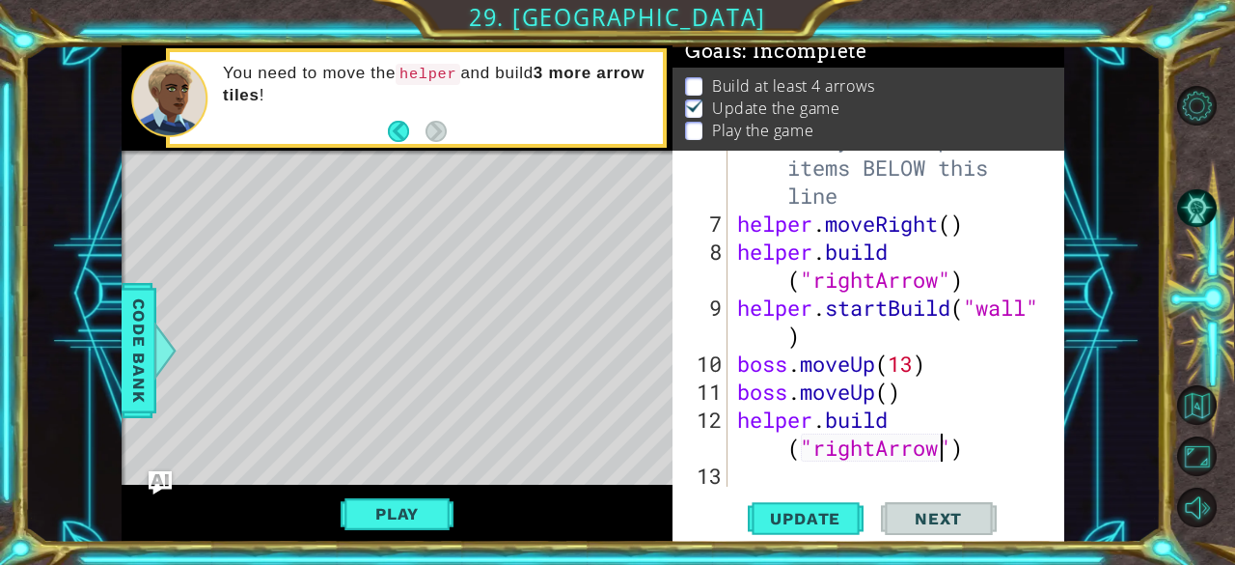
scroll to position [224, 0]
click at [733, 483] on div "# Build your Helper items BELOW this line helper . moveRight ( ) helper . build…" at bounding box center [894, 349] width 322 height 448
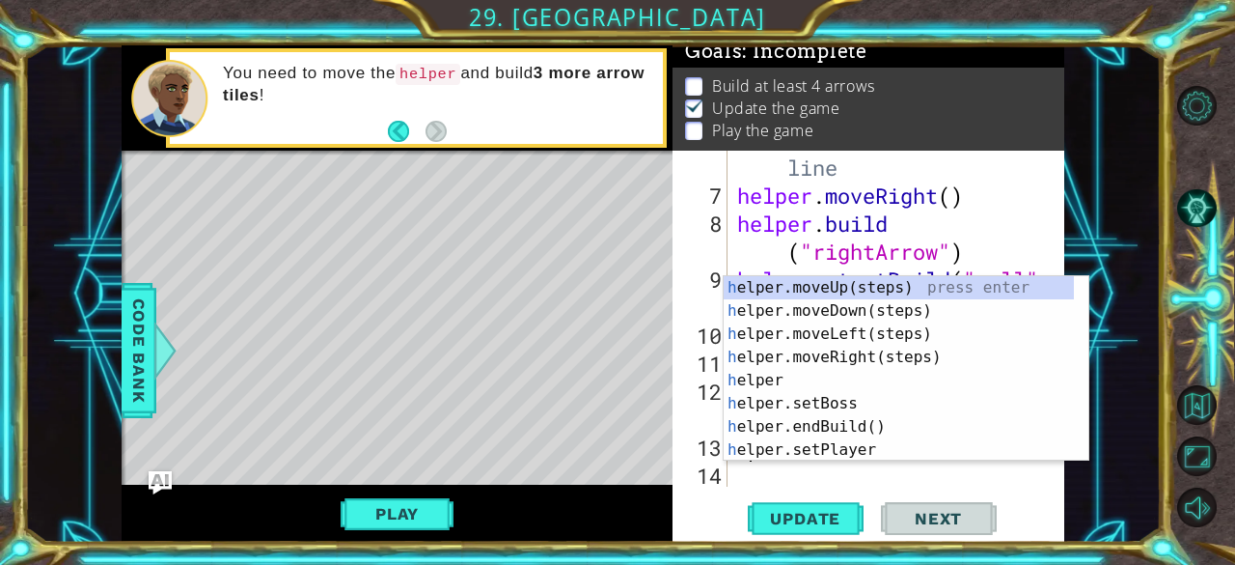
scroll to position [252, 0]
type textarea "he"
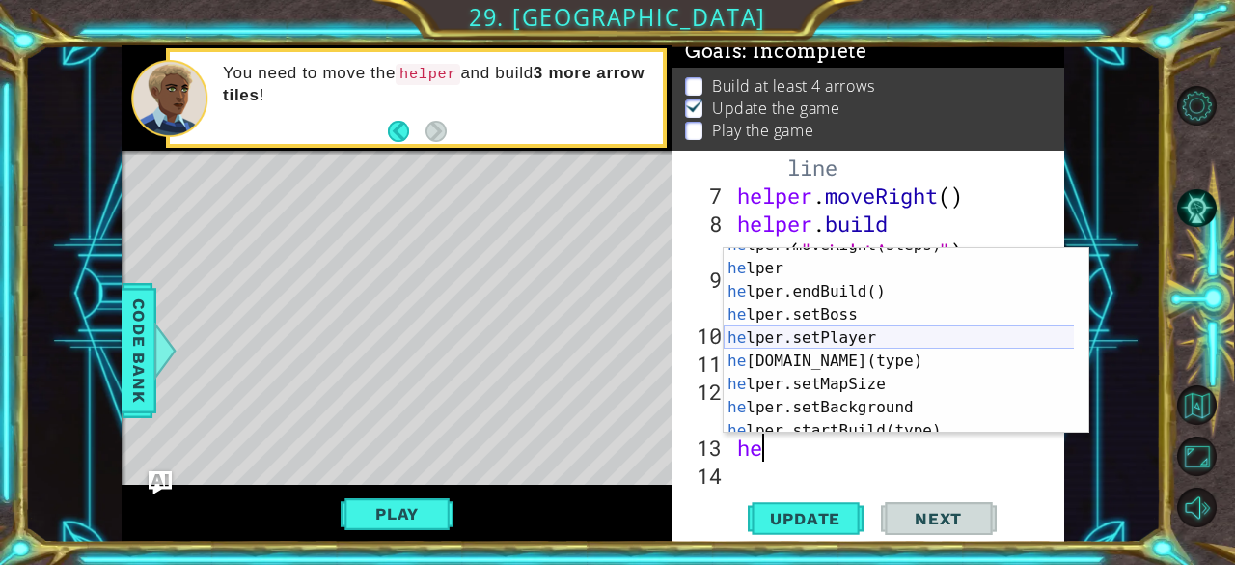
scroll to position [84, 0]
click at [927, 461] on div "# Build your Helper items BELOW this line helper . moveRight ( ) helper . build…" at bounding box center [894, 321] width 322 height 448
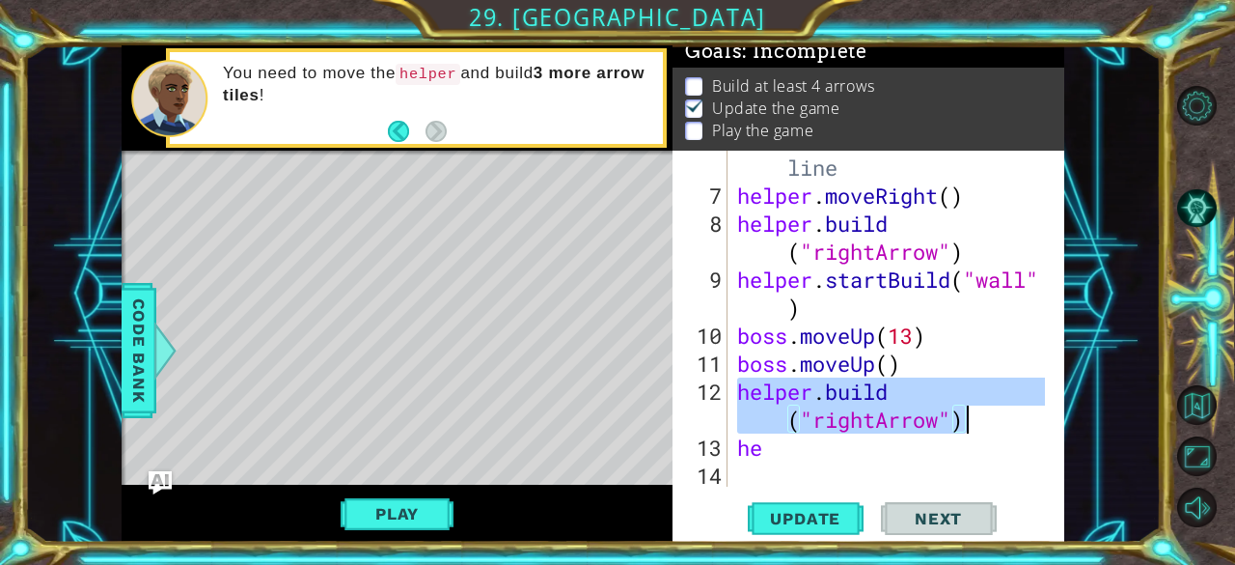
drag, startPoint x: 739, startPoint y: 391, endPoint x: 963, endPoint y: 426, distance: 226.6
click at [963, 426] on div "# Build your Helper items BELOW this line helper . moveRight ( ) helper . build…" at bounding box center [894, 321] width 322 height 448
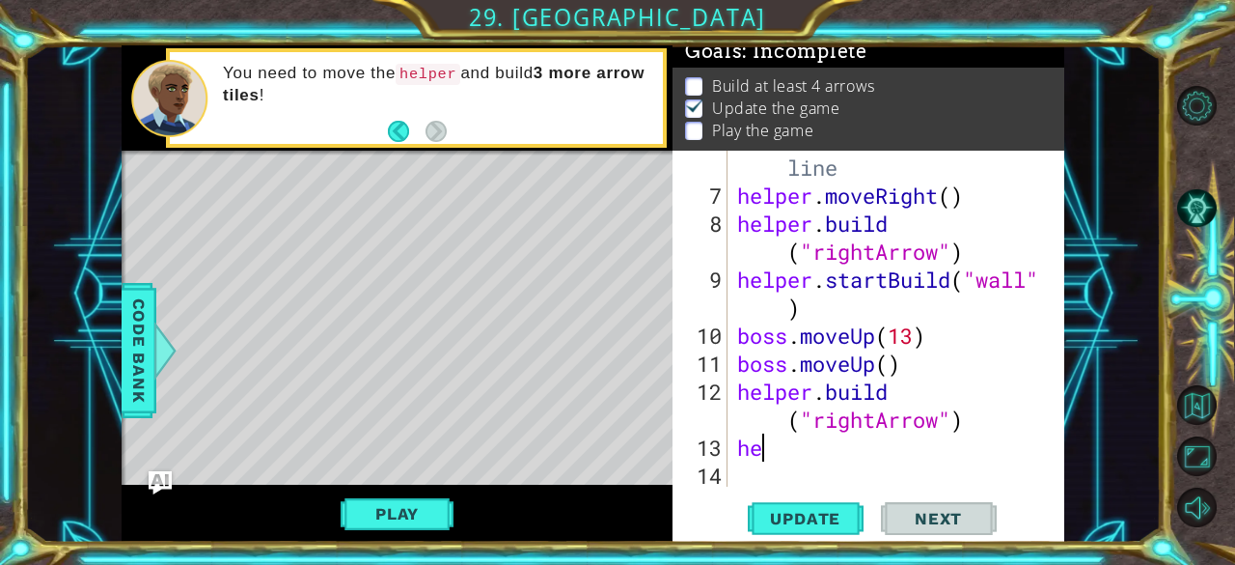
click at [814, 452] on div "# Build your Helper items BELOW this line helper . moveRight ( ) helper . build…" at bounding box center [894, 321] width 322 height 448
type textarea "h"
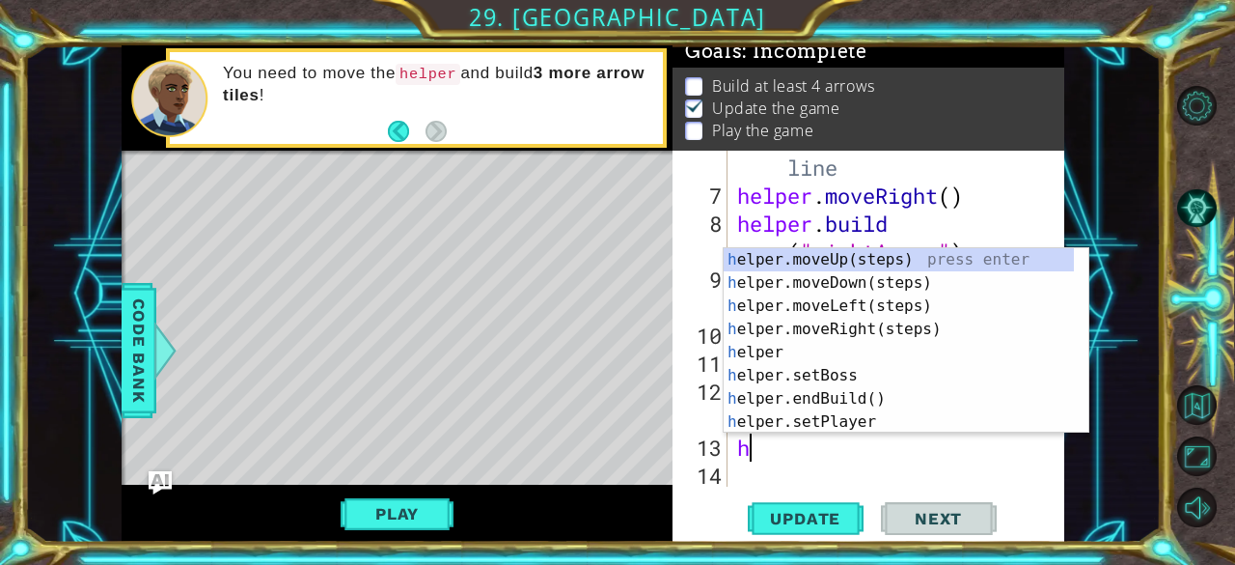
scroll to position [0, 0]
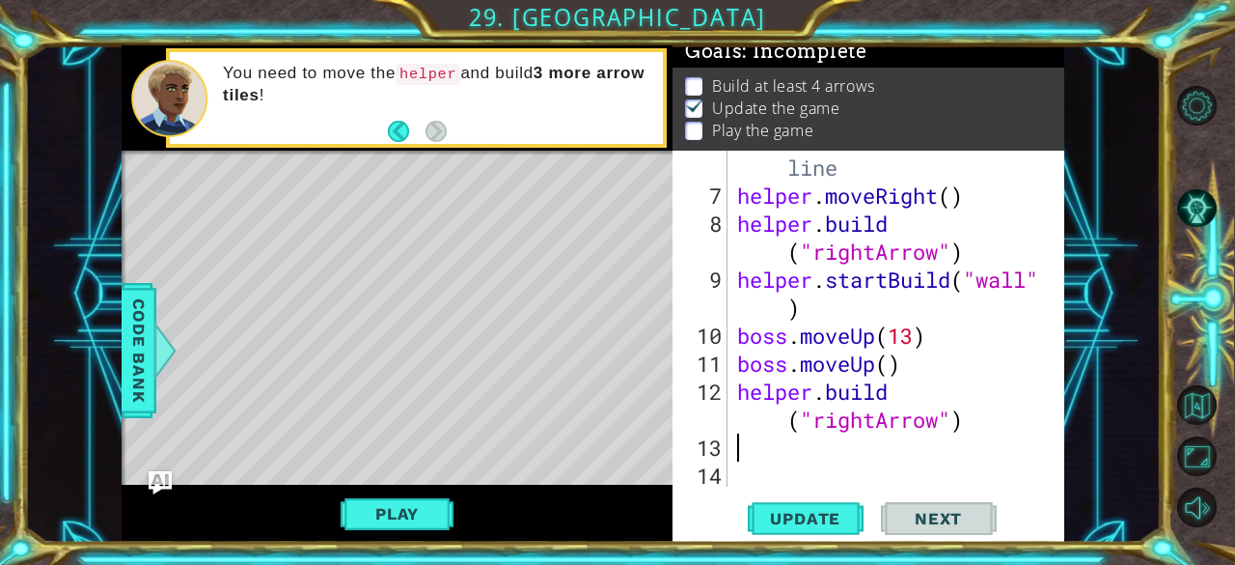
paste textarea "[DOMAIN_NAME]("rightArrow")"
type textarea "[DOMAIN_NAME]("rightArrow")"
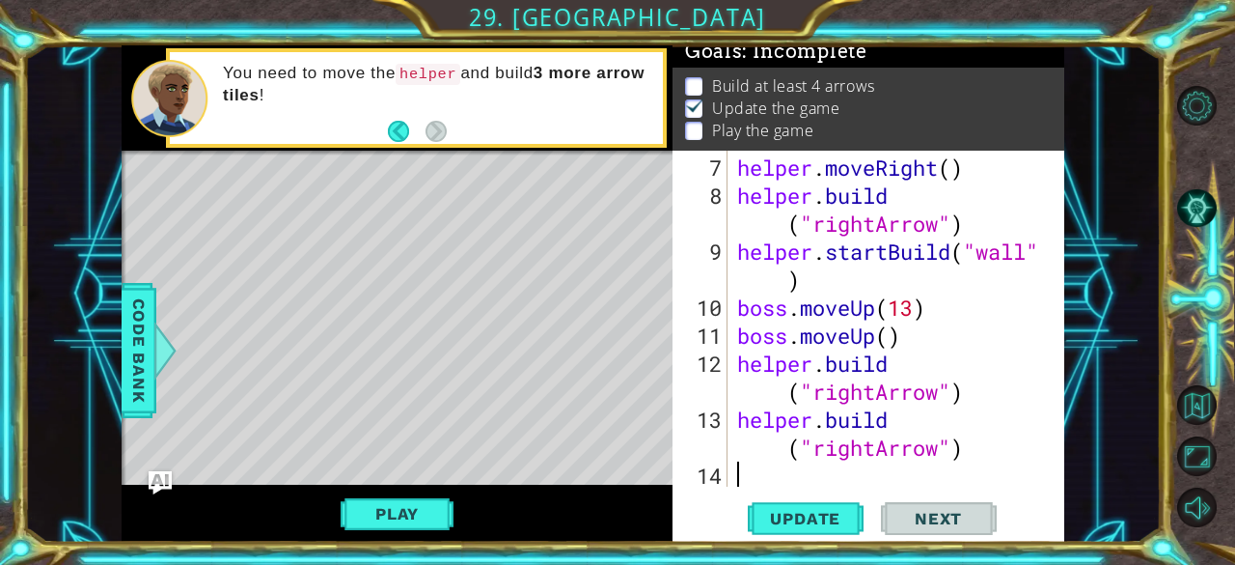
click at [798, 482] on div "helper . moveRight ( ) helper . build ( "rightArrow" ) helper . startBuild ( "w…" at bounding box center [894, 349] width 322 height 392
paste textarea "[DOMAIN_NAME]("rightArrow")"
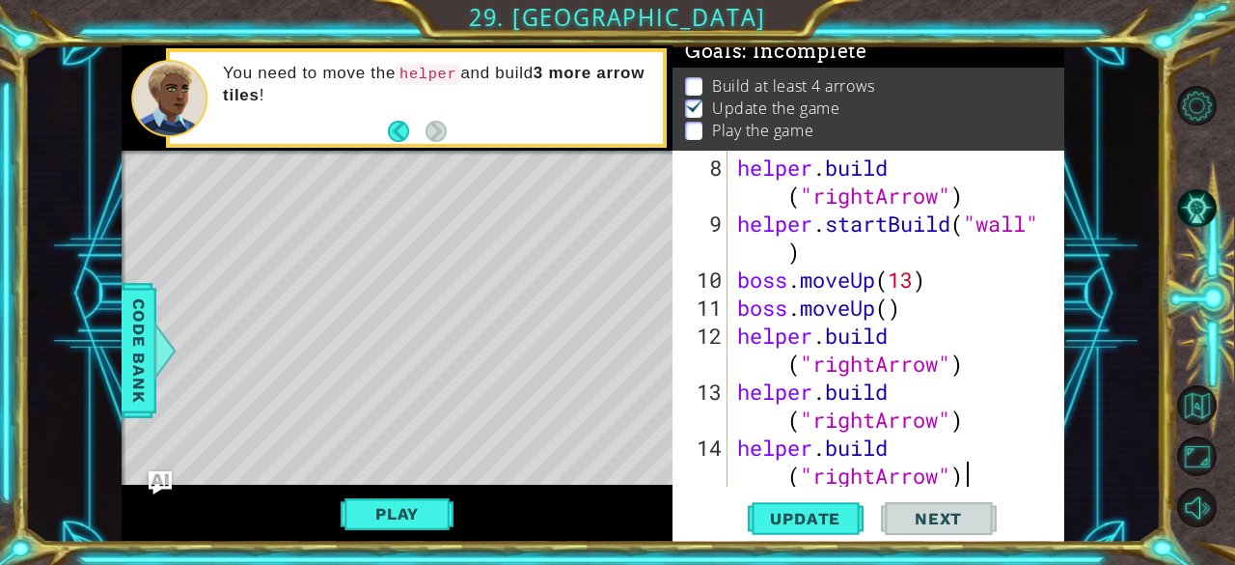
scroll to position [336, 0]
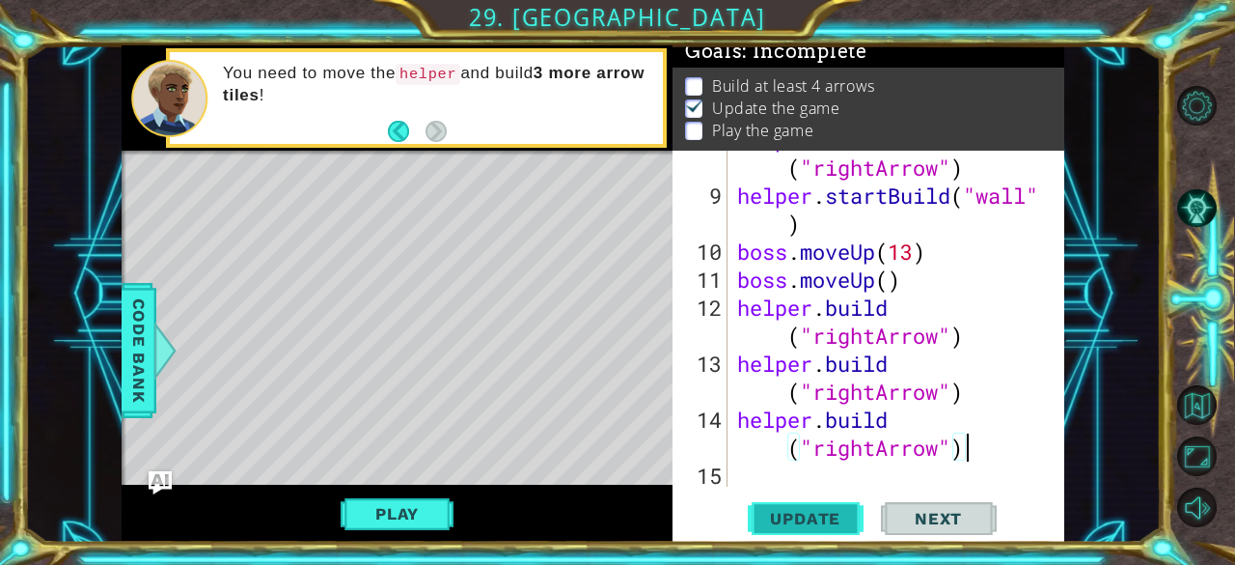
type textarea "[DOMAIN_NAME]("rightArrow")"
click at [771, 524] on span "Update" at bounding box center [805, 518] width 109 height 19
click at [409, 522] on button "Play" at bounding box center [397, 513] width 113 height 37
